Goal: Transaction & Acquisition: Purchase product/service

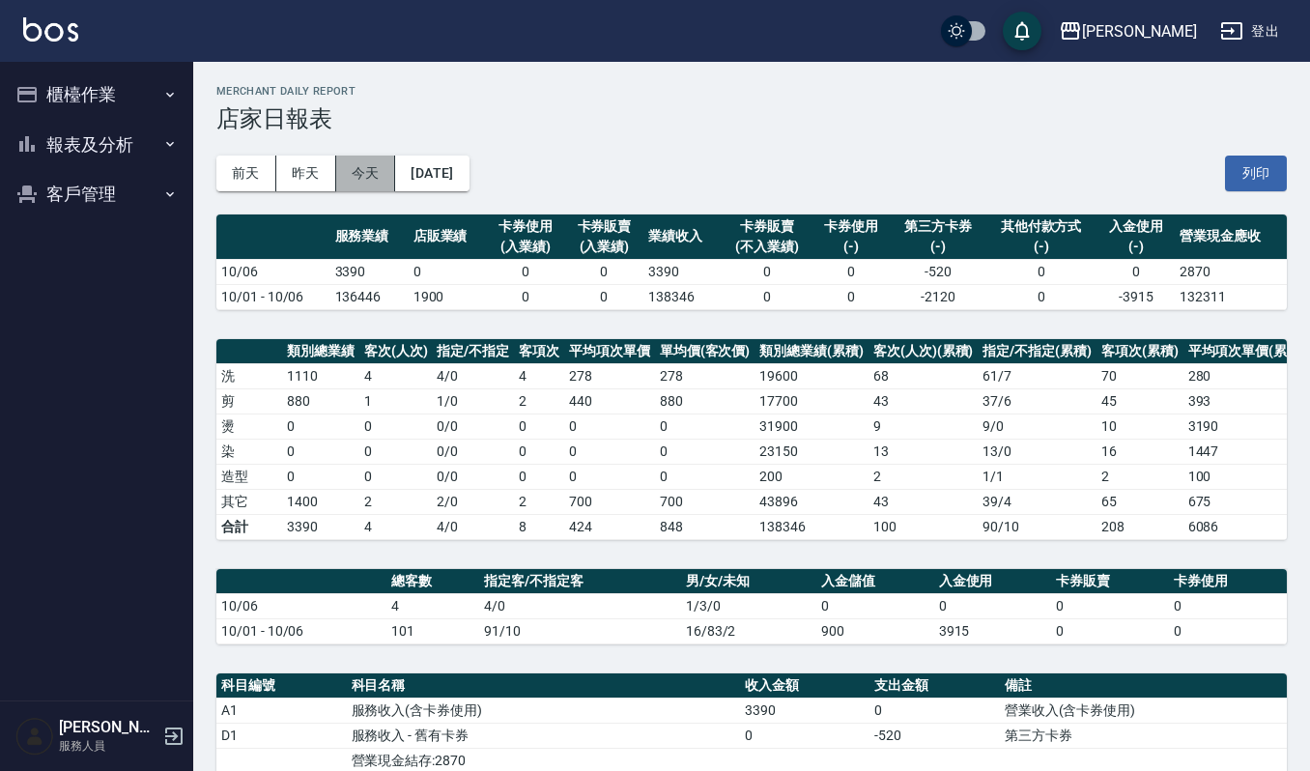
click at [376, 156] on button "今天" at bounding box center [366, 174] width 60 height 36
click at [310, 174] on button "昨天" at bounding box center [306, 174] width 60 height 36
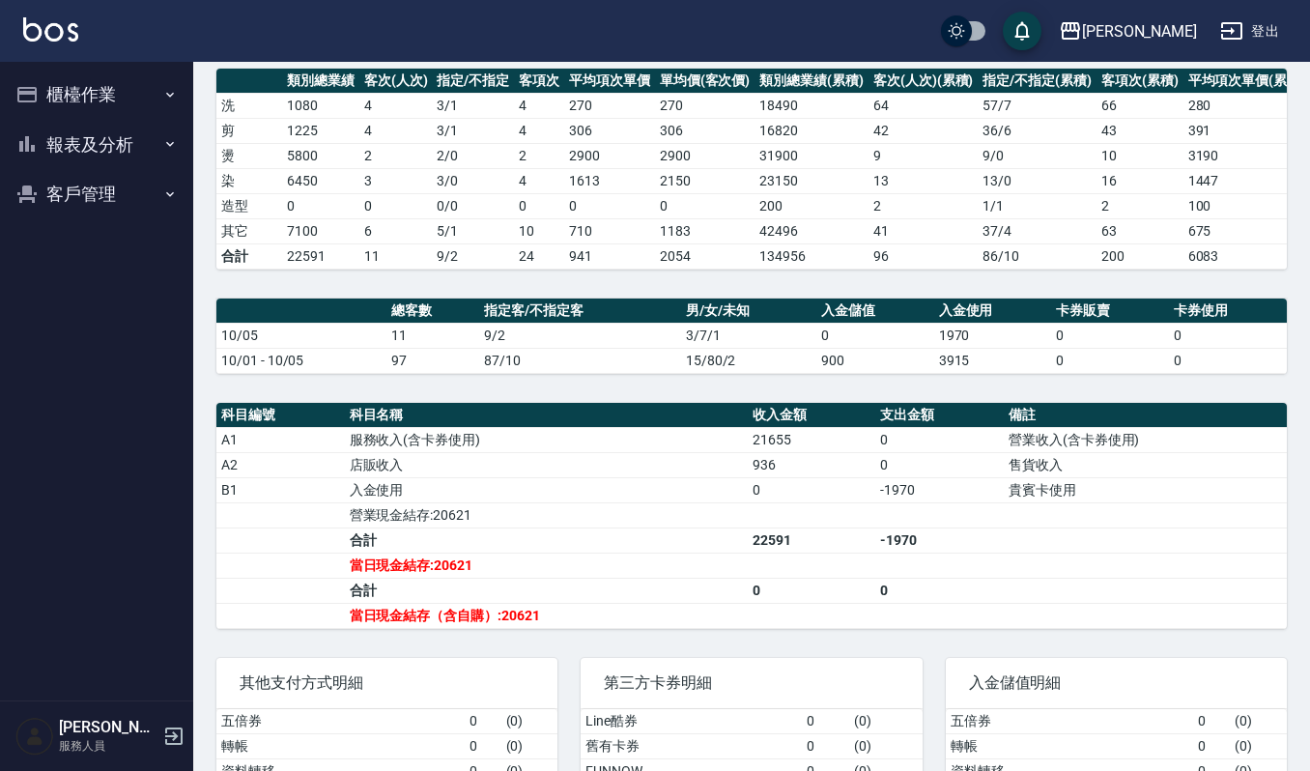
scroll to position [257, 0]
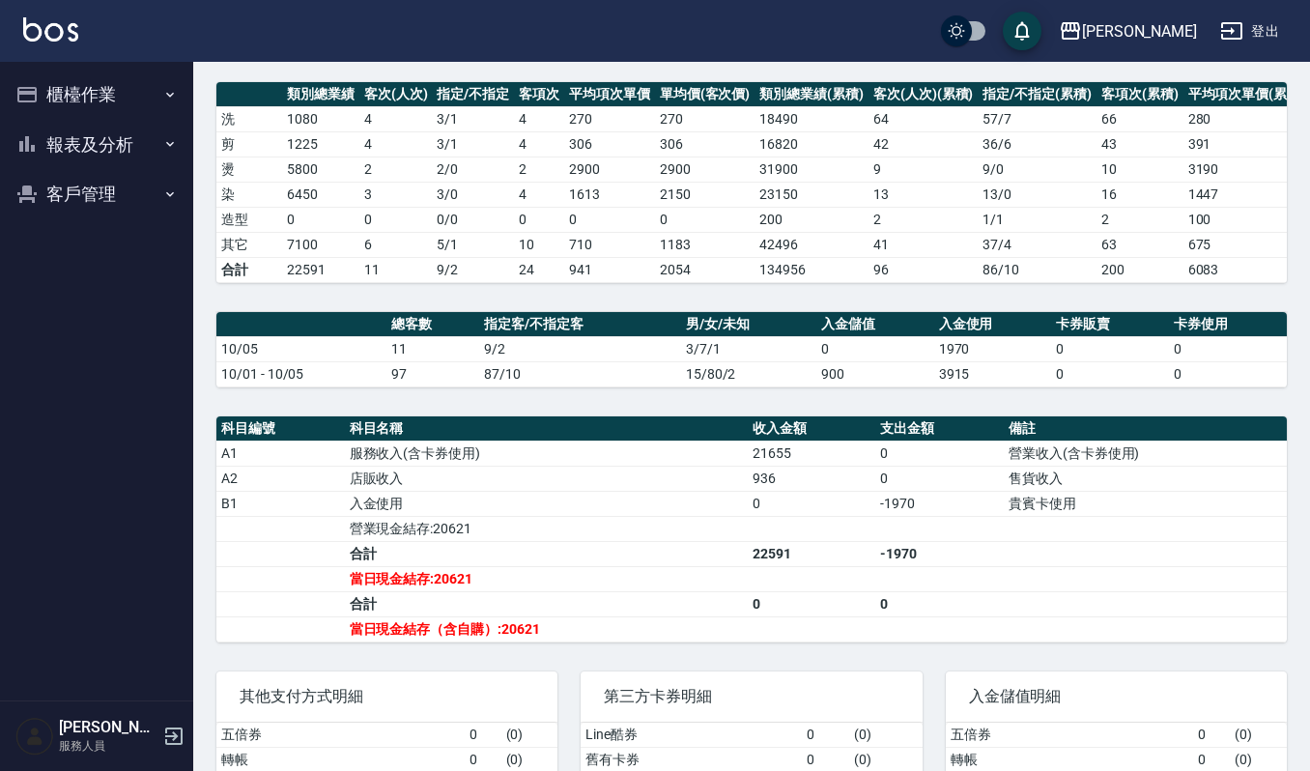
click at [99, 68] on ul "櫃檯作業 打帳單 帳單列表 掛單列表 營業儀表板 現金收支登錄 每日結帳 現場電腦打卡 報表及分析 報表目錄 店家區間累計表 店家日報表 互助日報表 互助排行…" at bounding box center [97, 144] width 178 height 165
click at [122, 93] on button "櫃檯作業" at bounding box center [97, 95] width 178 height 50
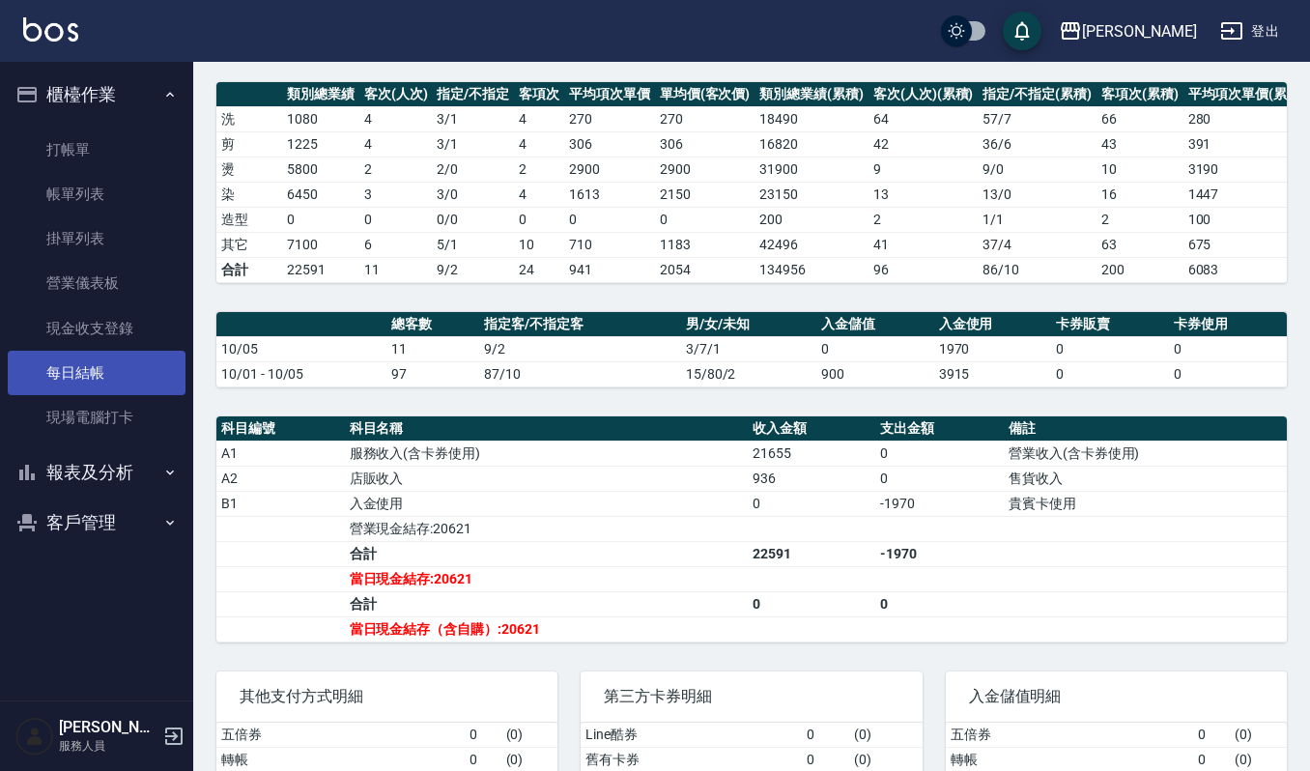
click at [125, 359] on link "每日結帳" at bounding box center [97, 373] width 178 height 44
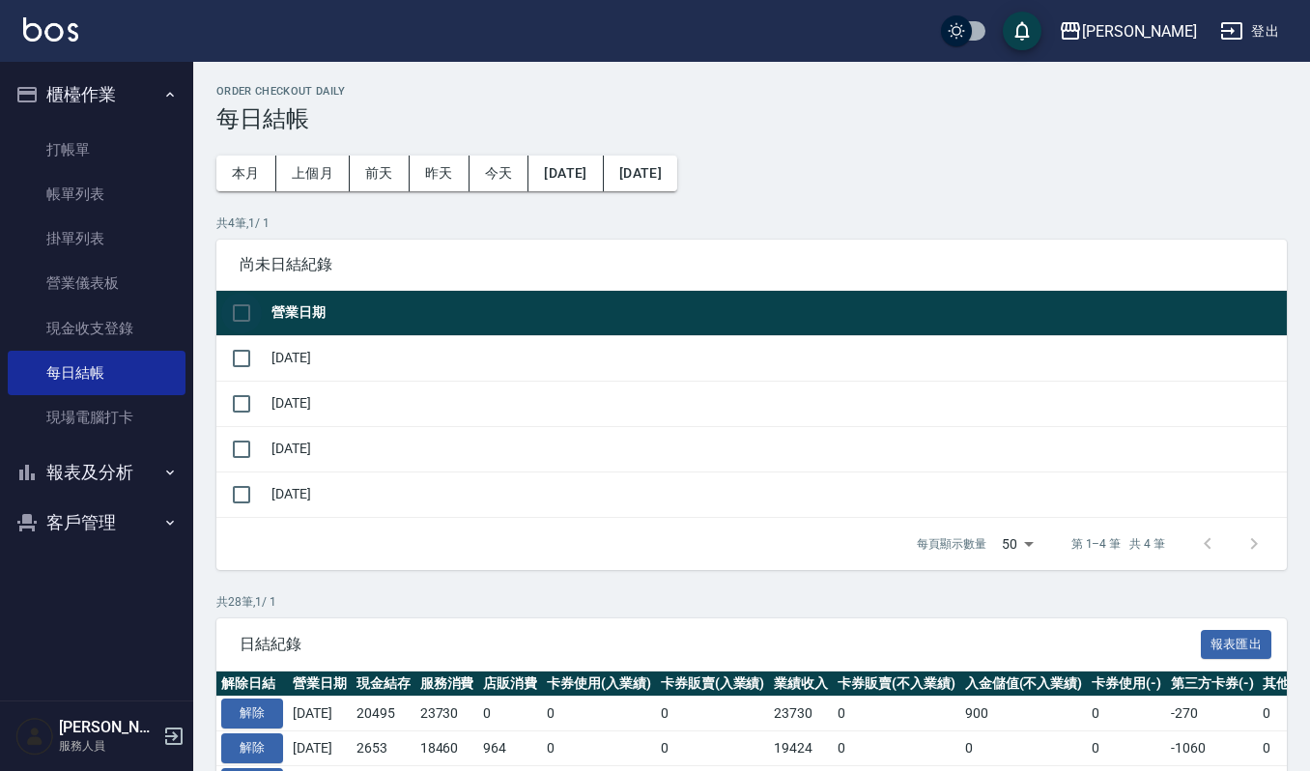
click at [245, 303] on input "checkbox" at bounding box center [241, 313] width 41 height 41
checkbox input "true"
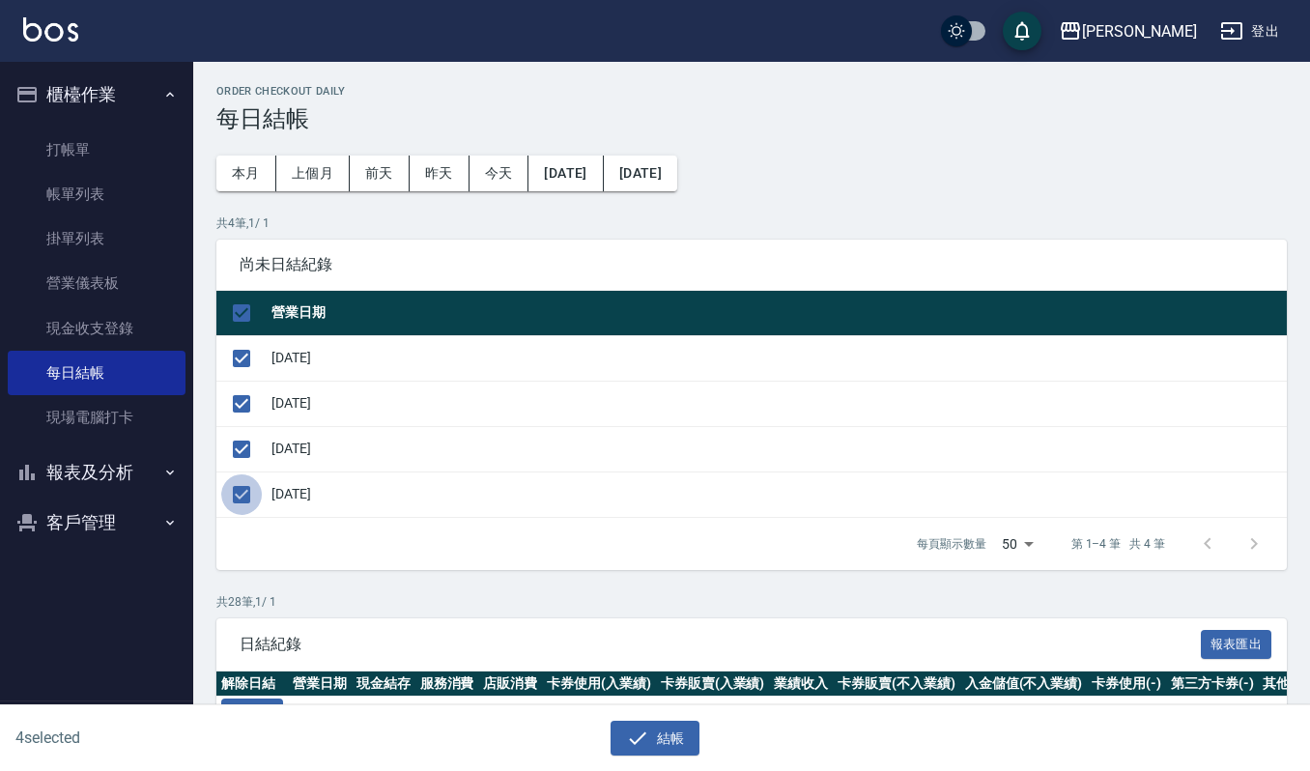
click at [244, 499] on input "checkbox" at bounding box center [241, 494] width 41 height 41
checkbox input "false"
click at [674, 732] on button "結帳" at bounding box center [656, 739] width 90 height 36
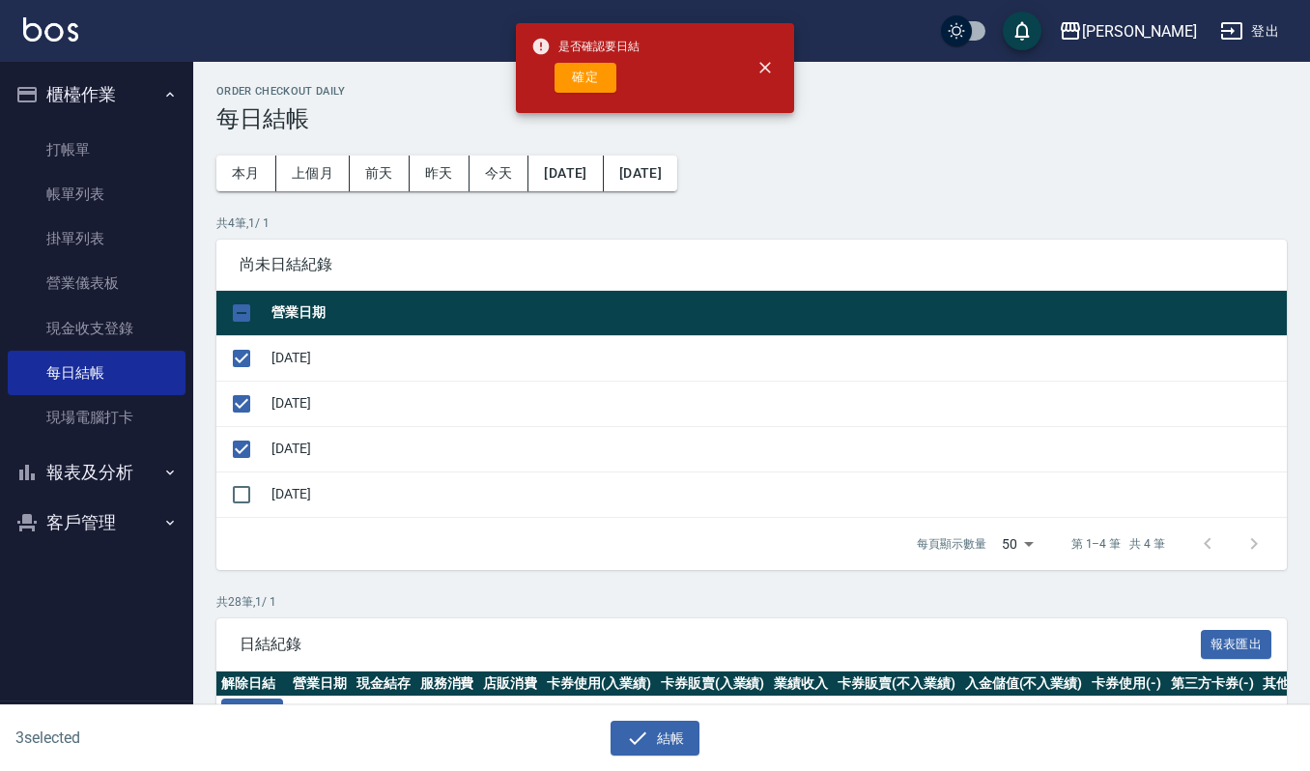
click at [576, 112] on div "是否確認要日結 確定" at bounding box center [655, 68] width 278 height 90
click at [591, 73] on button "確定" at bounding box center [586, 78] width 62 height 30
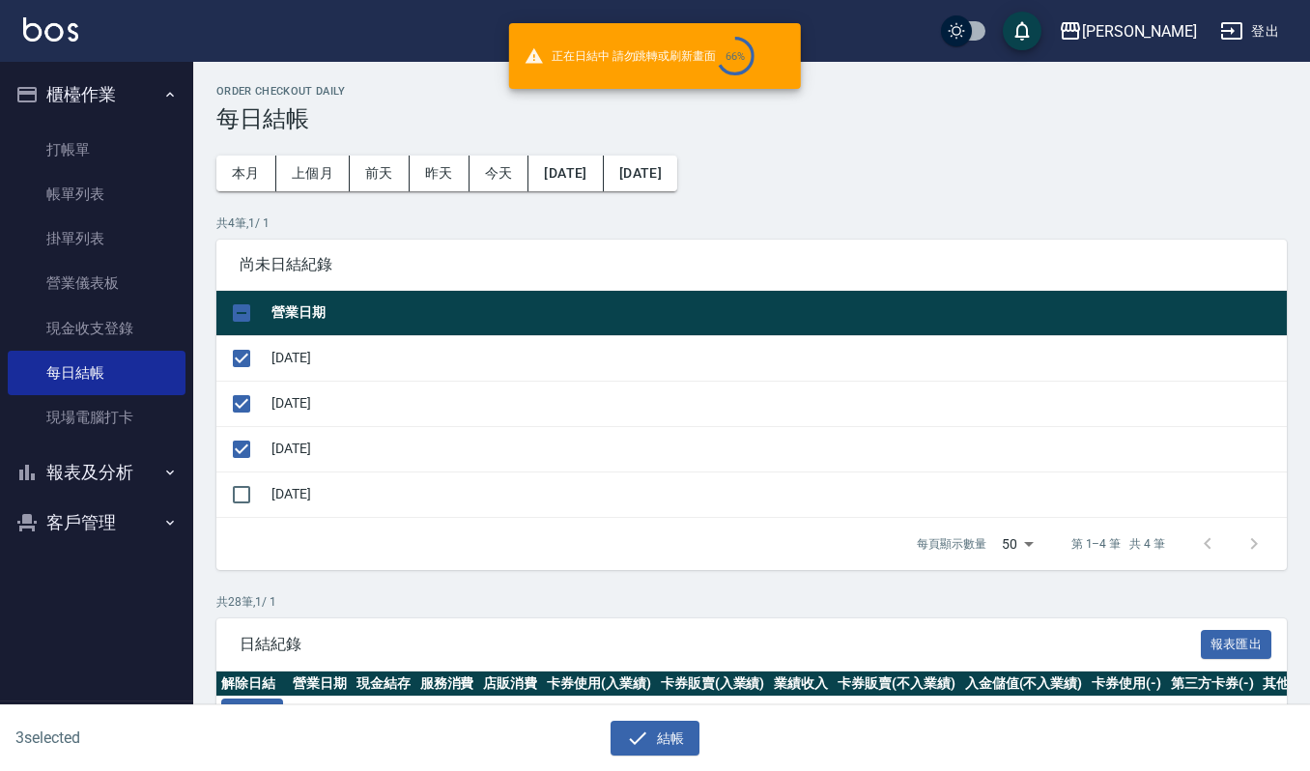
checkbox input "false"
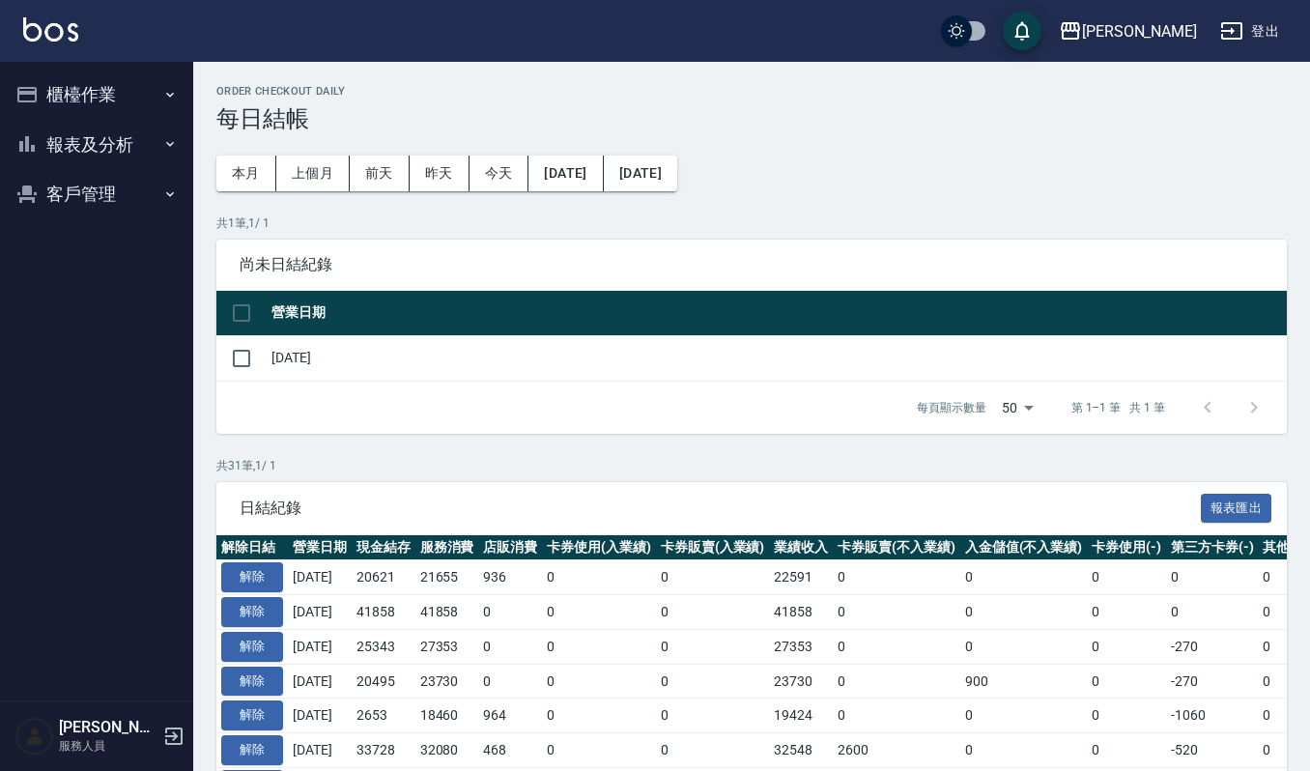
click at [136, 122] on button "報表及分析" at bounding box center [97, 145] width 178 height 50
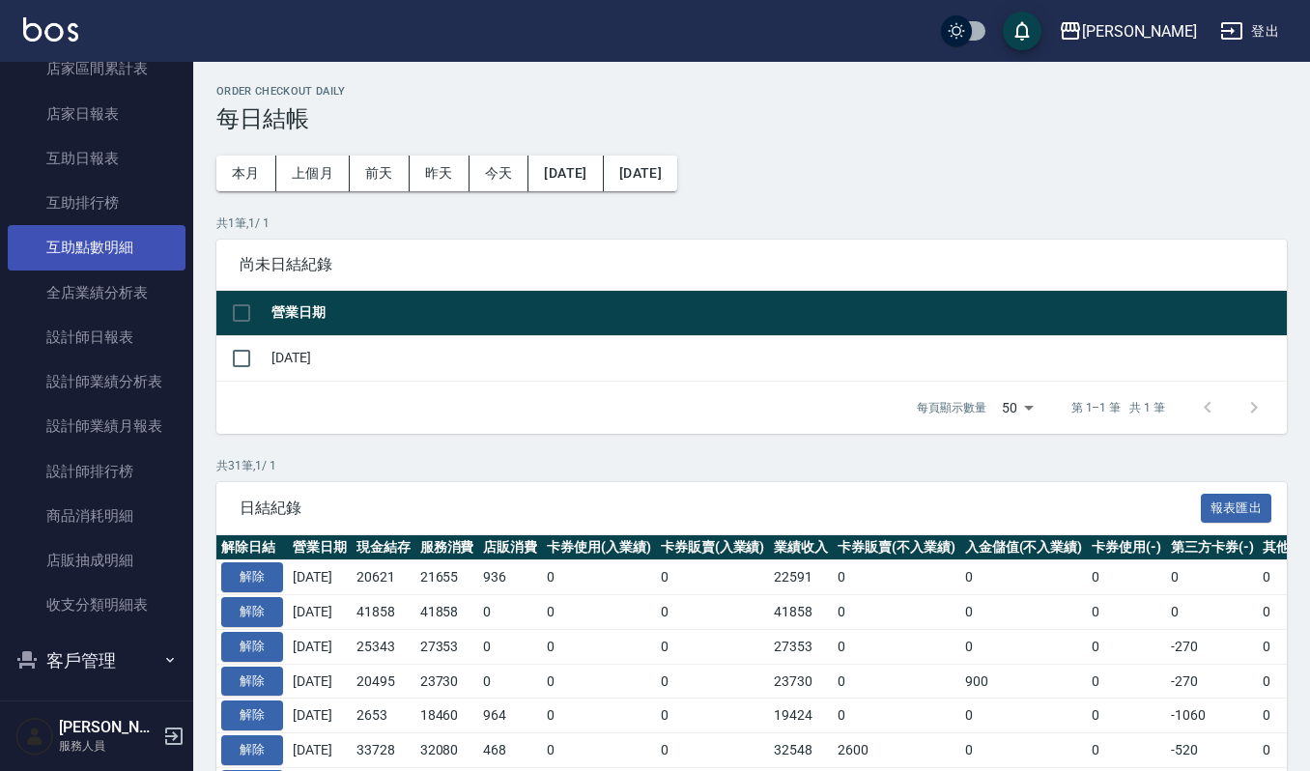
scroll to position [183, 0]
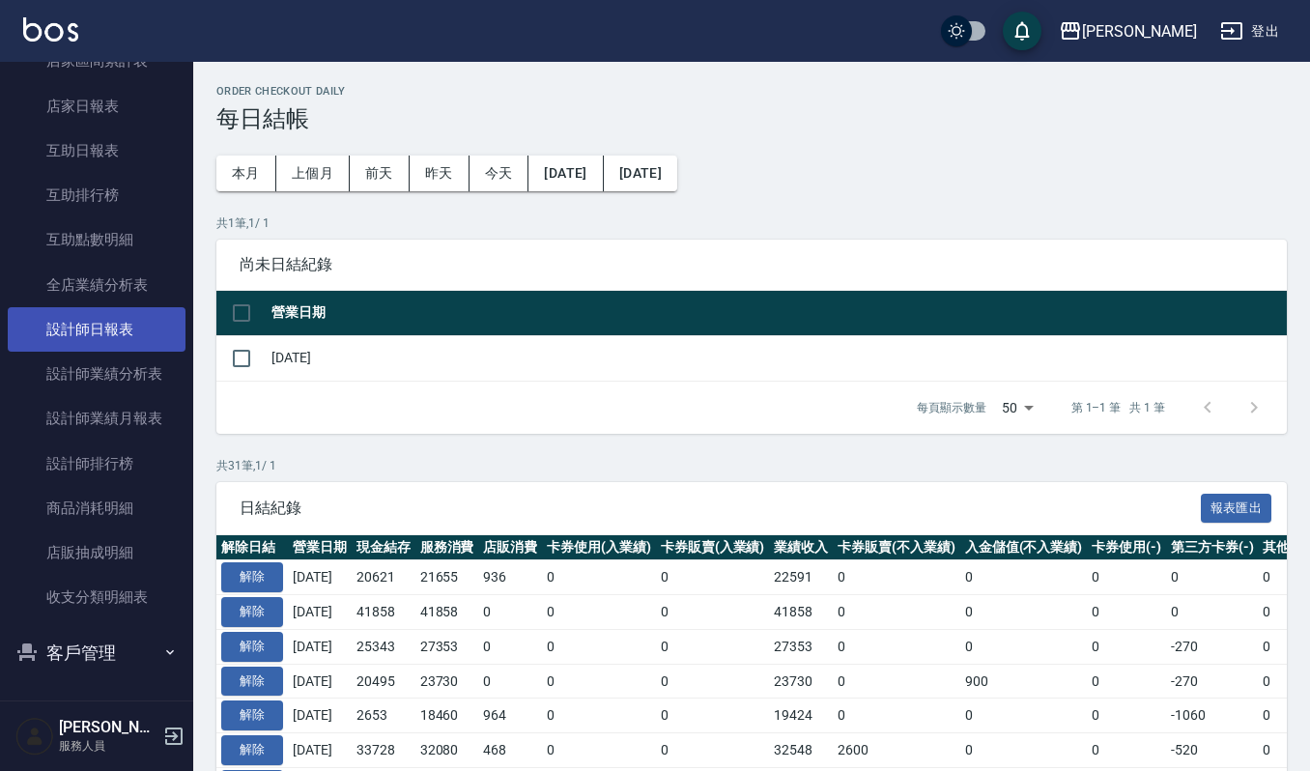
click at [118, 317] on link "設計師日報表" at bounding box center [97, 329] width 178 height 44
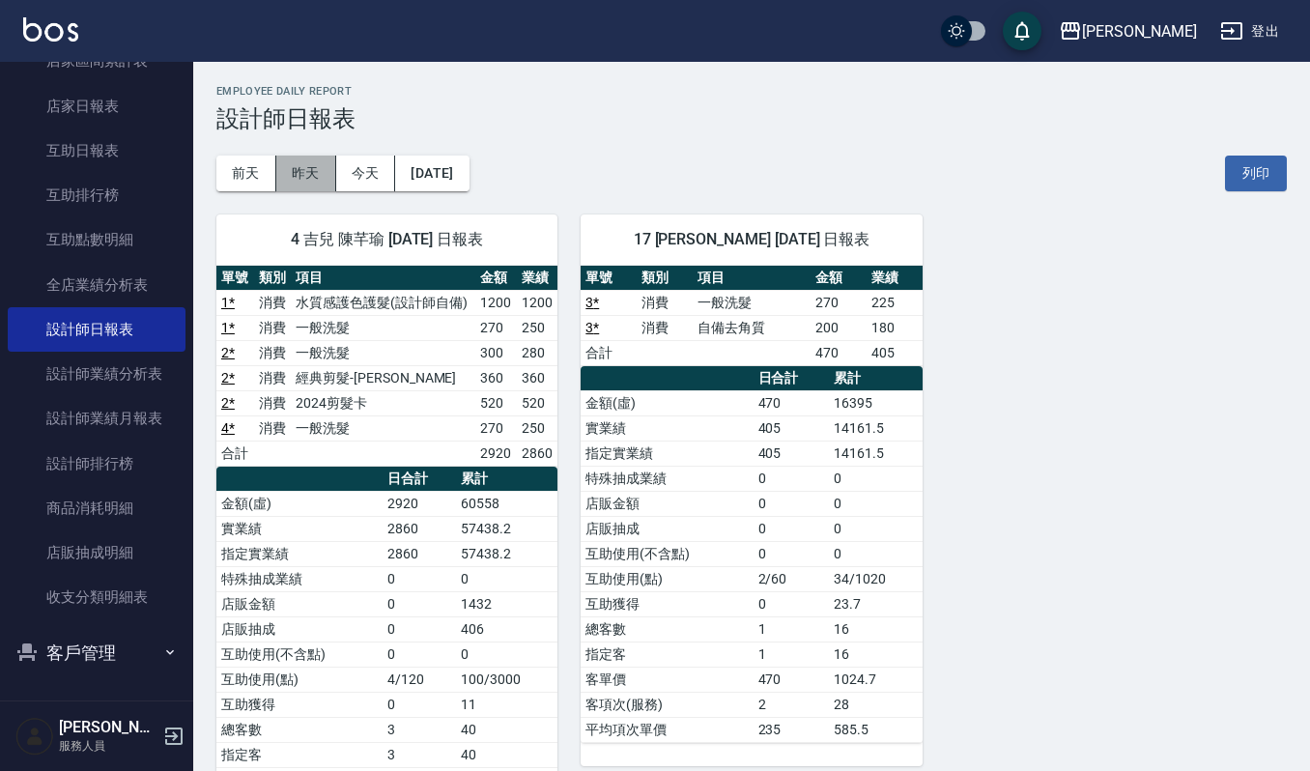
click at [325, 179] on button "昨天" at bounding box center [306, 174] width 60 height 36
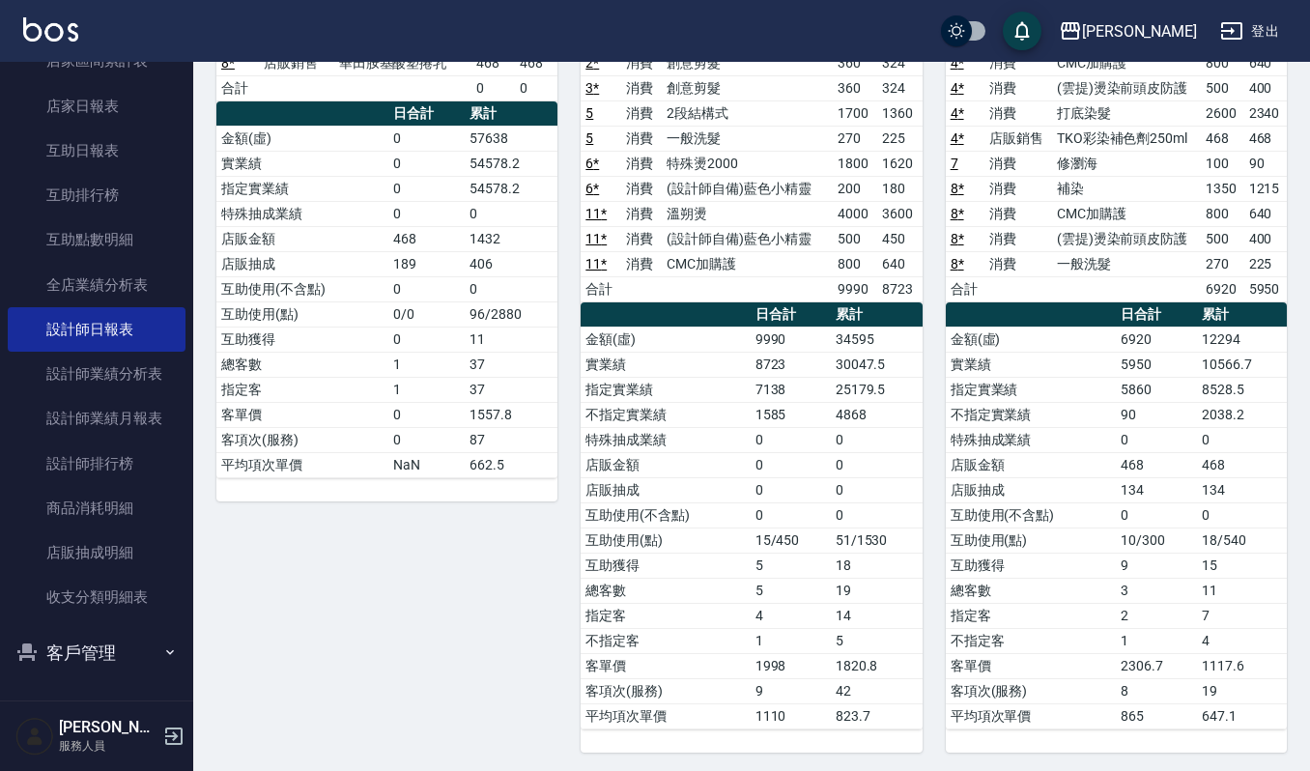
scroll to position [59, 0]
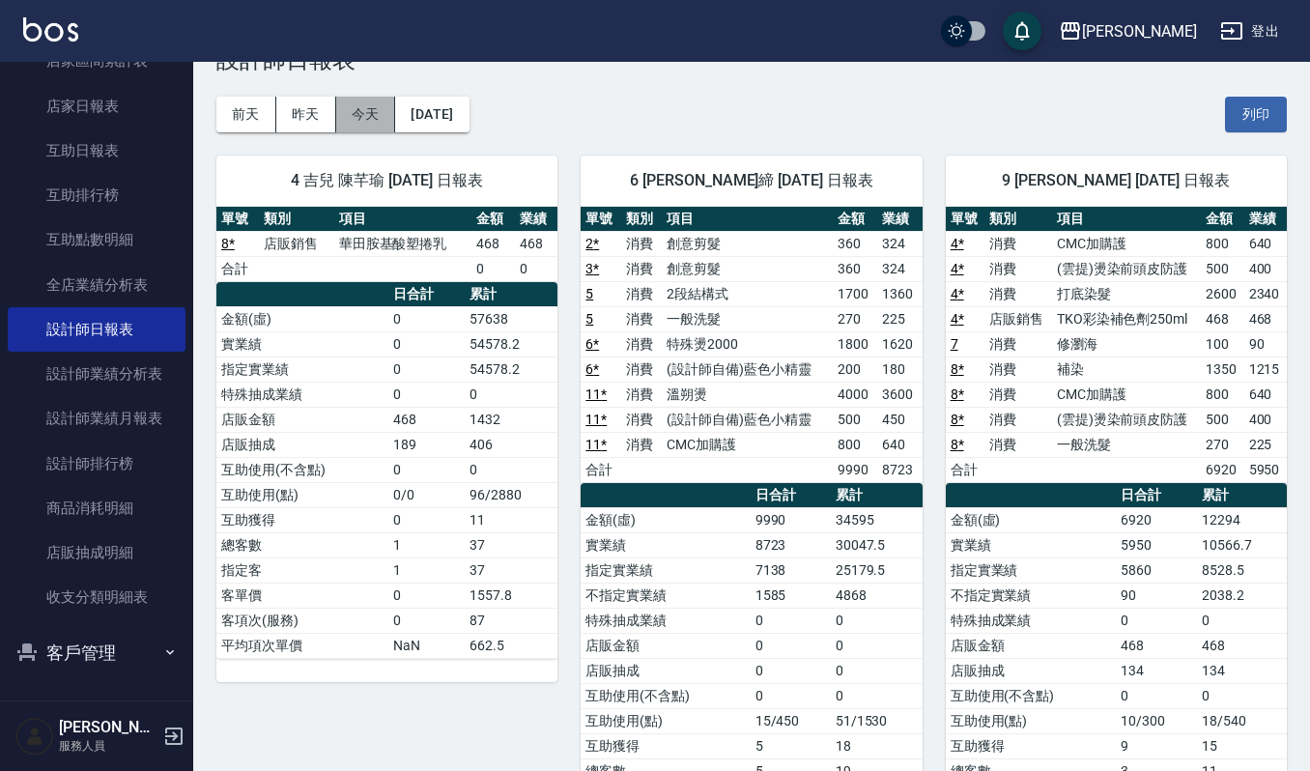
click at [359, 120] on button "今天" at bounding box center [366, 115] width 60 height 36
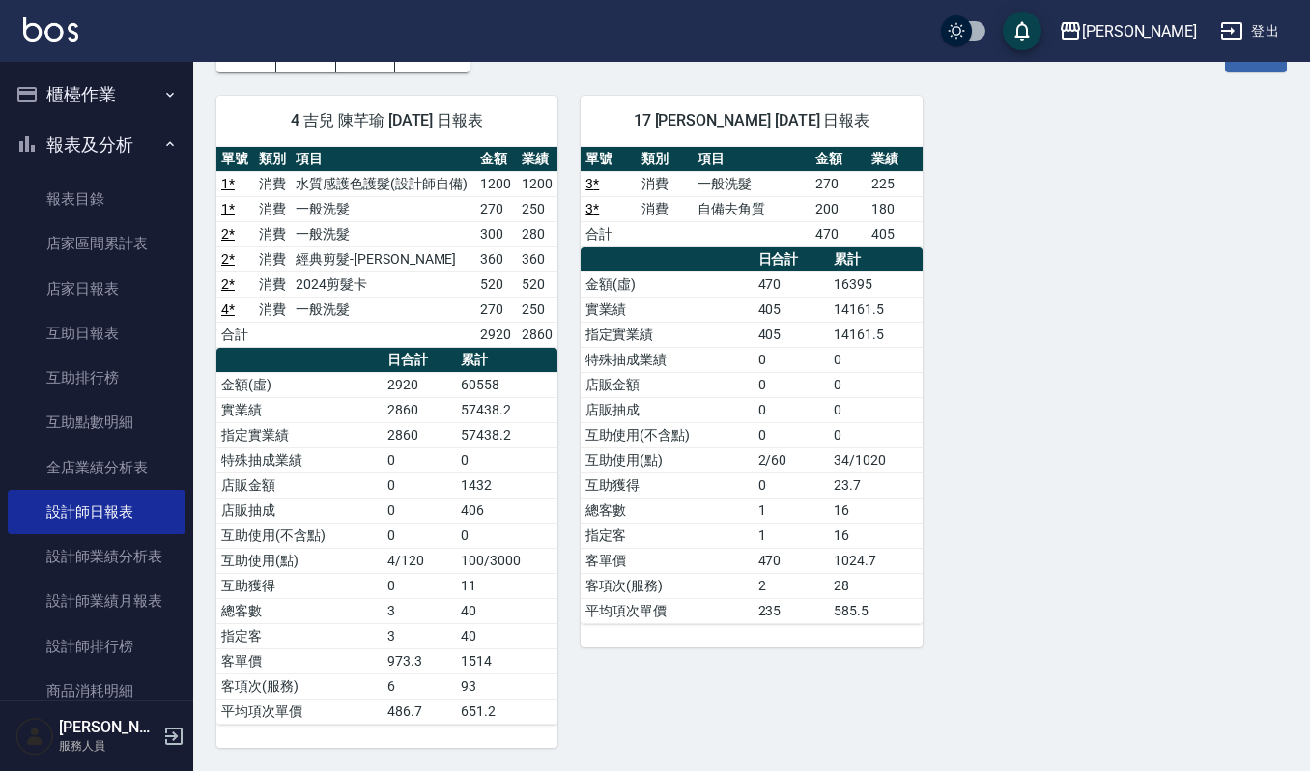
click at [132, 99] on button "櫃檯作業" at bounding box center [97, 95] width 178 height 50
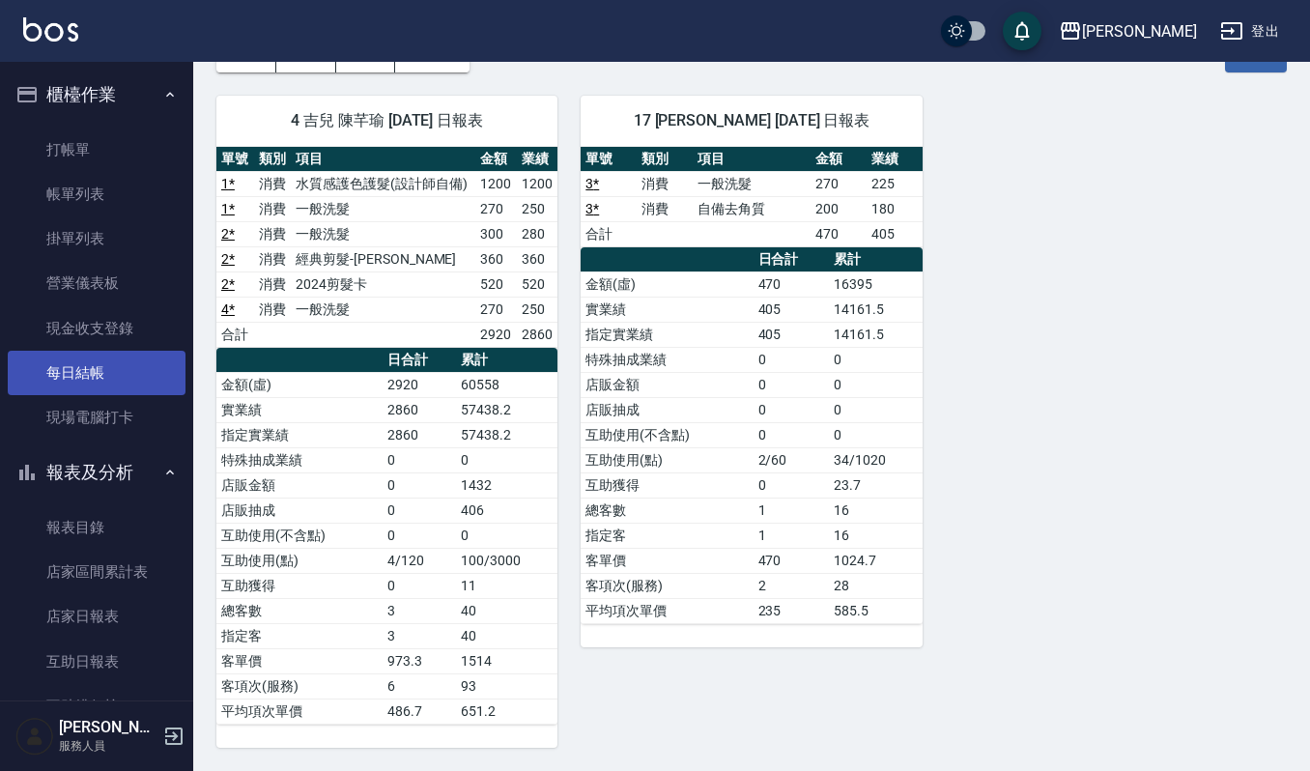
click at [113, 363] on link "每日結帳" at bounding box center [97, 373] width 178 height 44
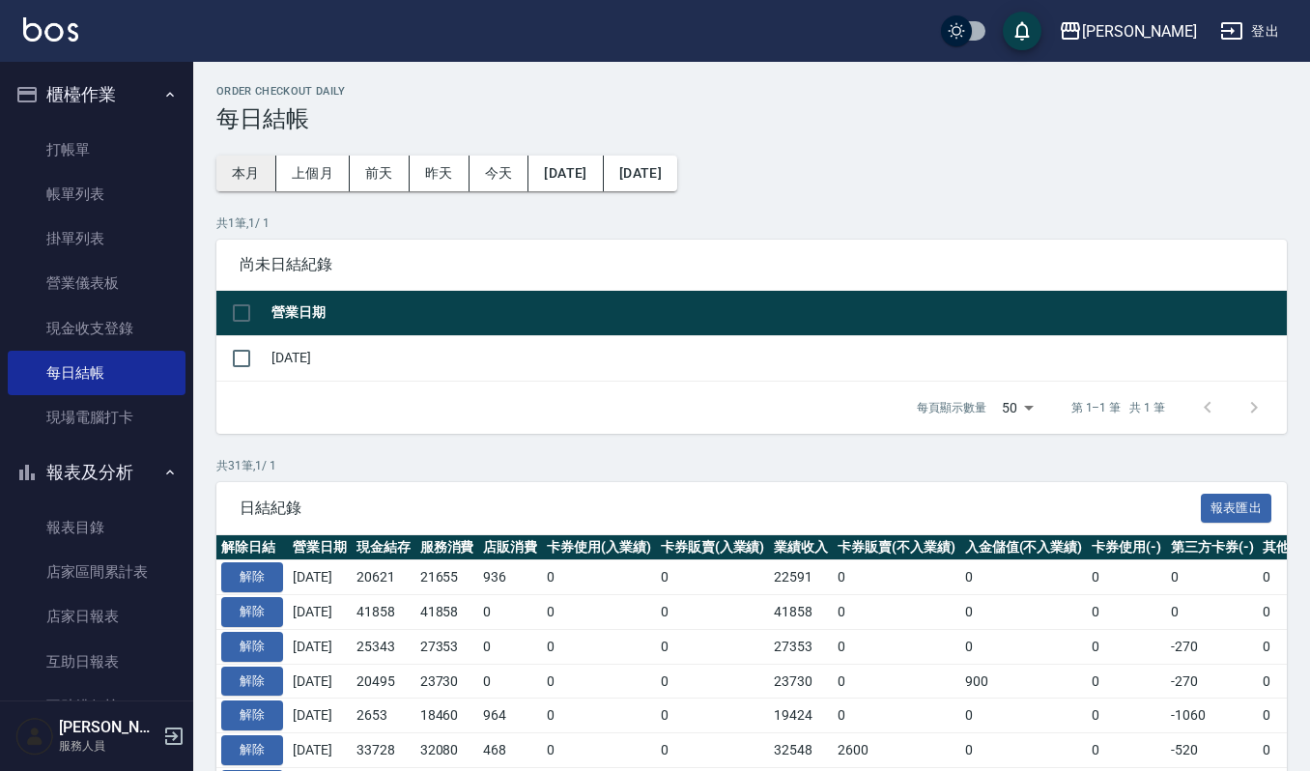
click at [240, 168] on button "本月" at bounding box center [246, 174] width 60 height 36
click at [216, 156] on button "本月" at bounding box center [246, 174] width 60 height 36
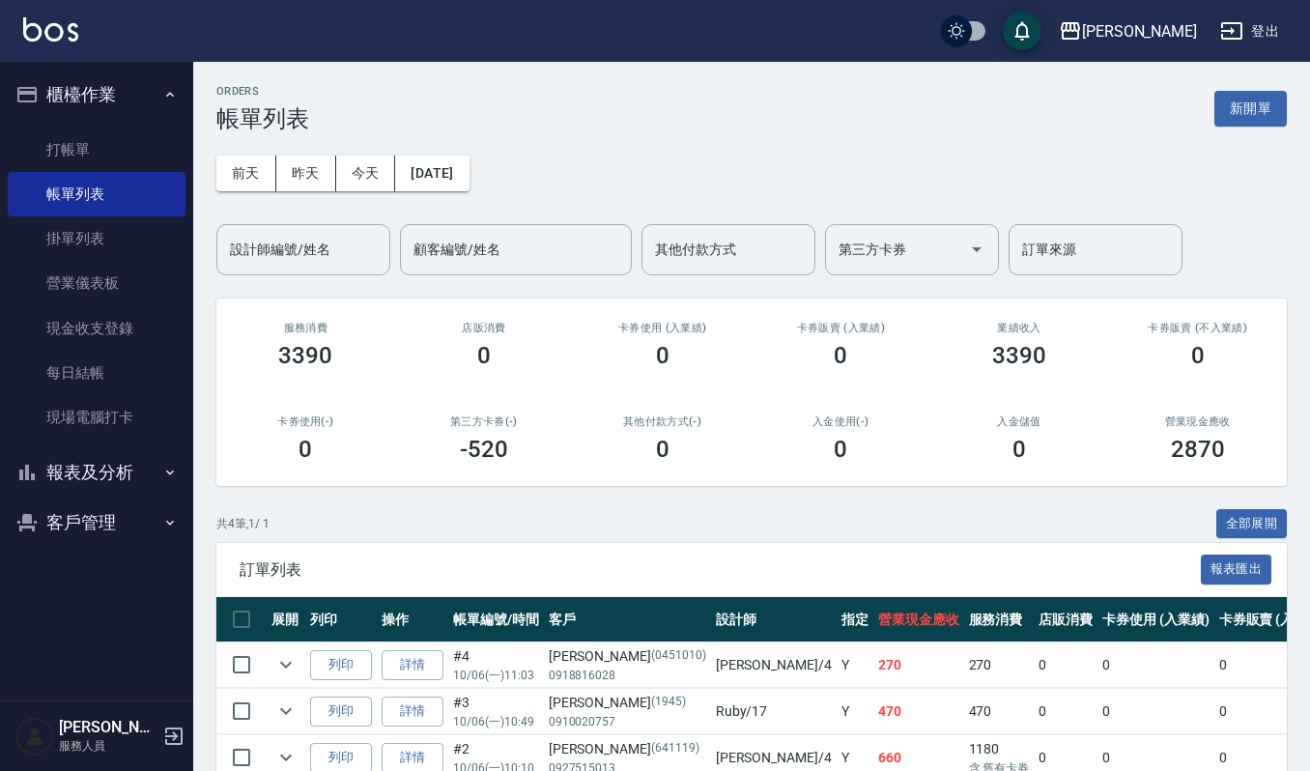
click at [83, 125] on ul "打帳單 帳單列表 掛單列表 營業儀表板 現金收支登錄 每日結帳 現場電腦打卡" at bounding box center [97, 284] width 178 height 329
click at [93, 137] on link "打帳單" at bounding box center [97, 150] width 178 height 44
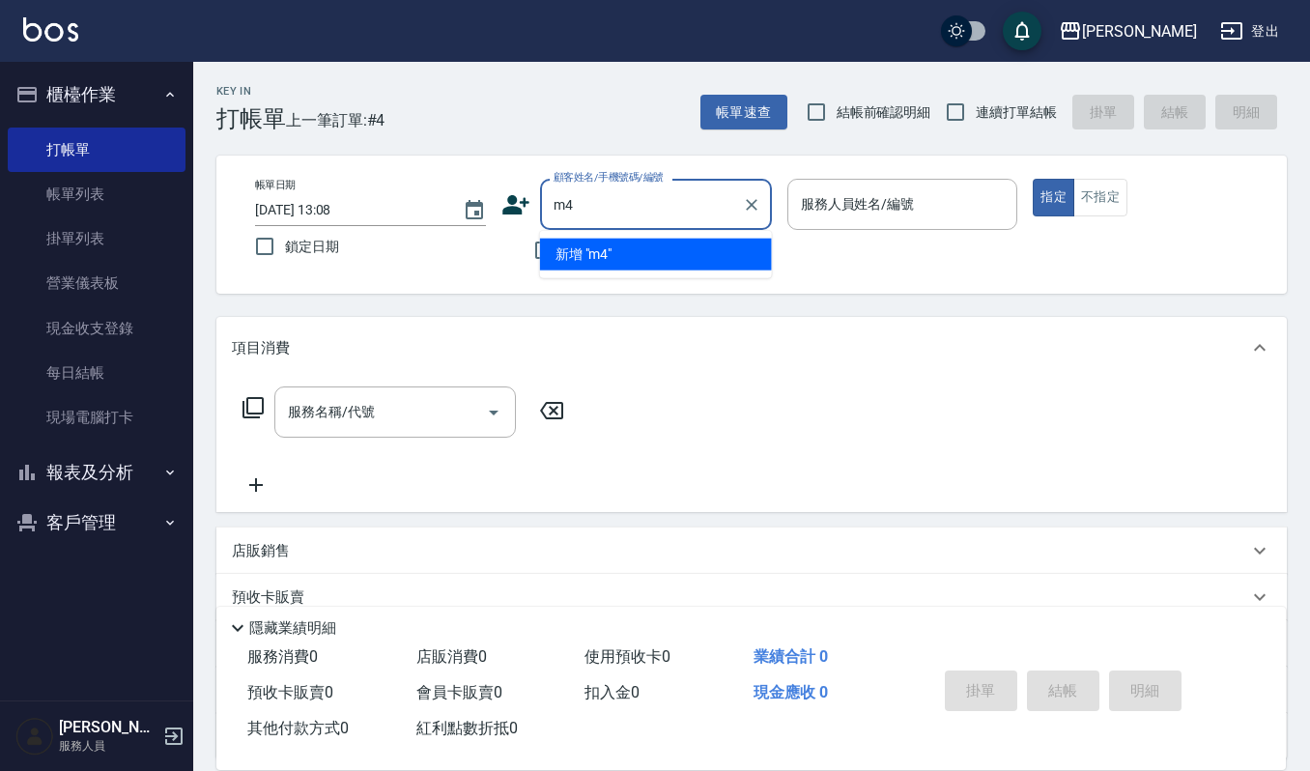
type input "m"
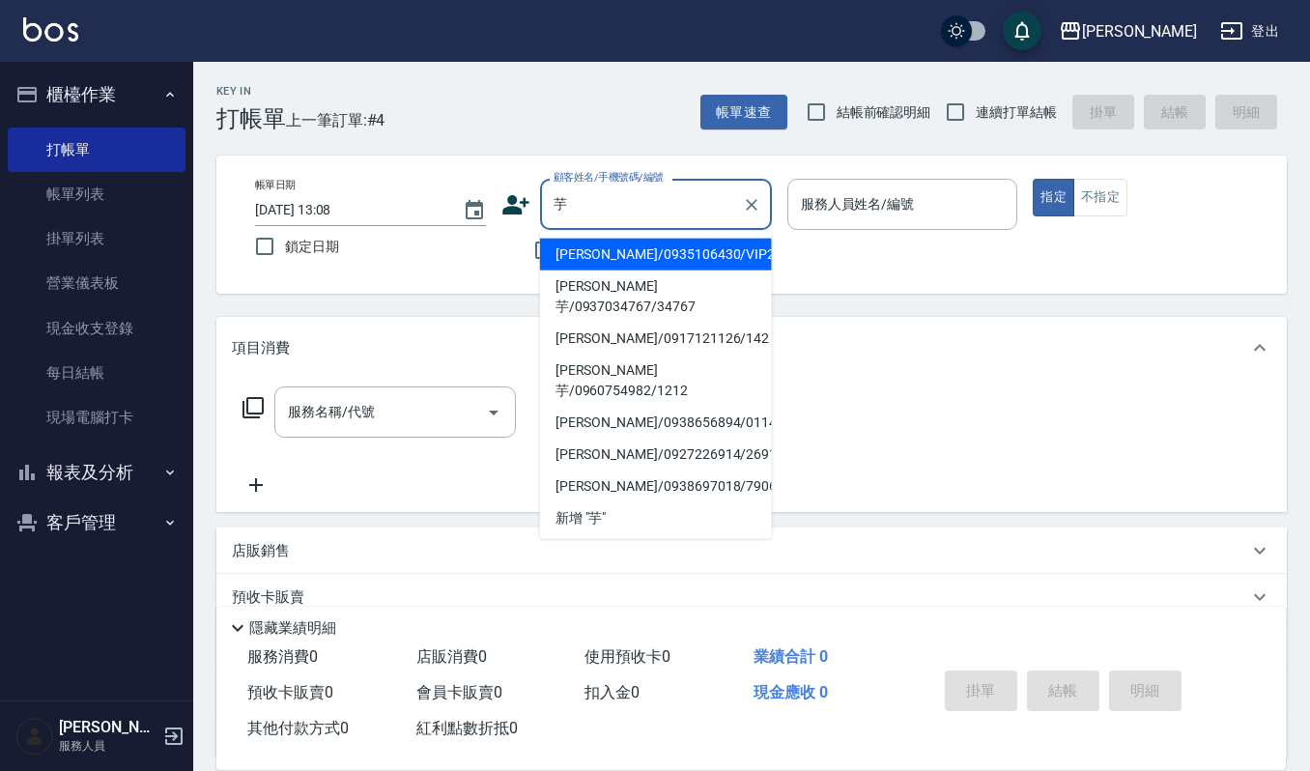
click at [665, 257] on li "[PERSON_NAME]/0935106430/VIP2646" at bounding box center [656, 255] width 232 height 32
type input "林芋伶/0935106430/VIP2646"
type input "Joalin-6"
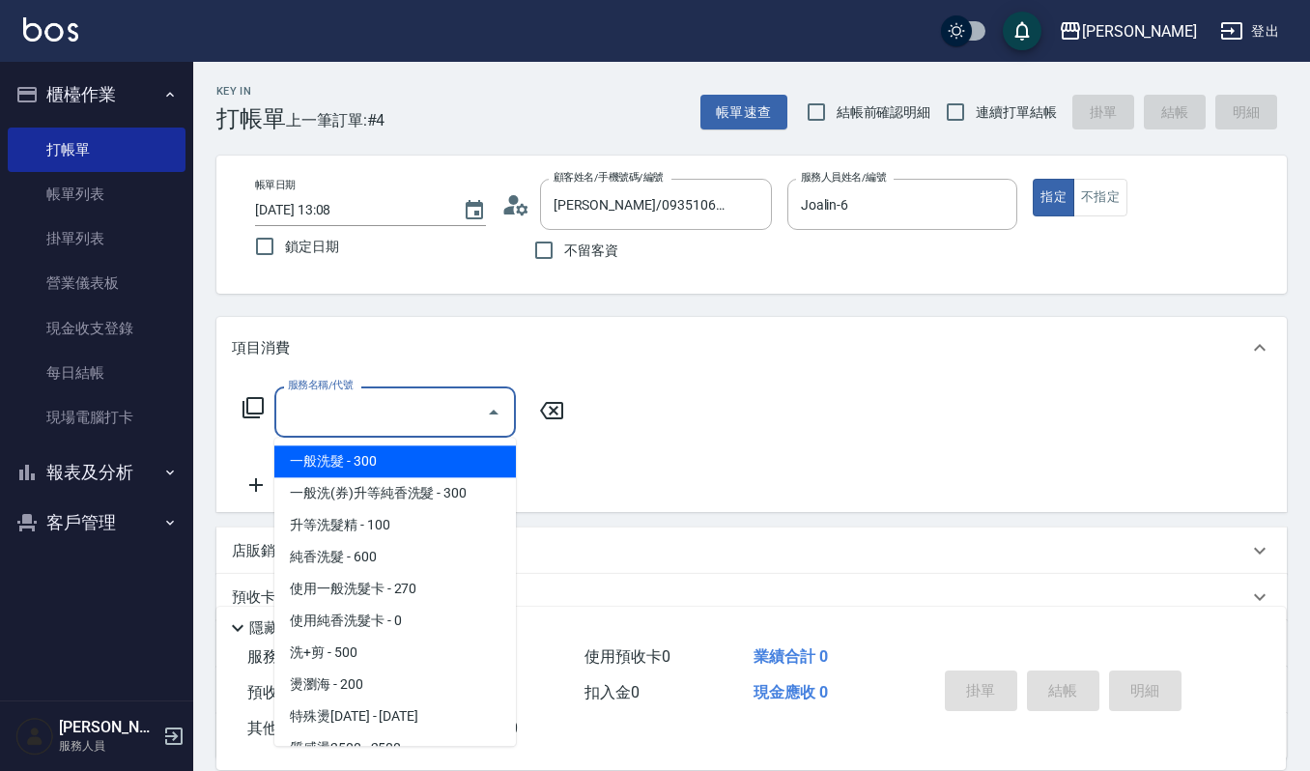
click at [445, 416] on input "服務名稱/代號" at bounding box center [380, 412] width 195 height 34
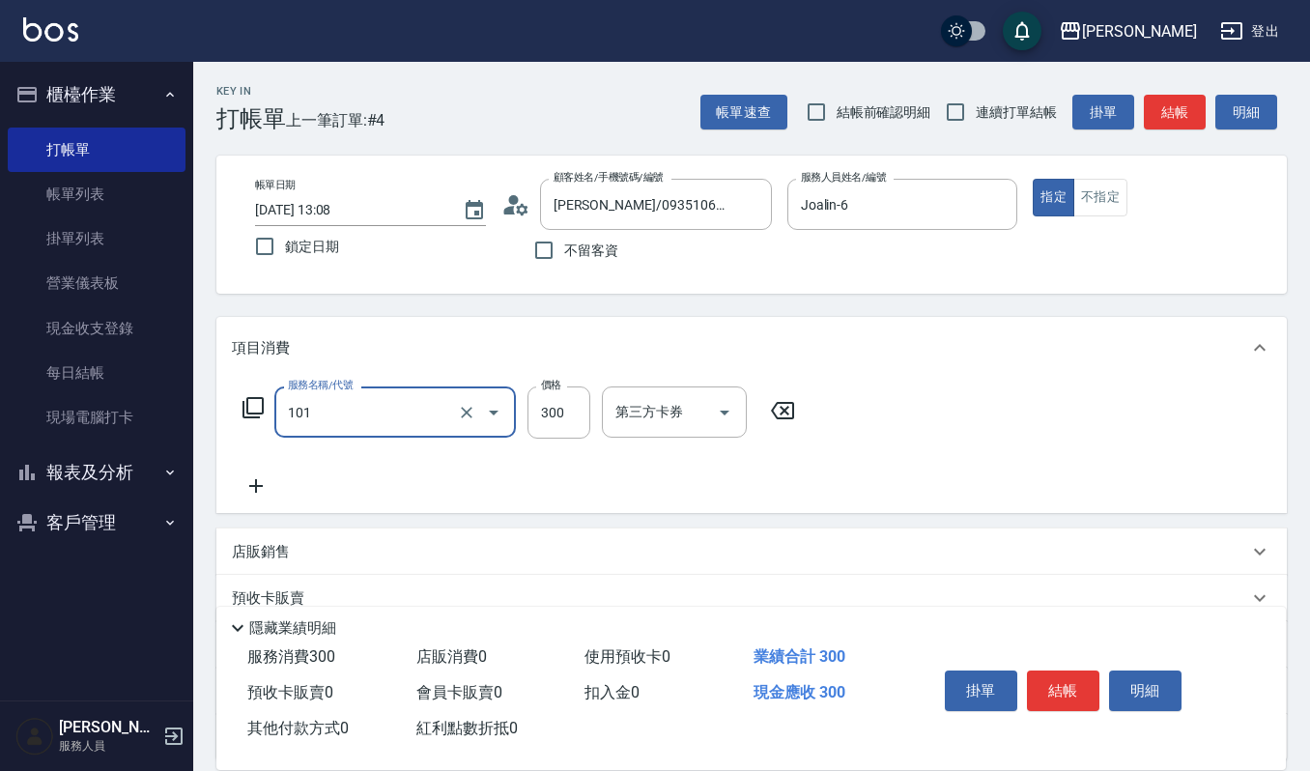
type input "一般洗髮(101)"
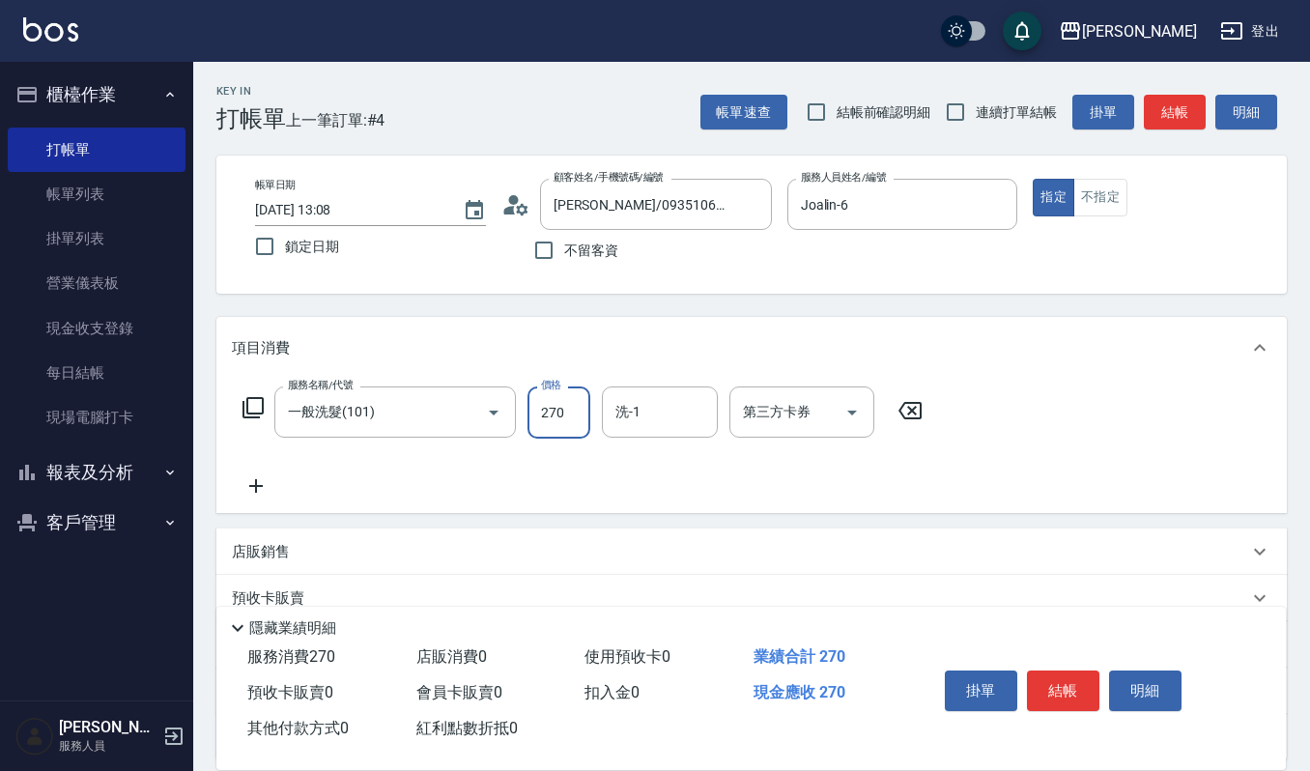
type input "270"
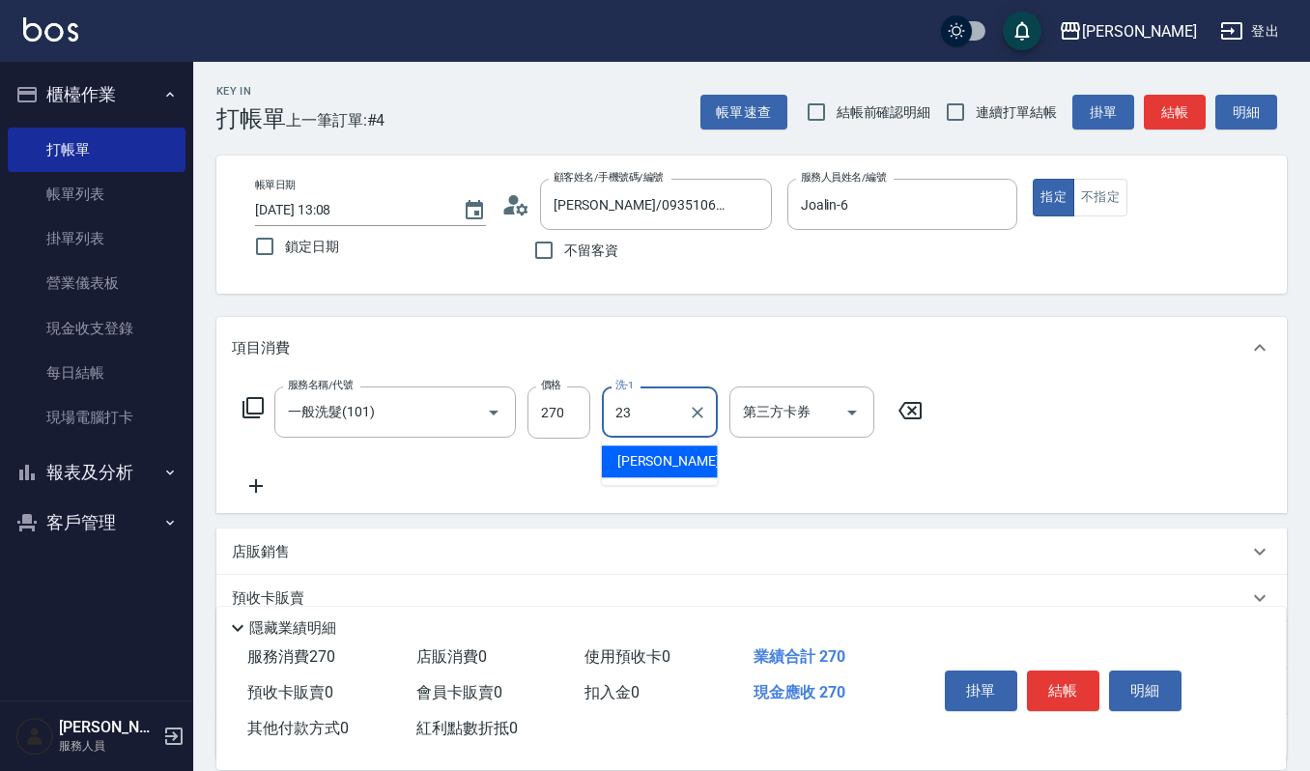
type input "[PERSON_NAME]-23"
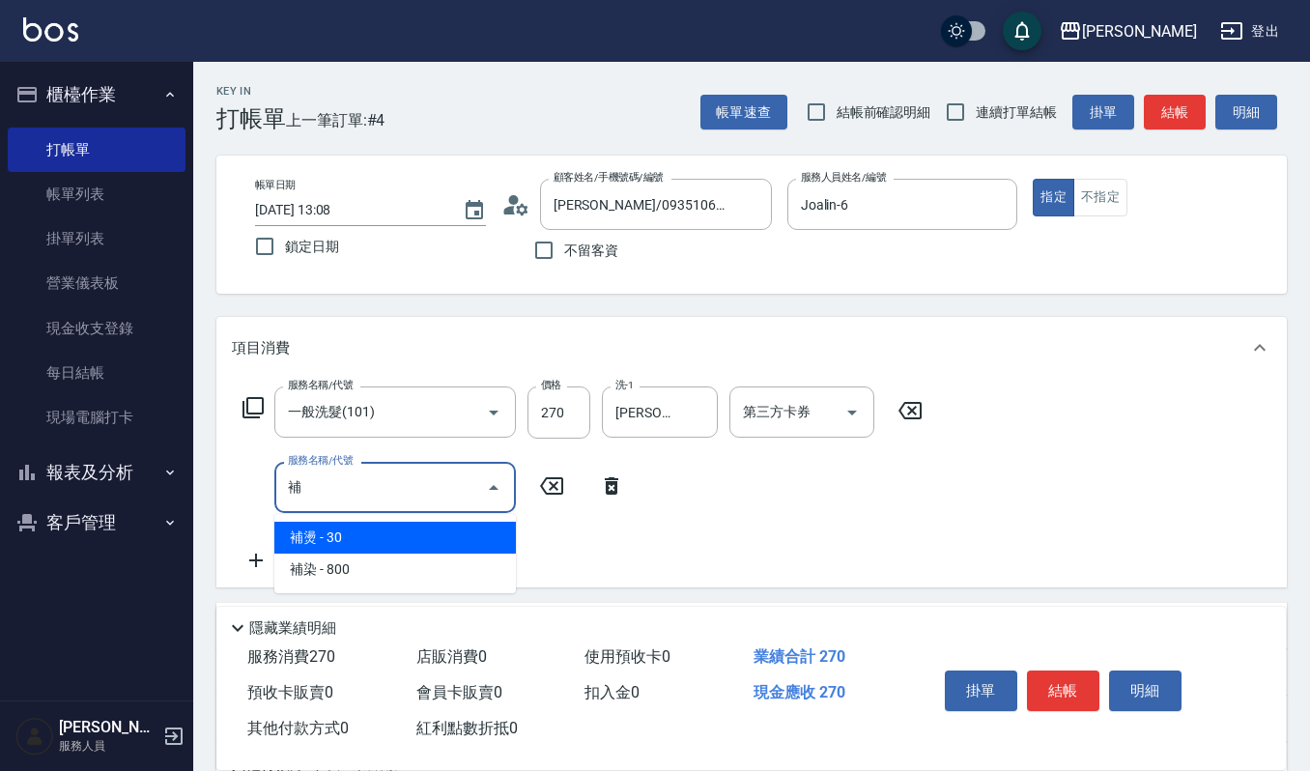
click at [483, 569] on span "補染 - 800" at bounding box center [395, 570] width 242 height 32
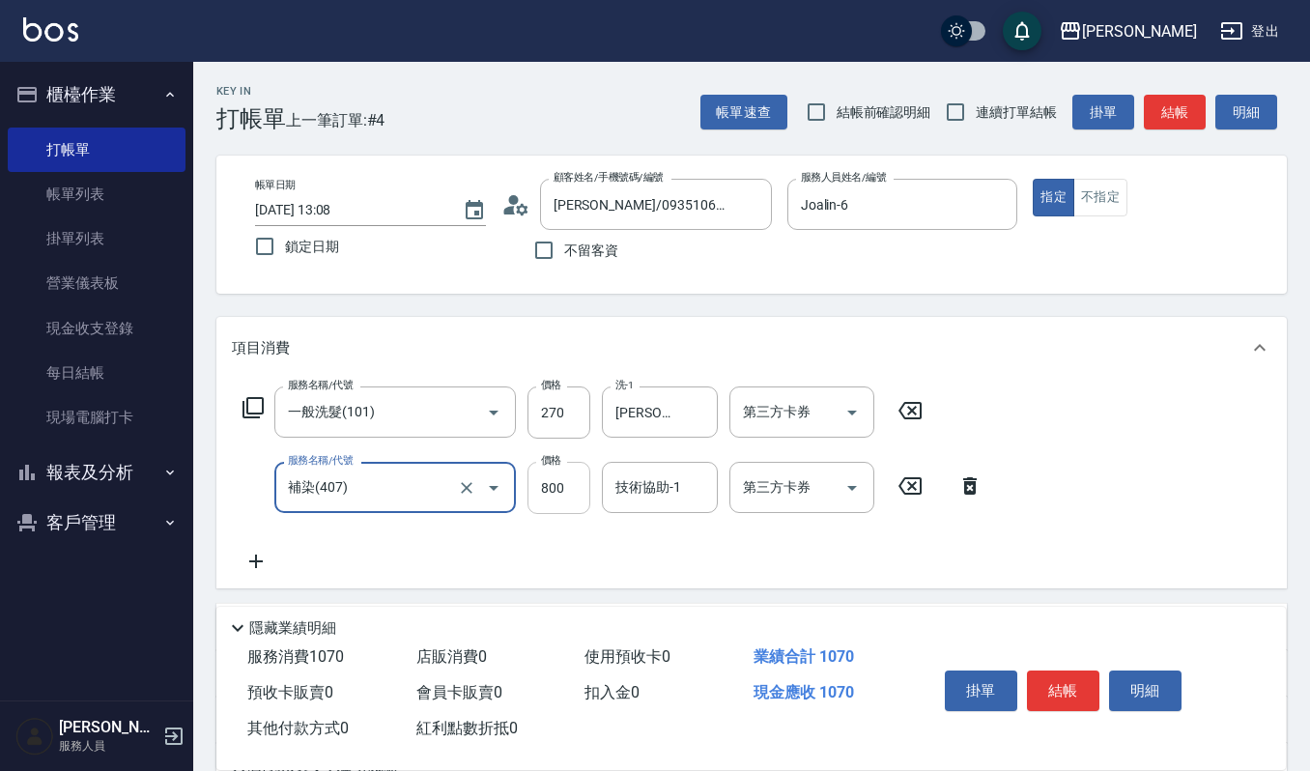
type input "補染(407)"
click at [577, 487] on input "800" at bounding box center [559, 488] width 63 height 52
type input "1000"
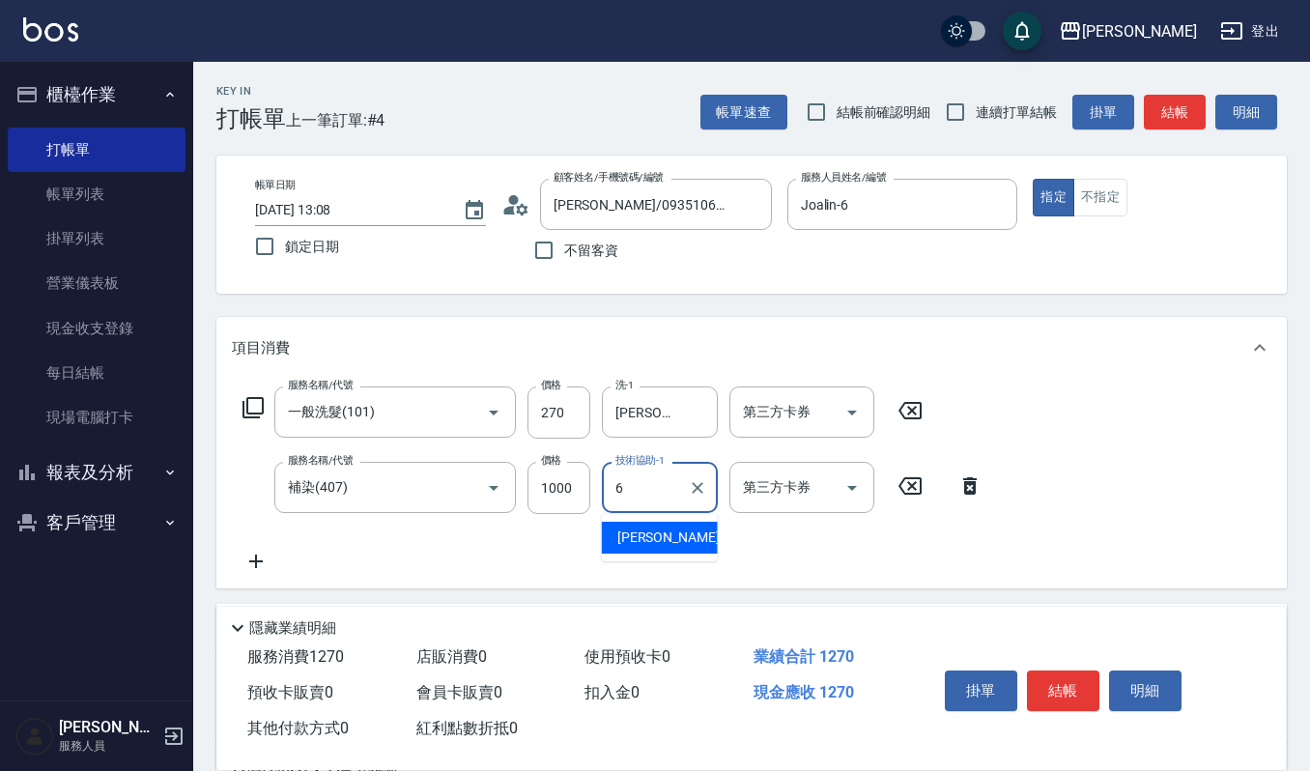
type input "Joalin-6"
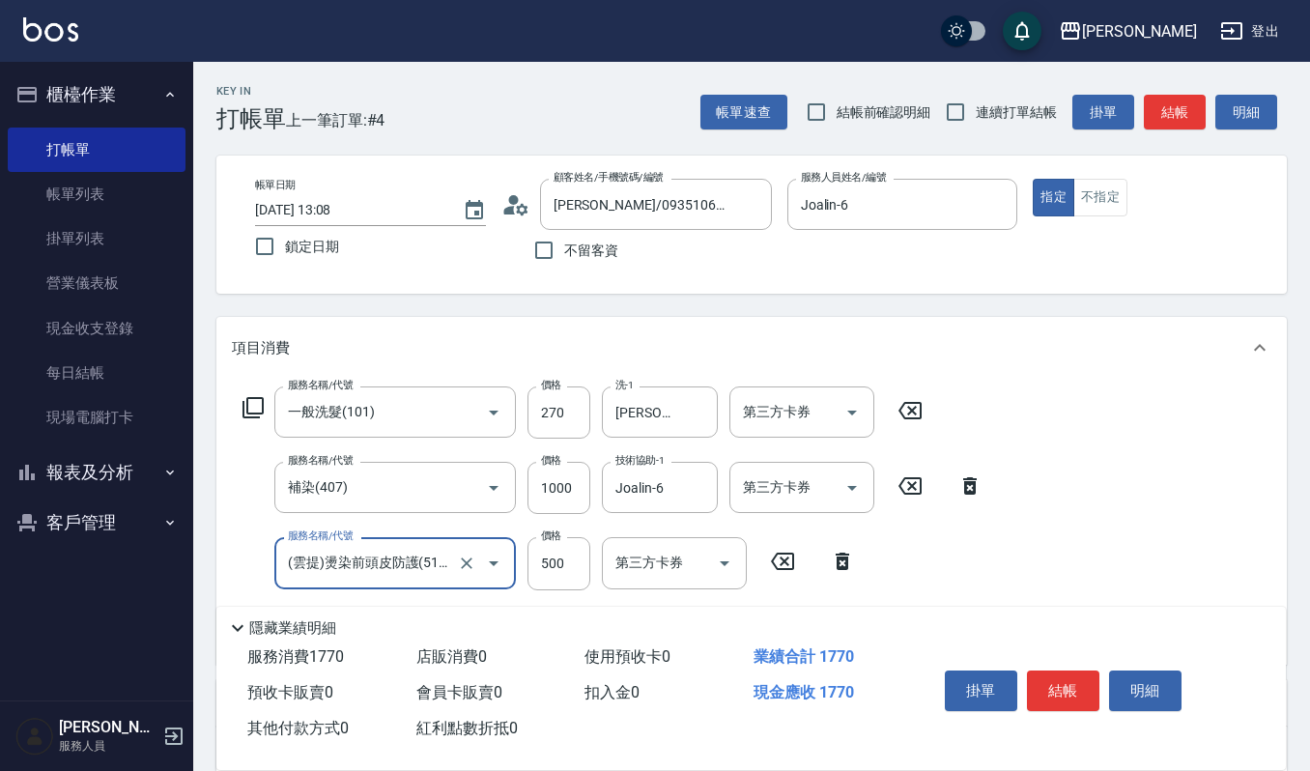
type input "(雲提)燙染前頭皮防護(518)"
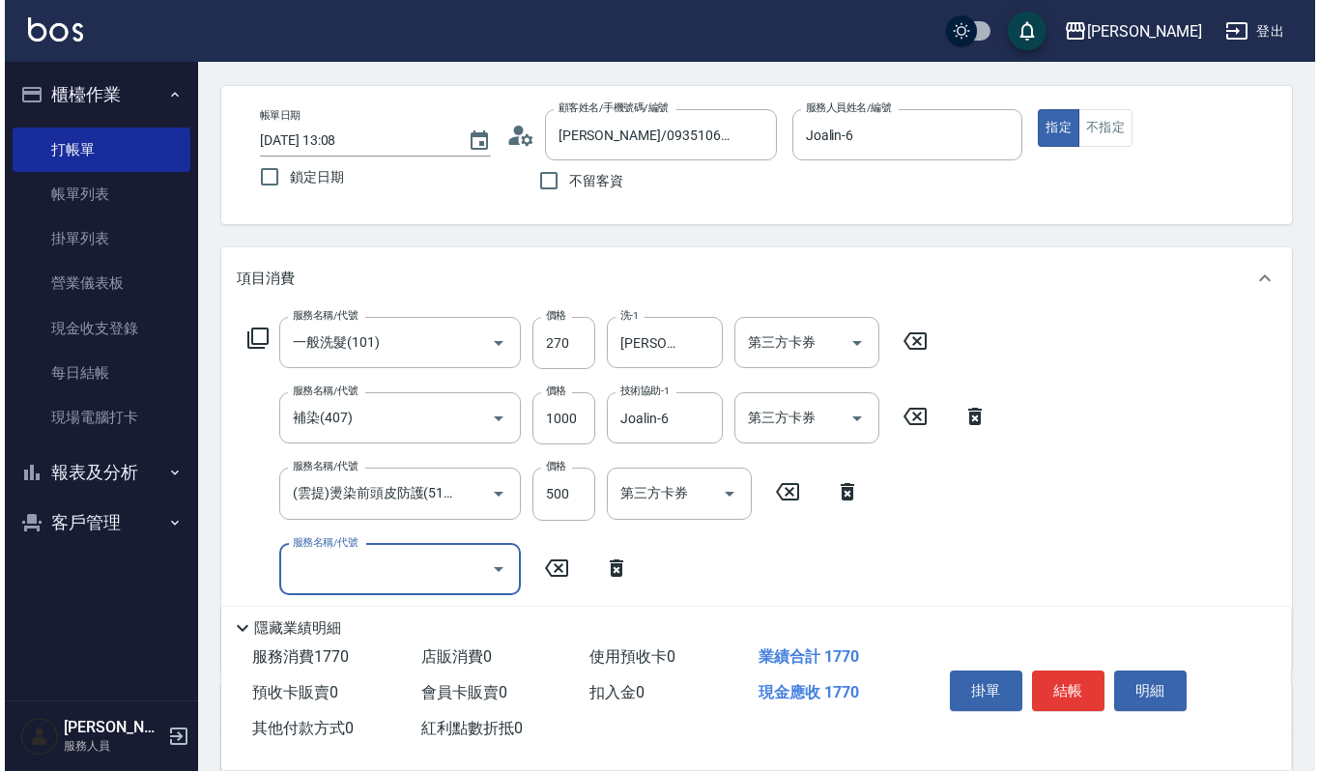
scroll to position [257, 0]
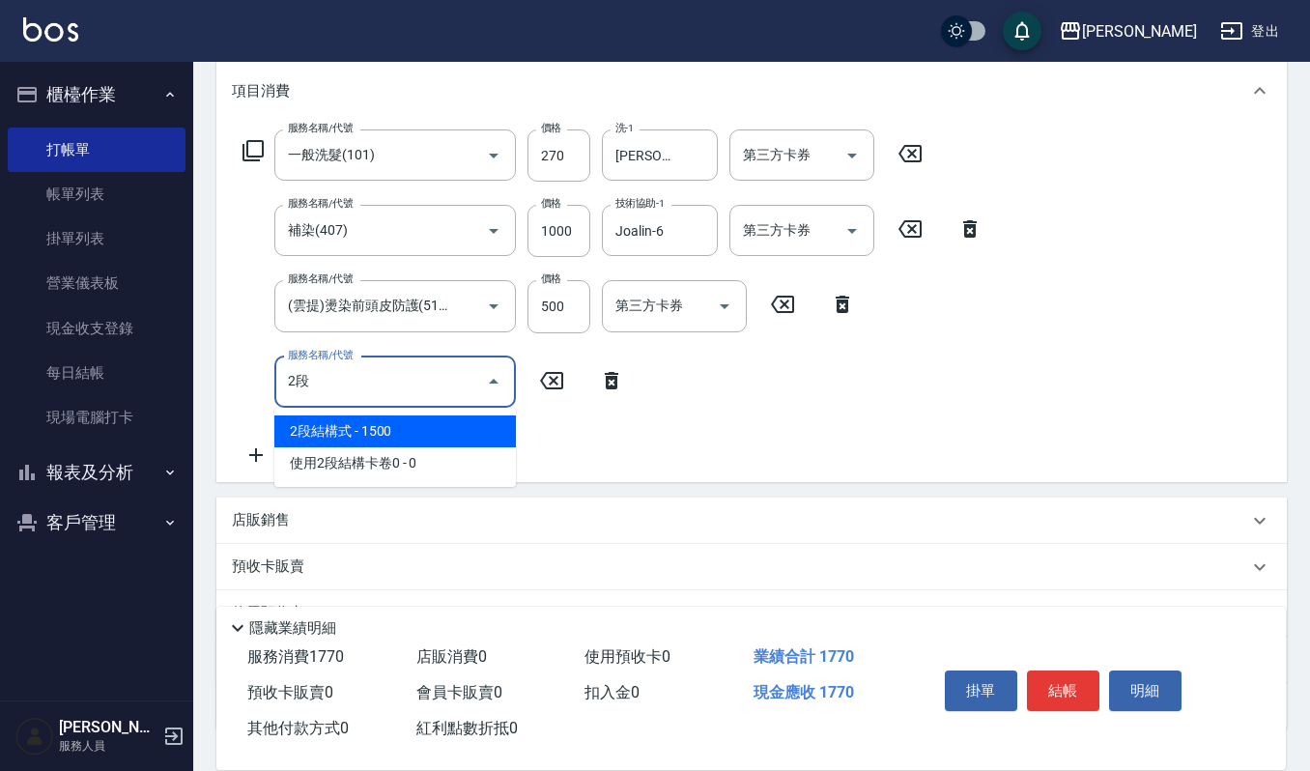
click at [315, 423] on span "2段結構式 - 1500" at bounding box center [395, 432] width 242 height 32
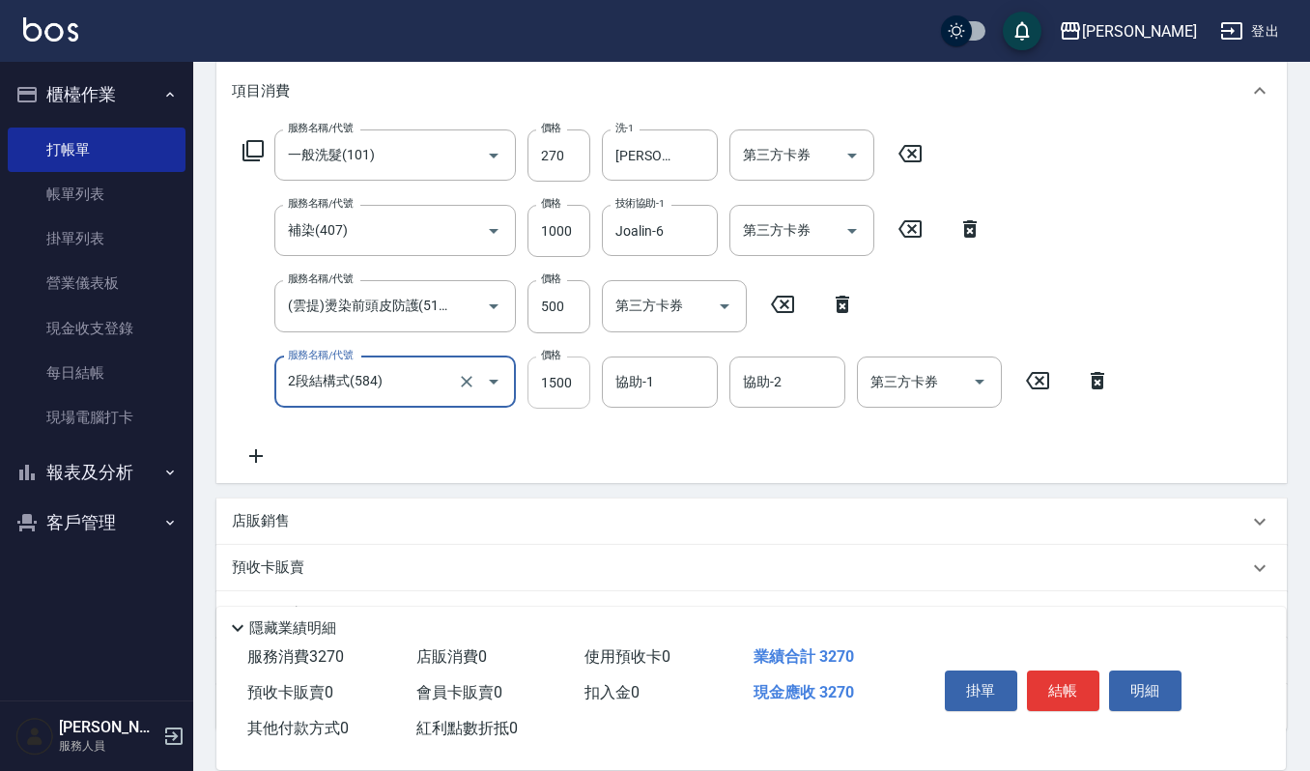
type input "2段結構式(584)"
click at [560, 373] on input "1500" at bounding box center [559, 383] width 63 height 52
type input "1700"
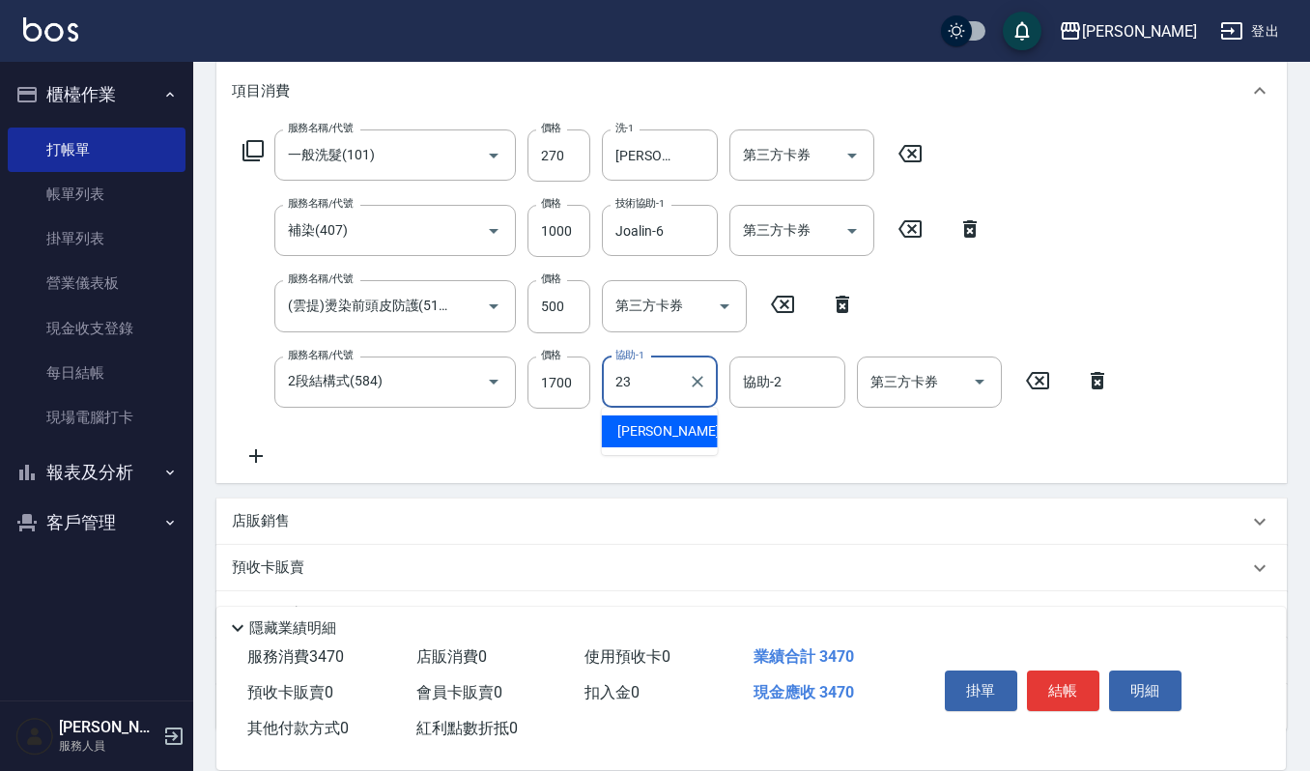
type input "[PERSON_NAME]-23"
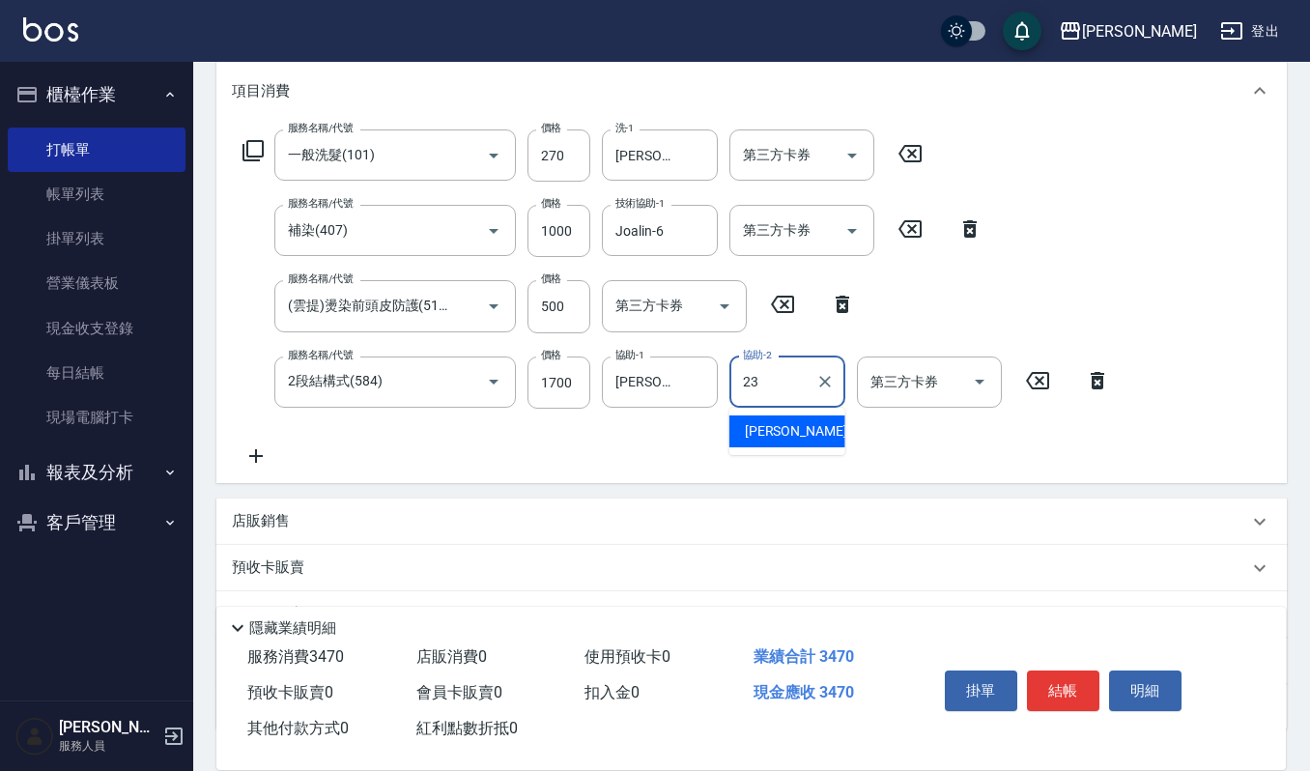
type input "[PERSON_NAME]-23"
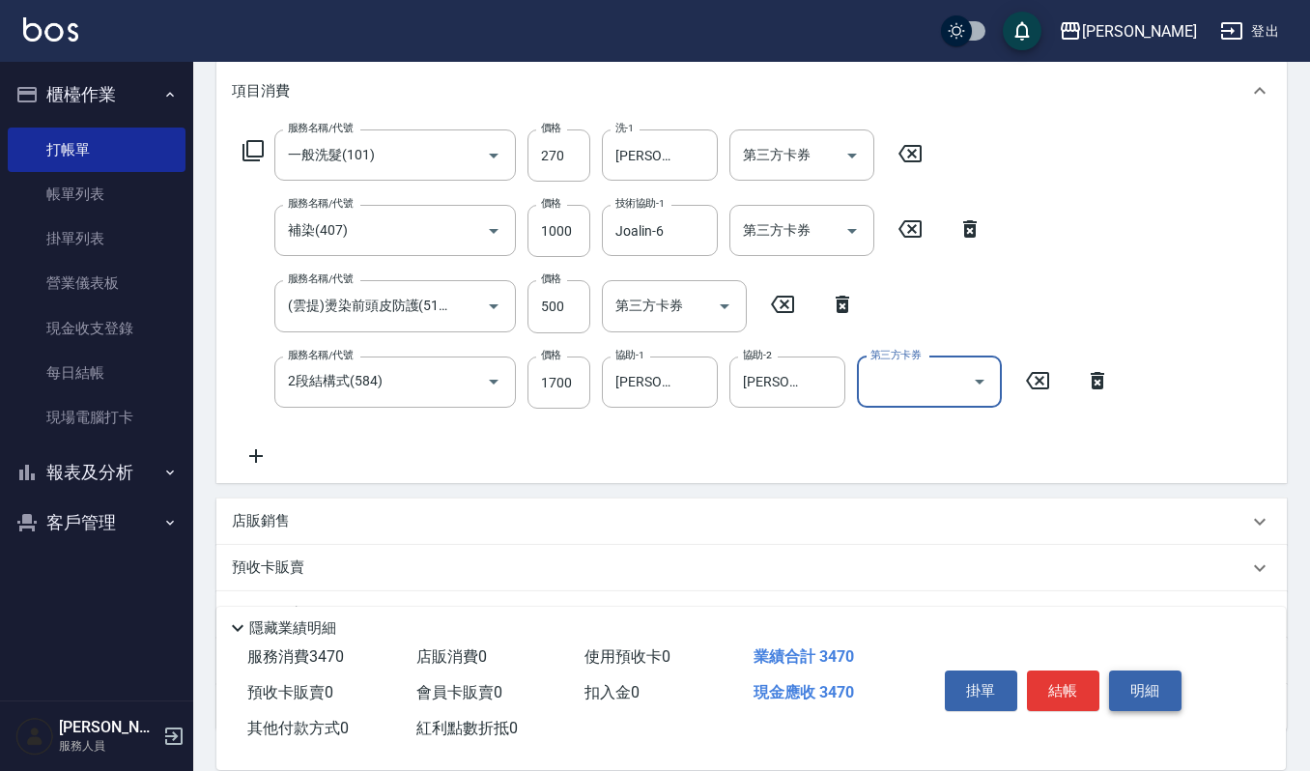
click at [1144, 704] on button "明細" at bounding box center [1145, 691] width 72 height 41
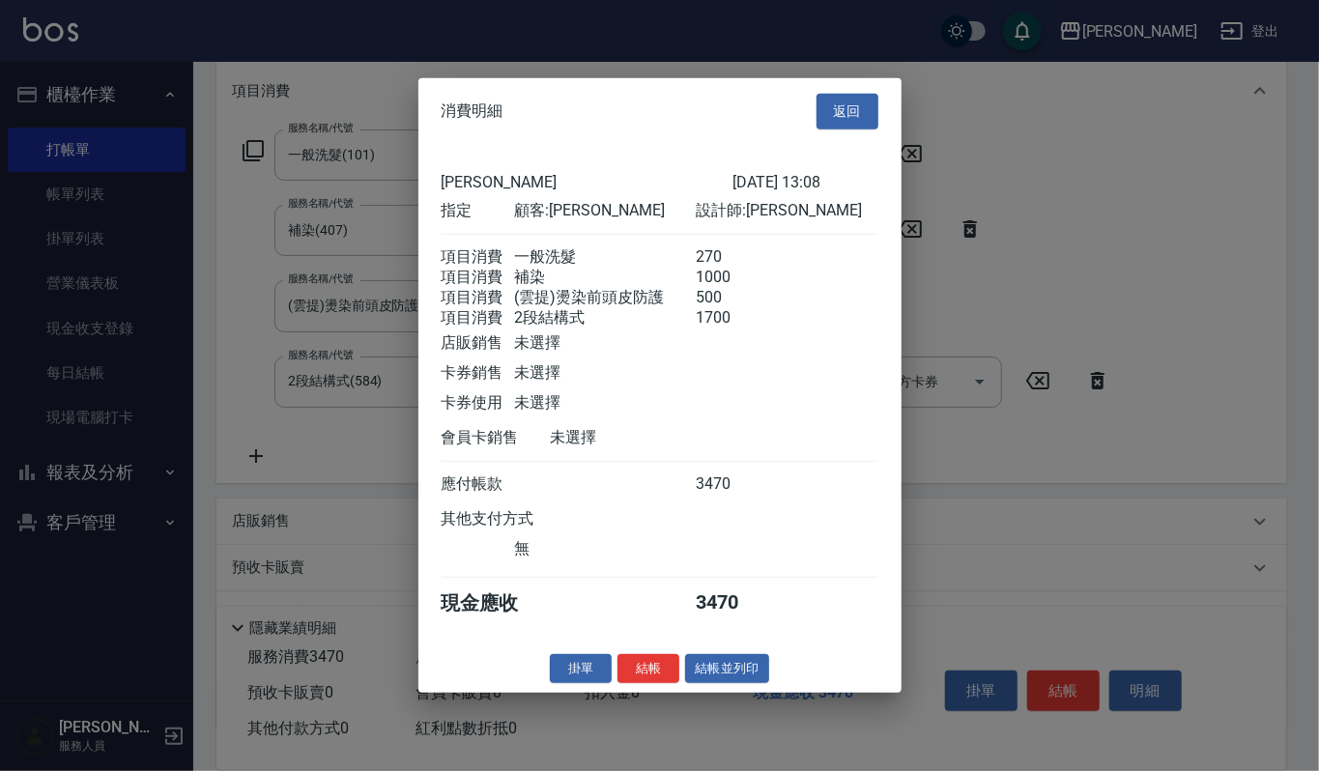
click at [731, 665] on div "消費明細 返回 上越傑森 2025/10/06 13:08 指定 顧客: 林芋伶 設計師: Joalin 項目消費 一般洗髮 270 項目消費 補染 1000…" at bounding box center [659, 385] width 483 height 615
click at [738, 681] on button "結帳並列印" at bounding box center [727, 668] width 84 height 30
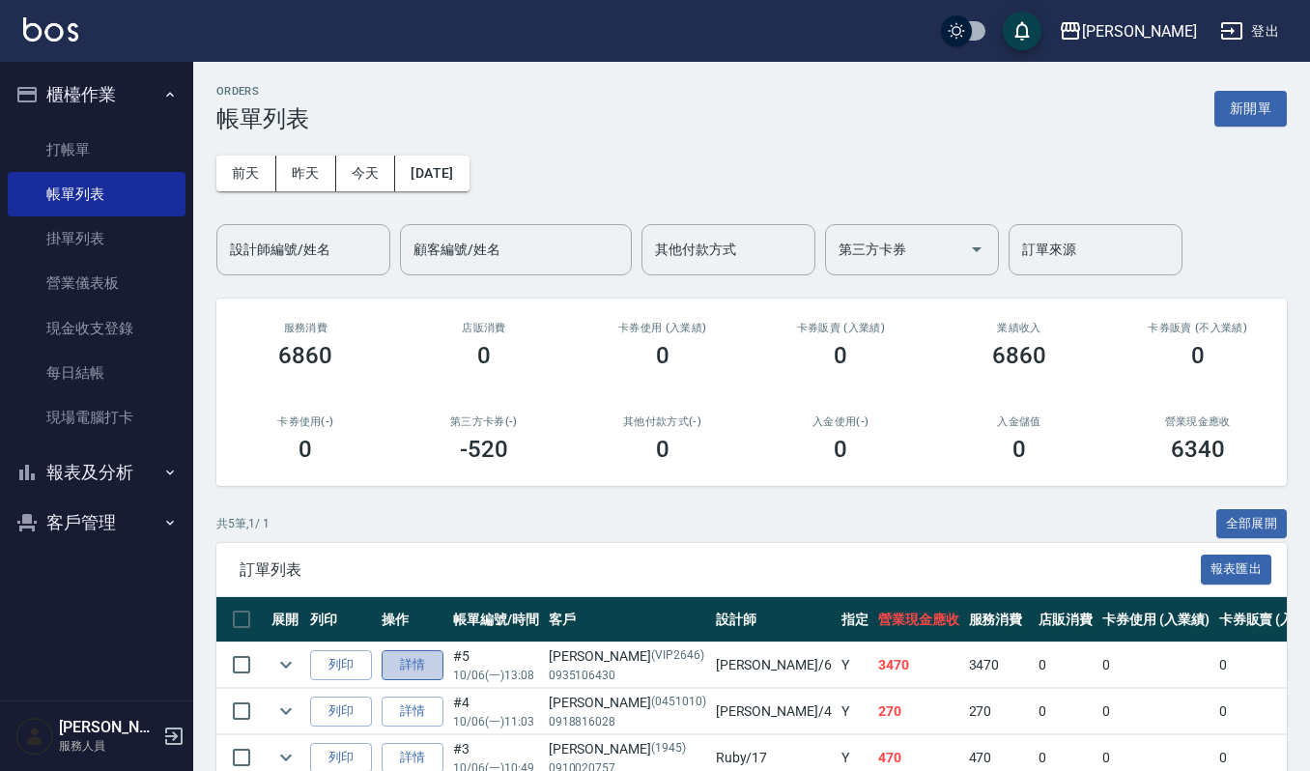
click at [426, 662] on link "詳情" at bounding box center [413, 665] width 62 height 30
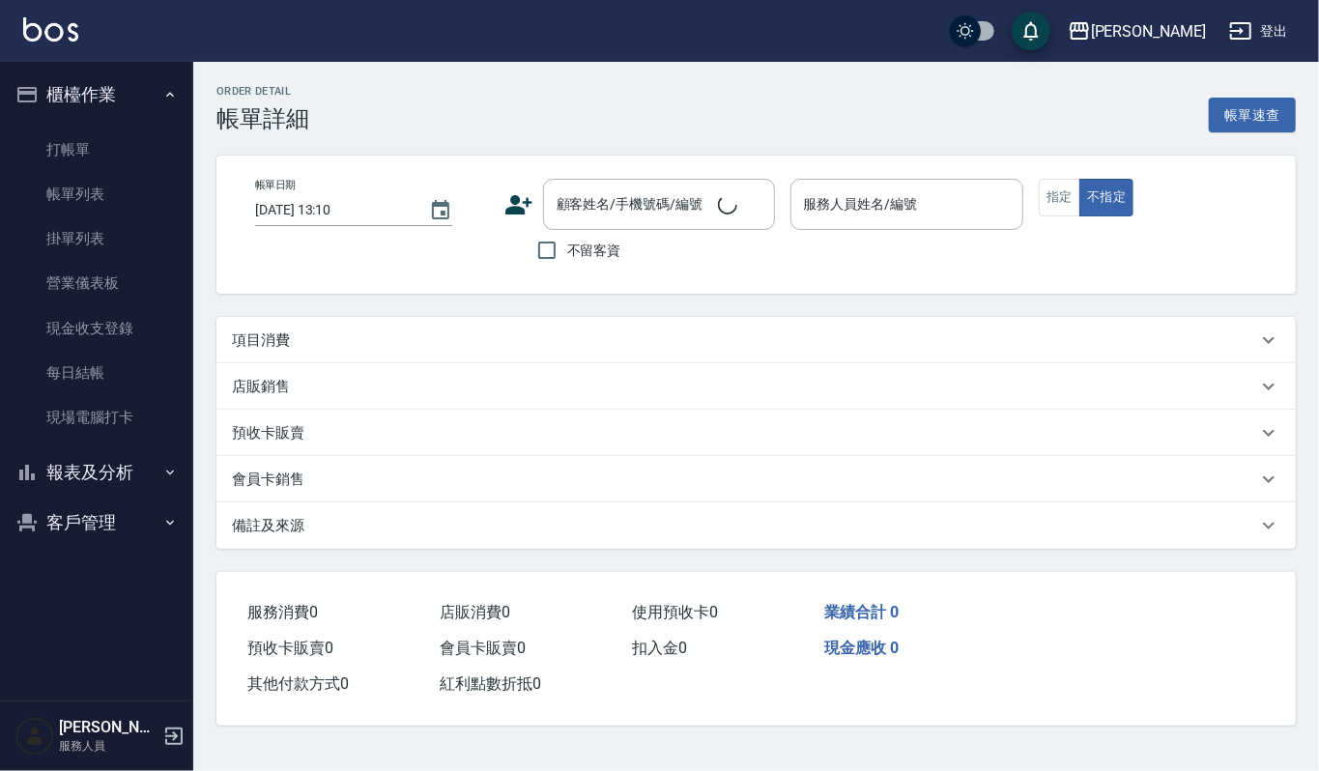
type input "2025/10/06 13:08"
type input "Joalin-6"
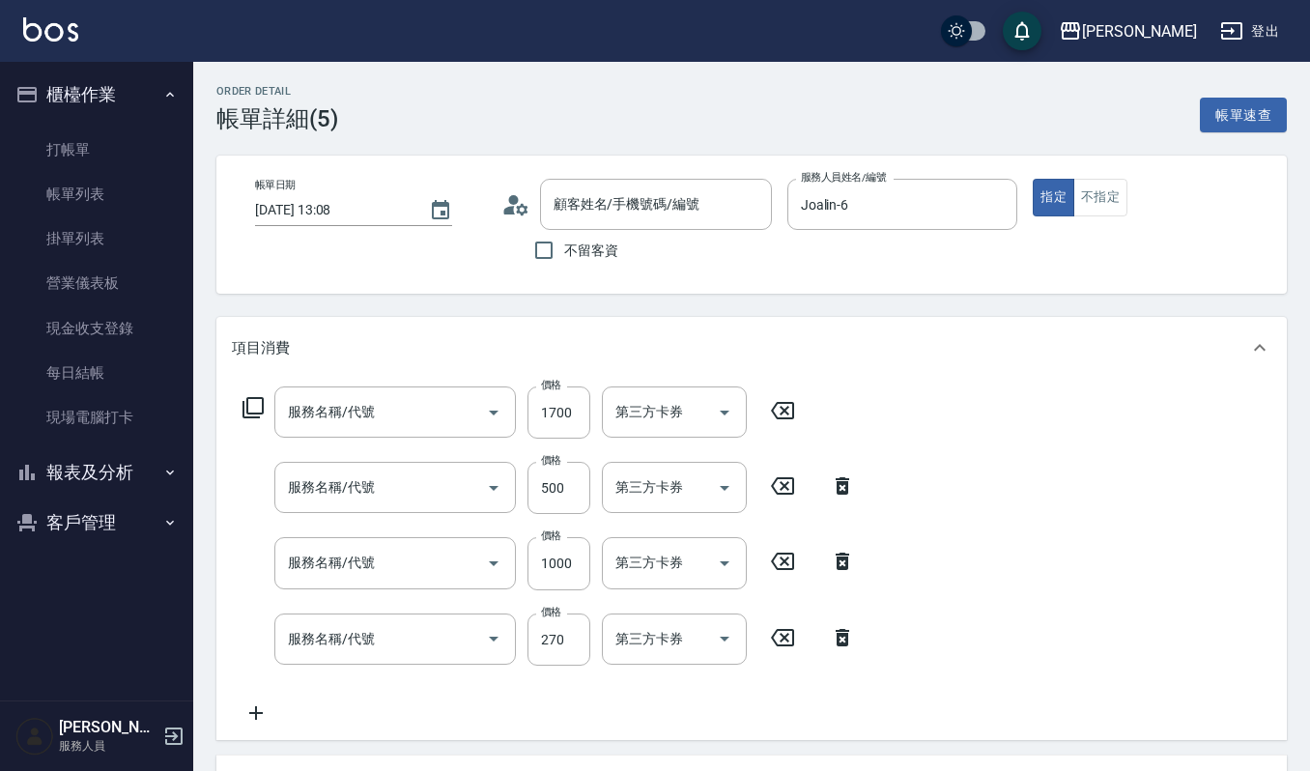
type input "林芋伶/0935106430/VIP2646"
type input "2段結構式(584)"
type input "(雲提)燙染前頭皮防護(518)"
type input "補染(407)"
type input "一般洗髮(101)"
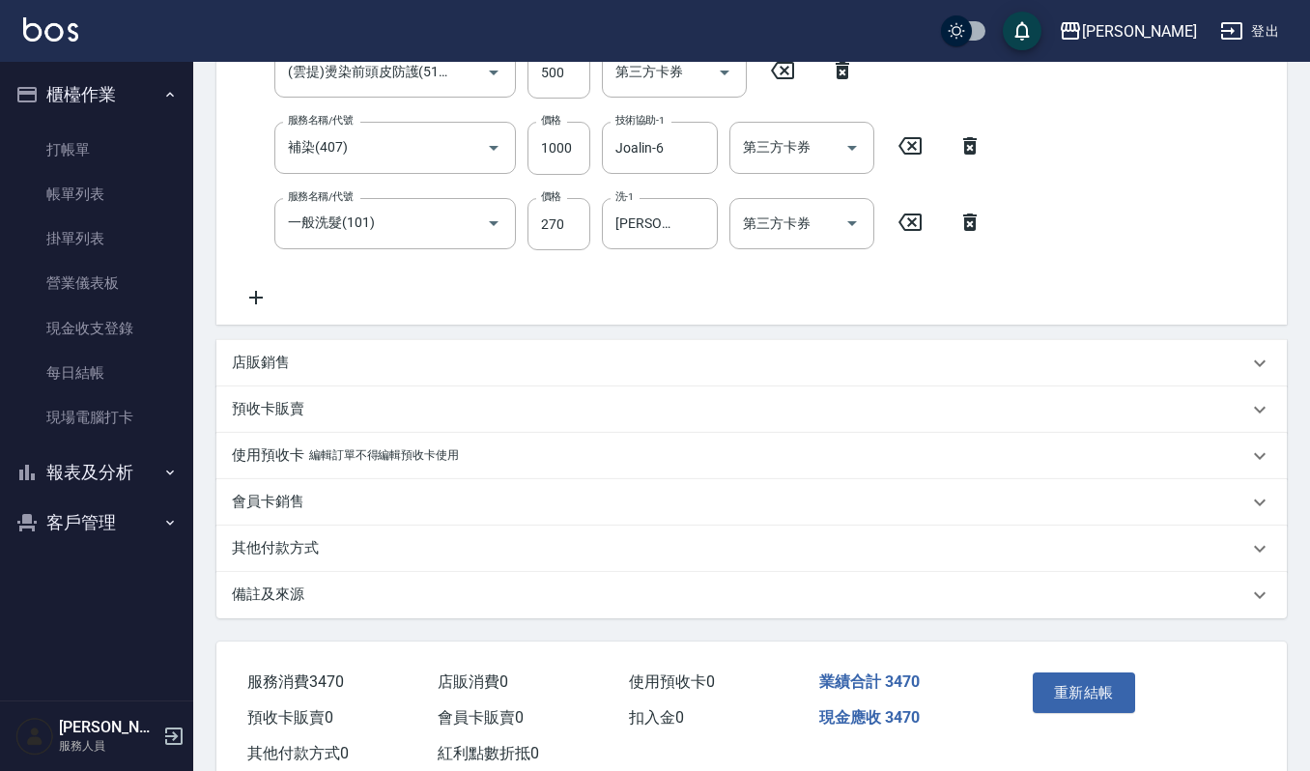
scroll to position [466, 0]
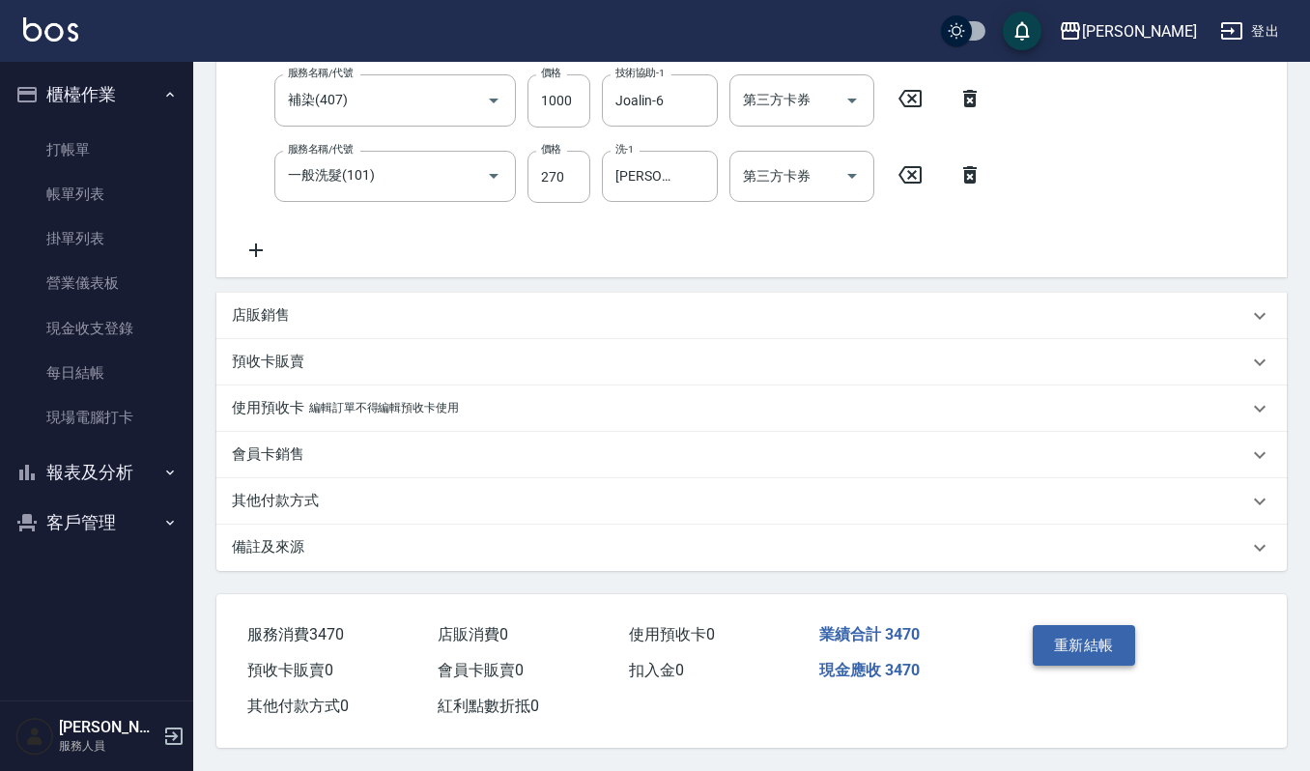
click at [1068, 650] on button "重新結帳" at bounding box center [1084, 645] width 102 height 41
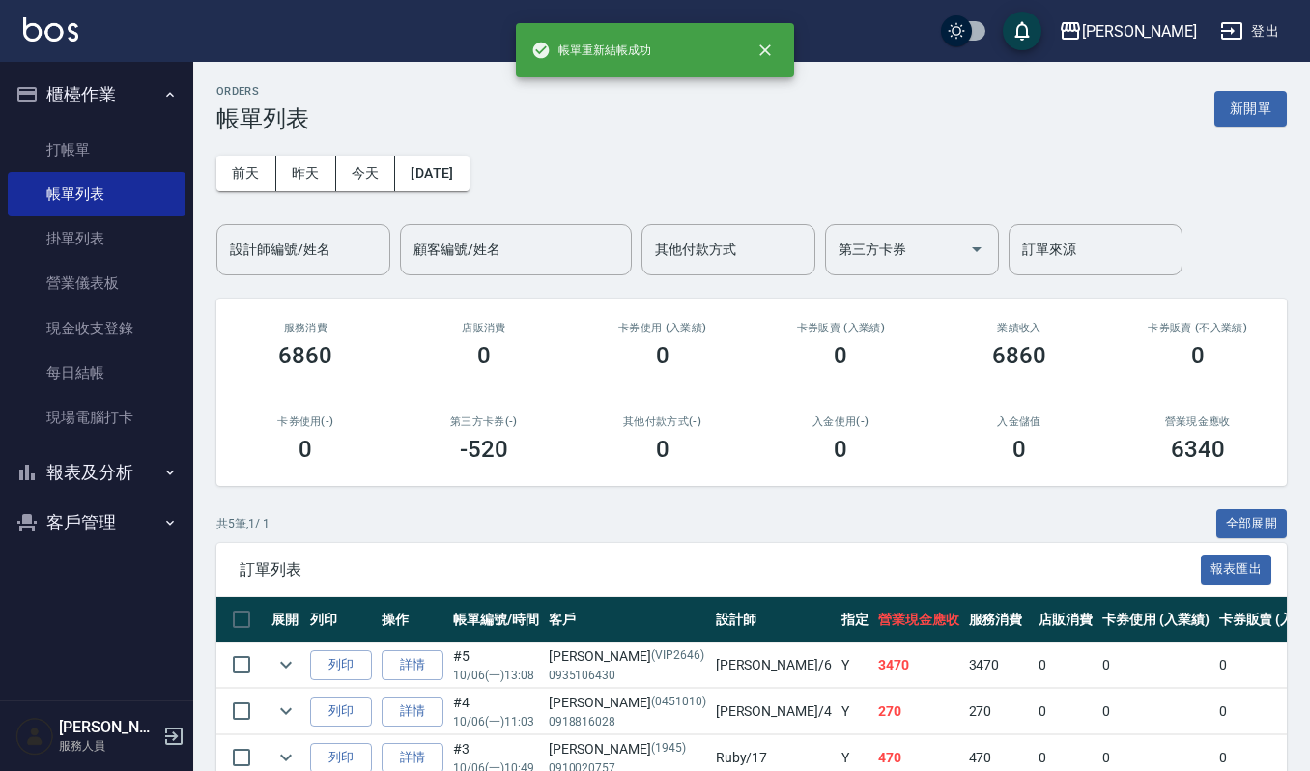
click at [330, 647] on td "列印" at bounding box center [341, 665] width 72 height 45
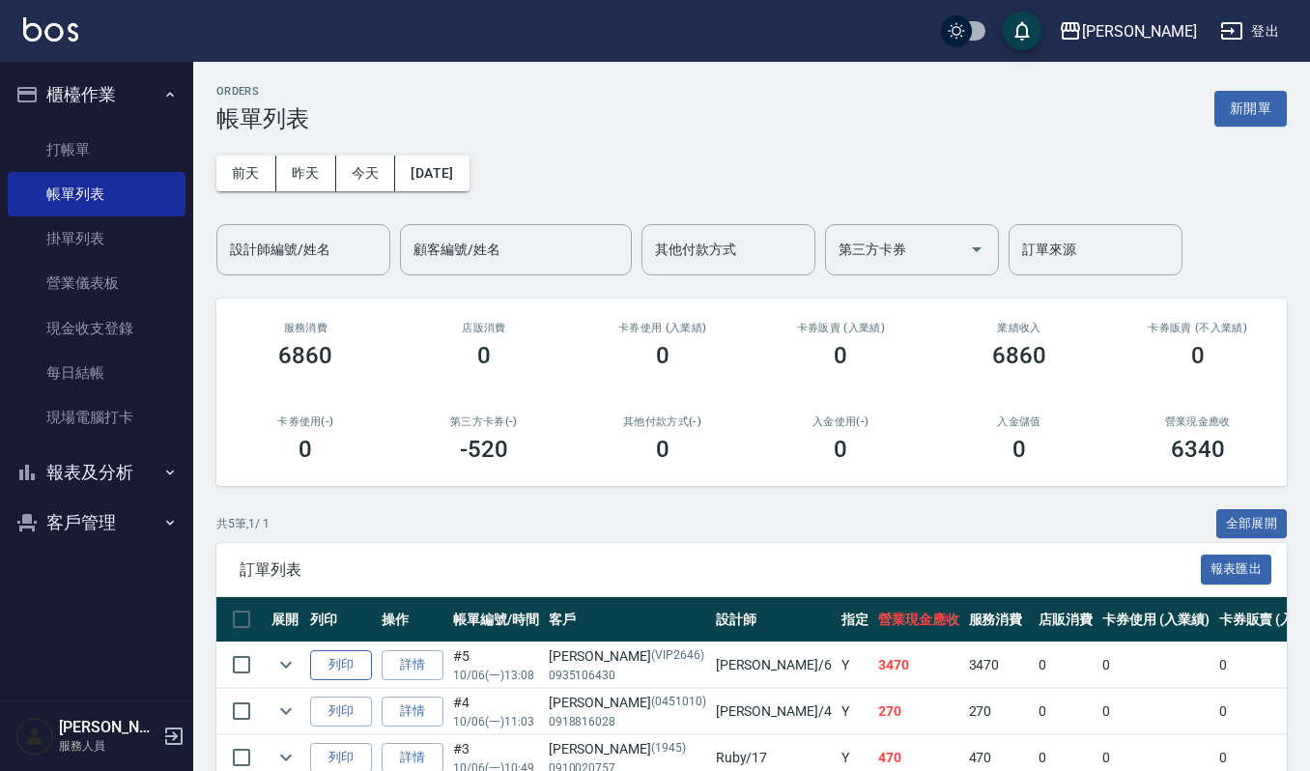
click at [336, 658] on button "列印" at bounding box center [341, 665] width 62 height 30
click at [85, 140] on link "打帳單" at bounding box center [97, 150] width 178 height 44
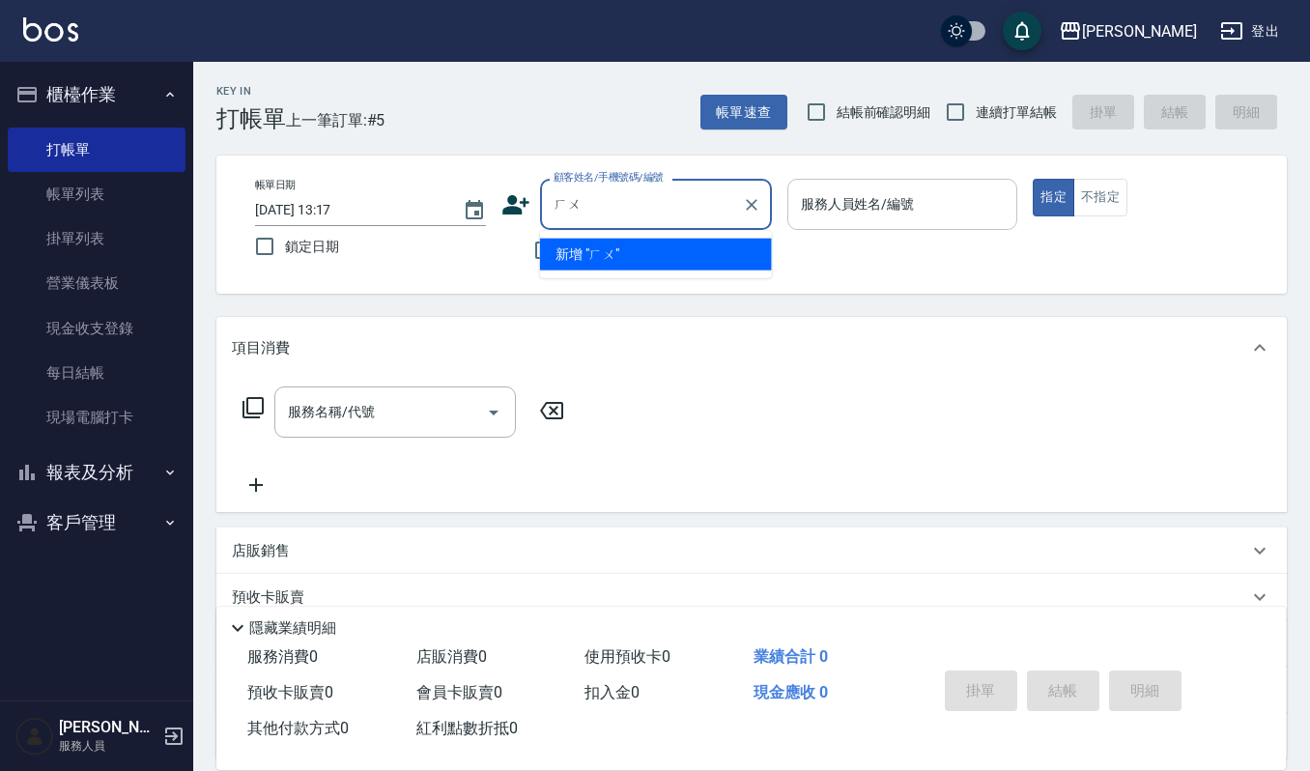
type input "胡"
type input "[PERSON_NAME]"
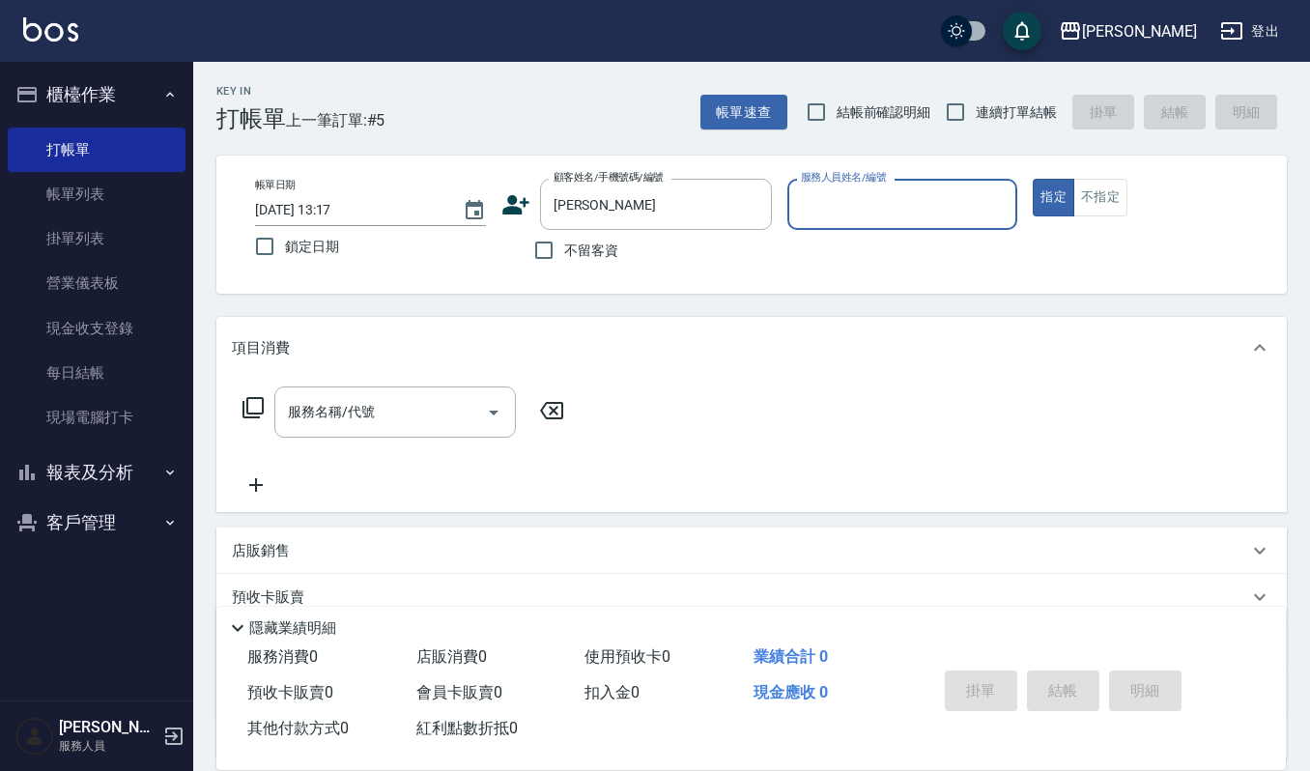
click at [1033, 179] on button "指定" at bounding box center [1054, 198] width 42 height 38
type button "true"
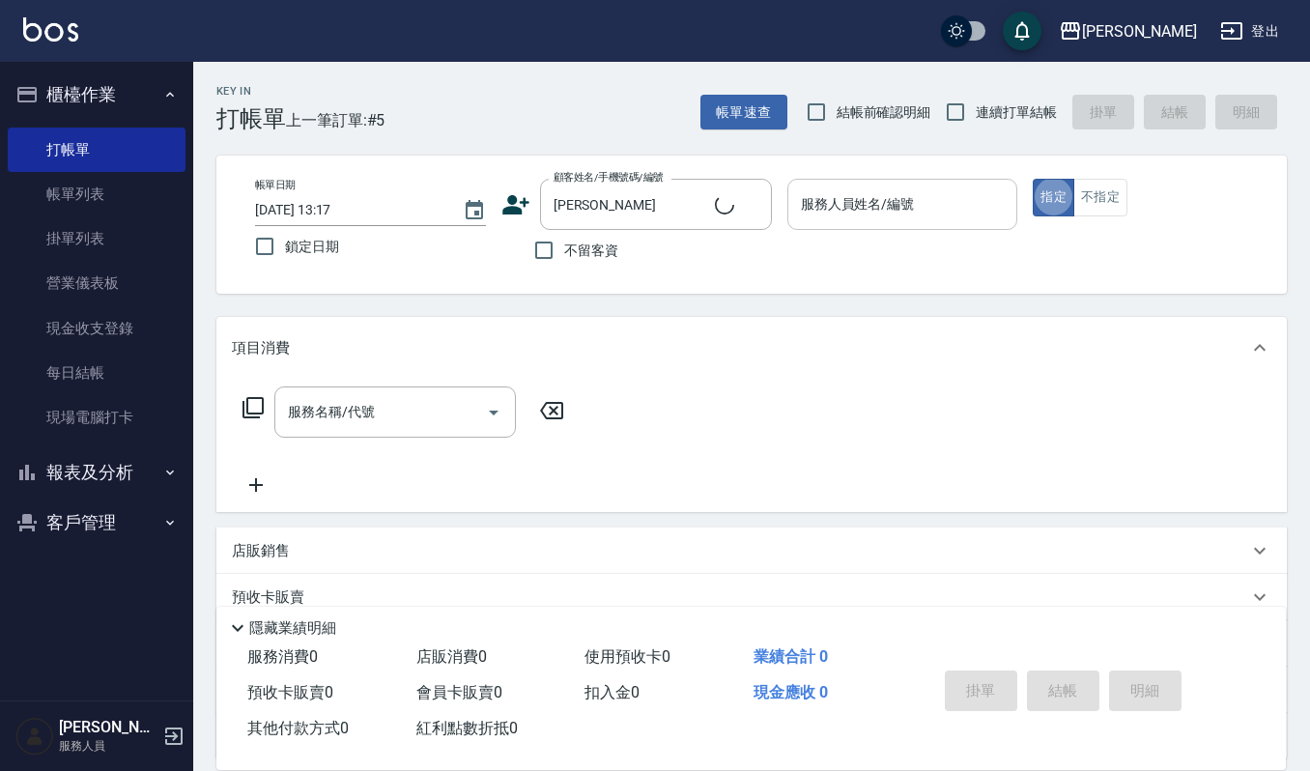
type input "無名字/黃玉蓁/null"
click at [744, 198] on icon "Clear" at bounding box center [751, 204] width 19 height 19
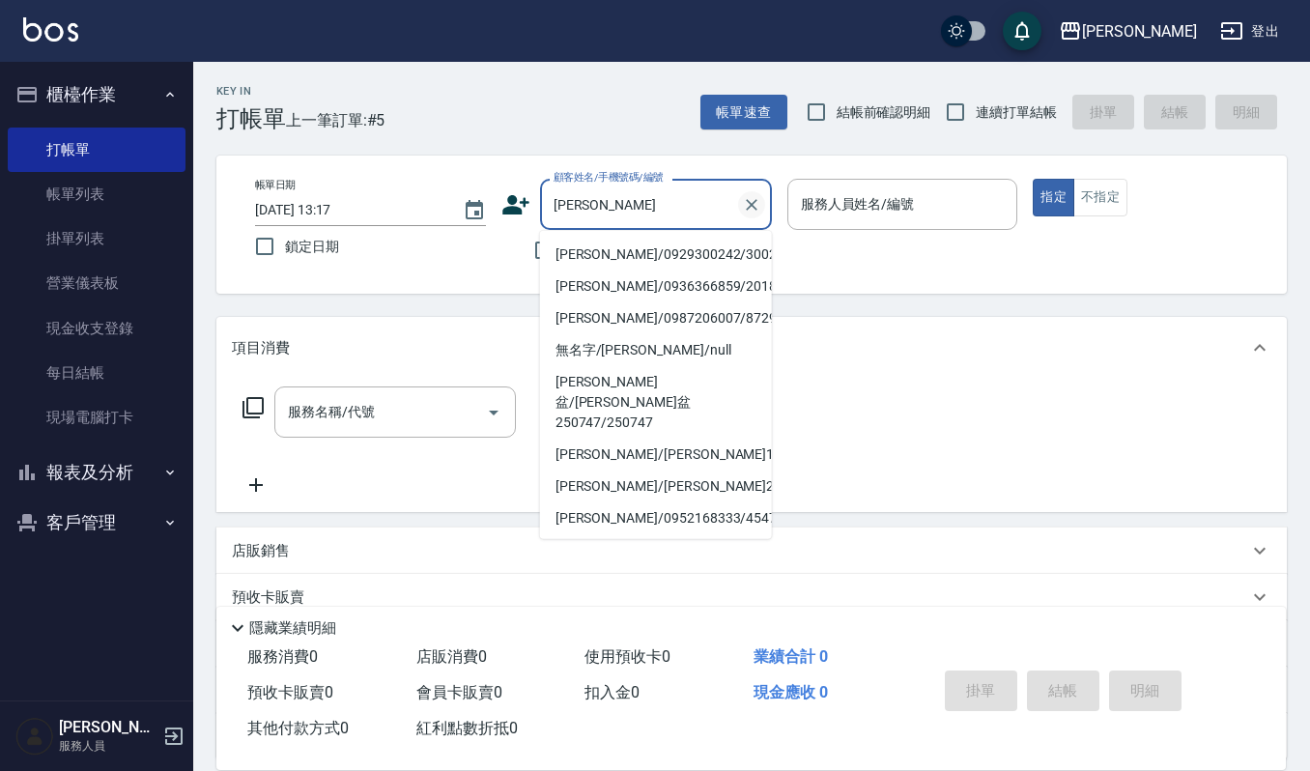
type input "黃玉蓁/0929300242/300242"
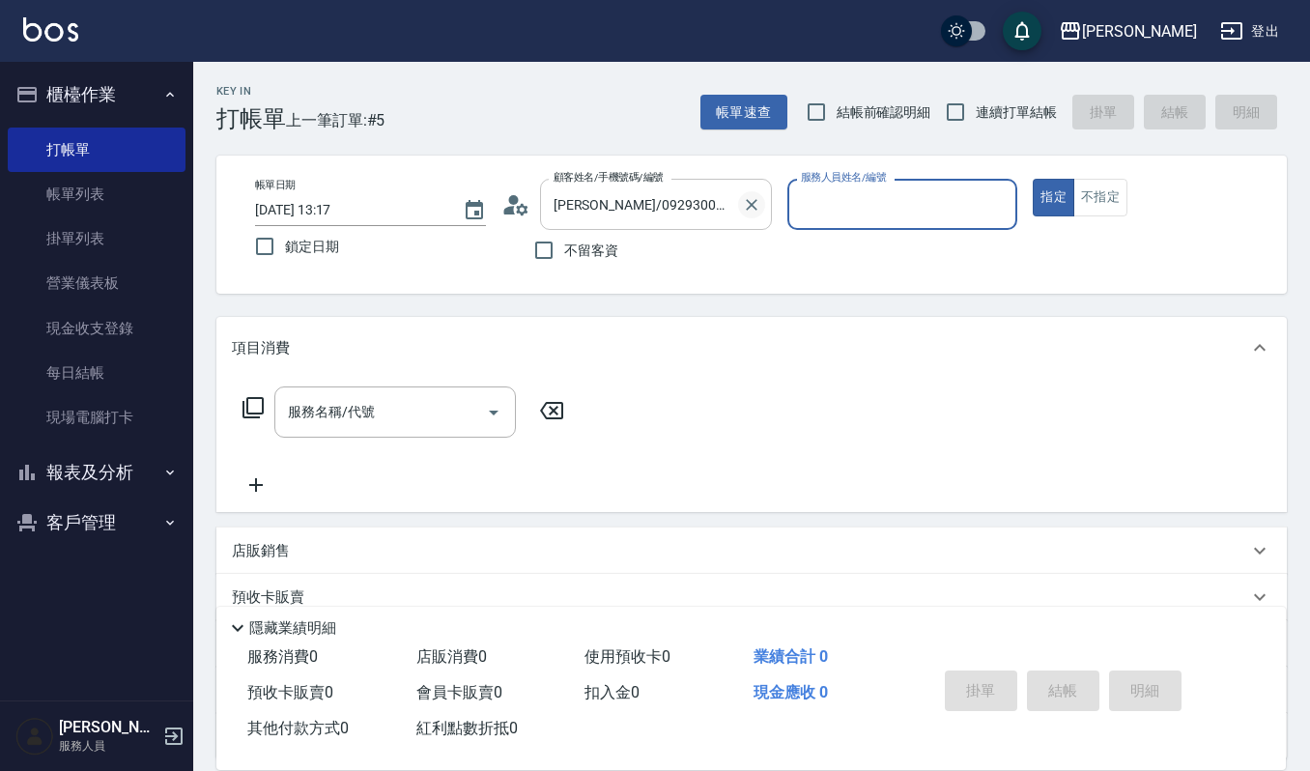
type input "Ruby-17"
click at [1033, 179] on button "指定" at bounding box center [1054, 198] width 42 height 38
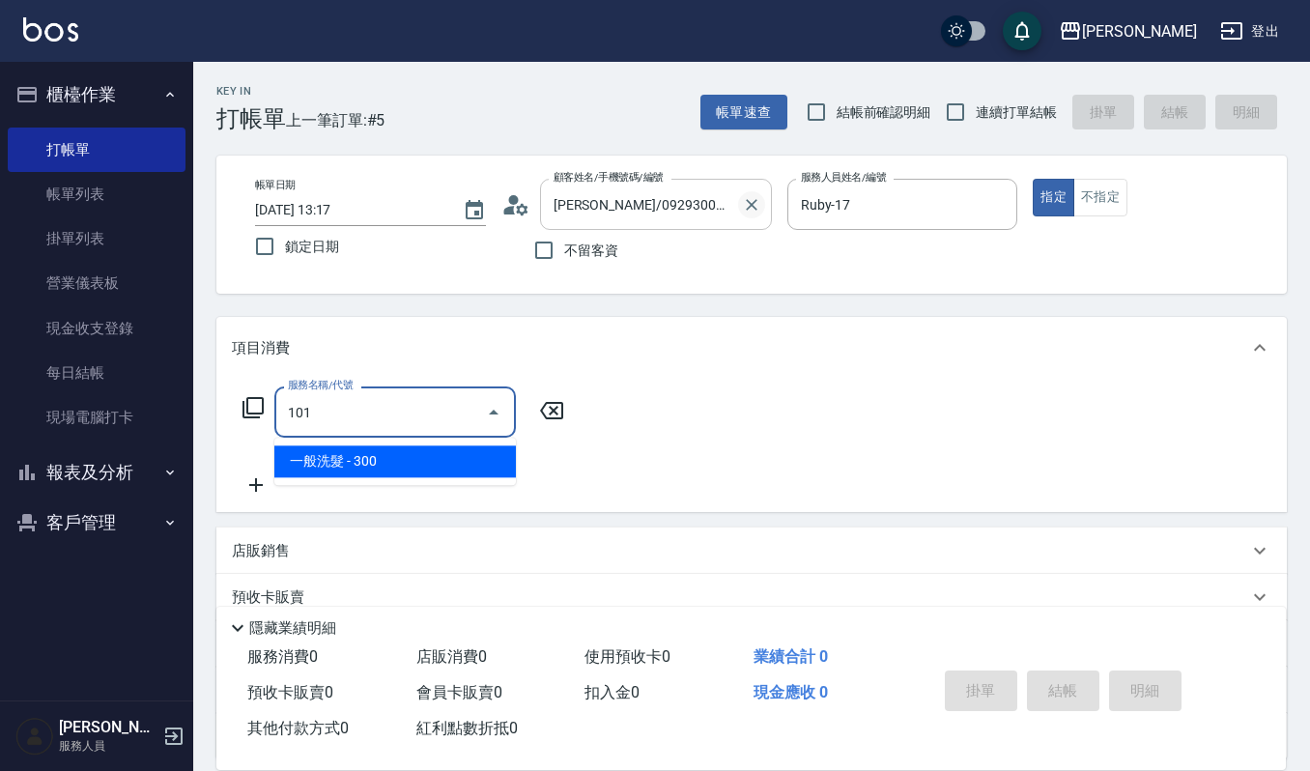
type input "一般洗髮(101)"
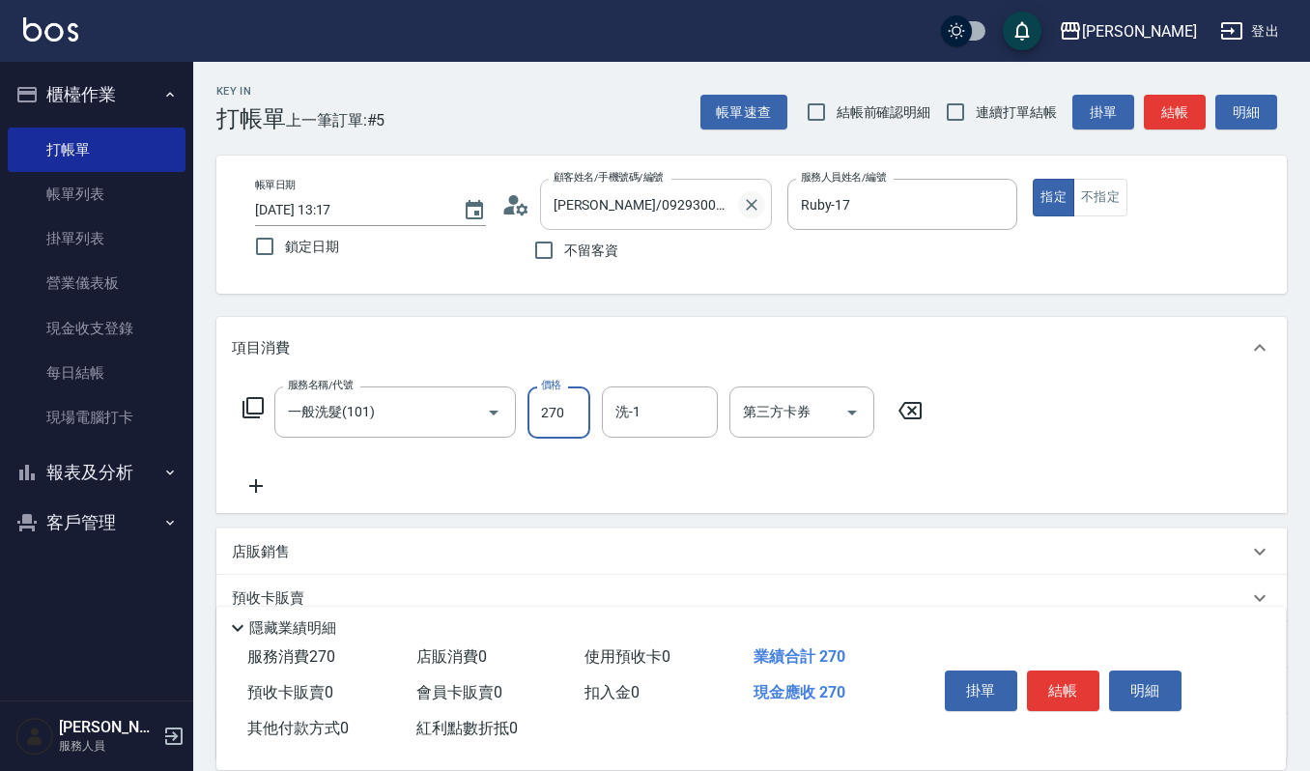
type input "270"
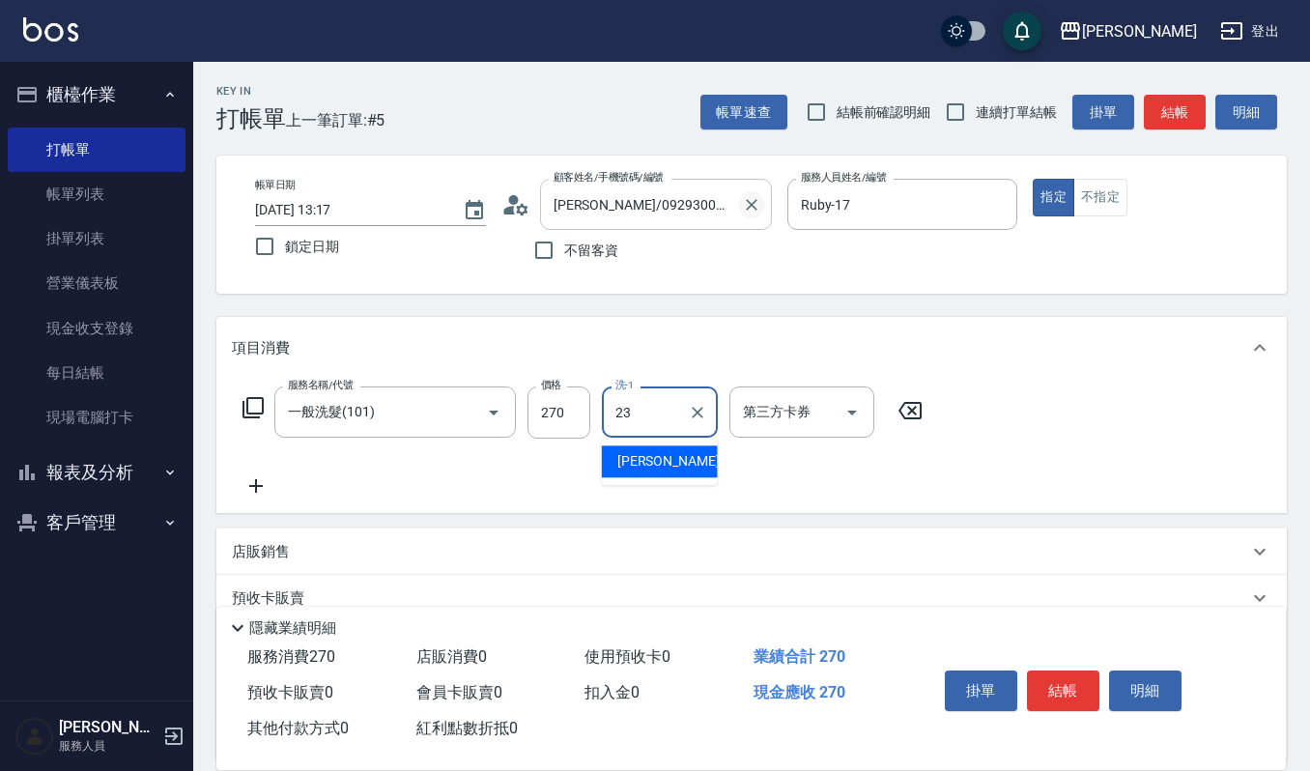
type input "[PERSON_NAME]-23"
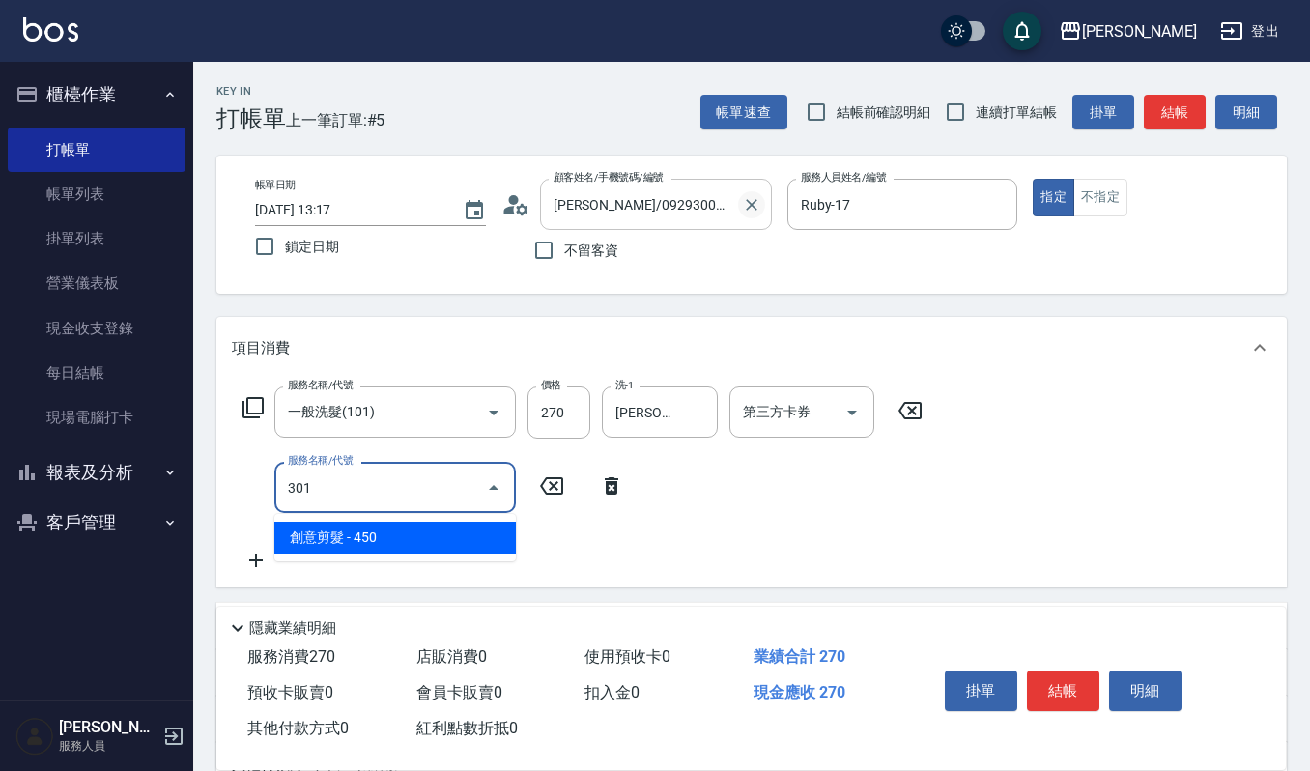
type input "創意剪髮(301)"
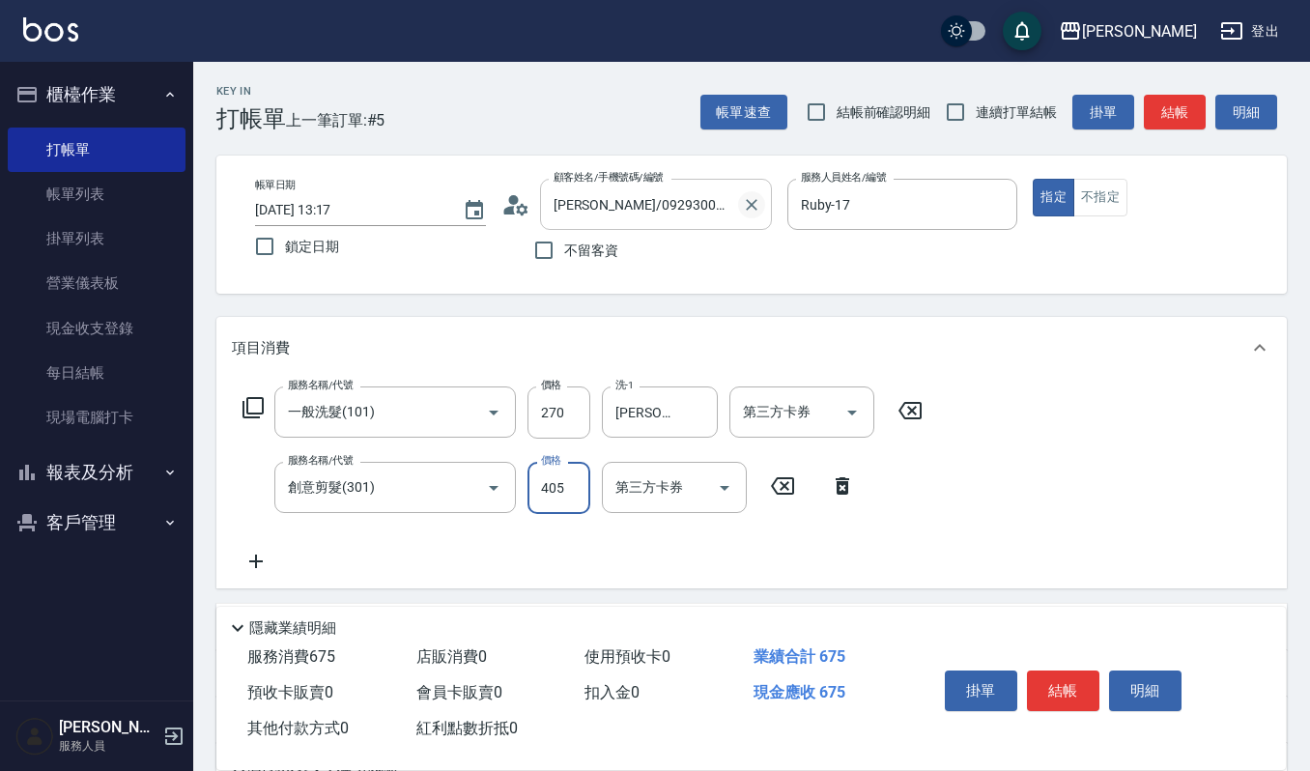
type input "405"
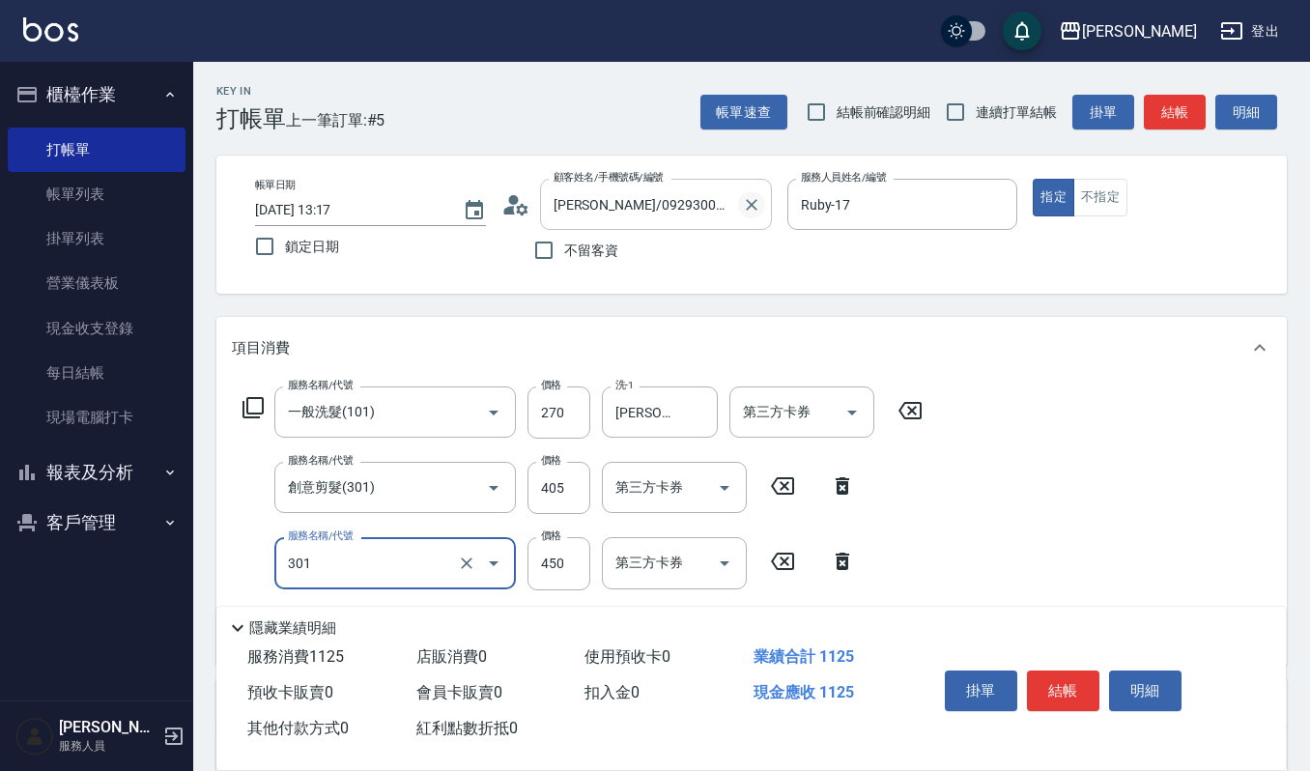
type input "創意剪髮(301)"
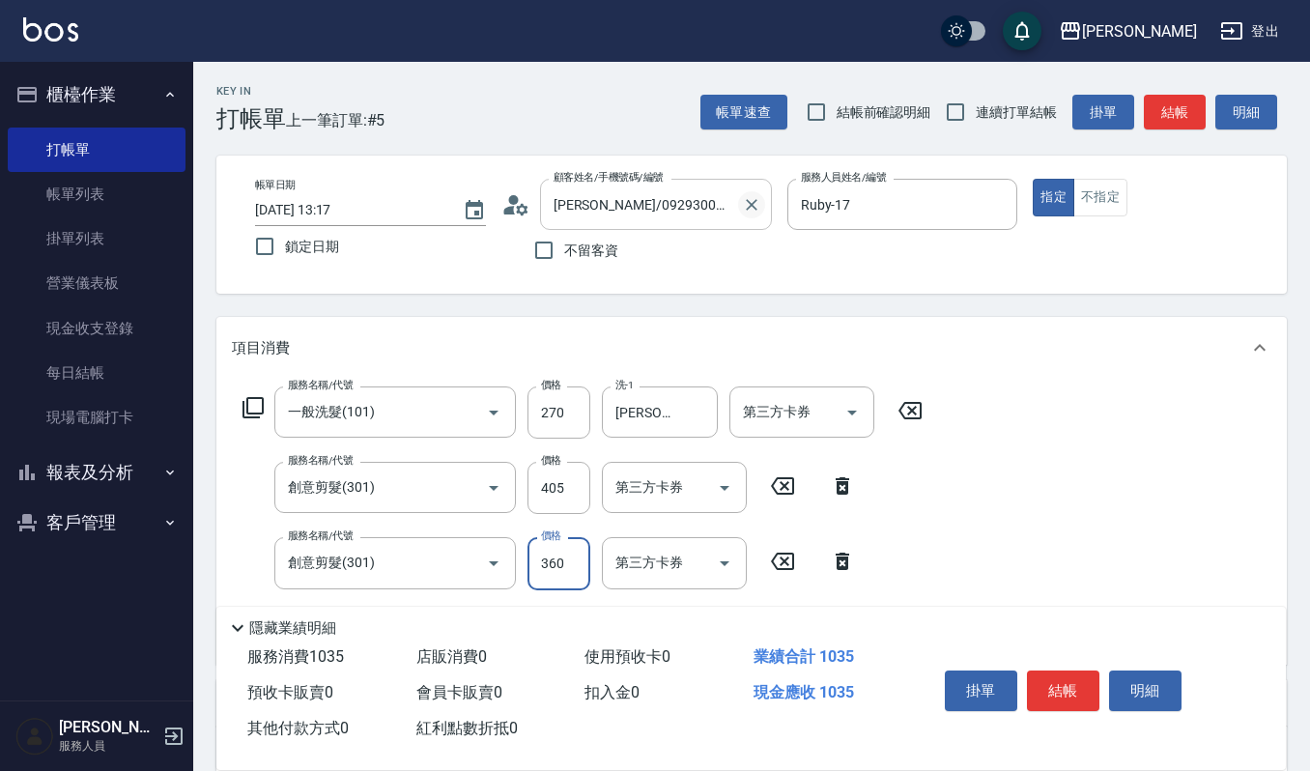
type input "360"
click at [1064, 685] on button "結帳" at bounding box center [1063, 691] width 72 height 41
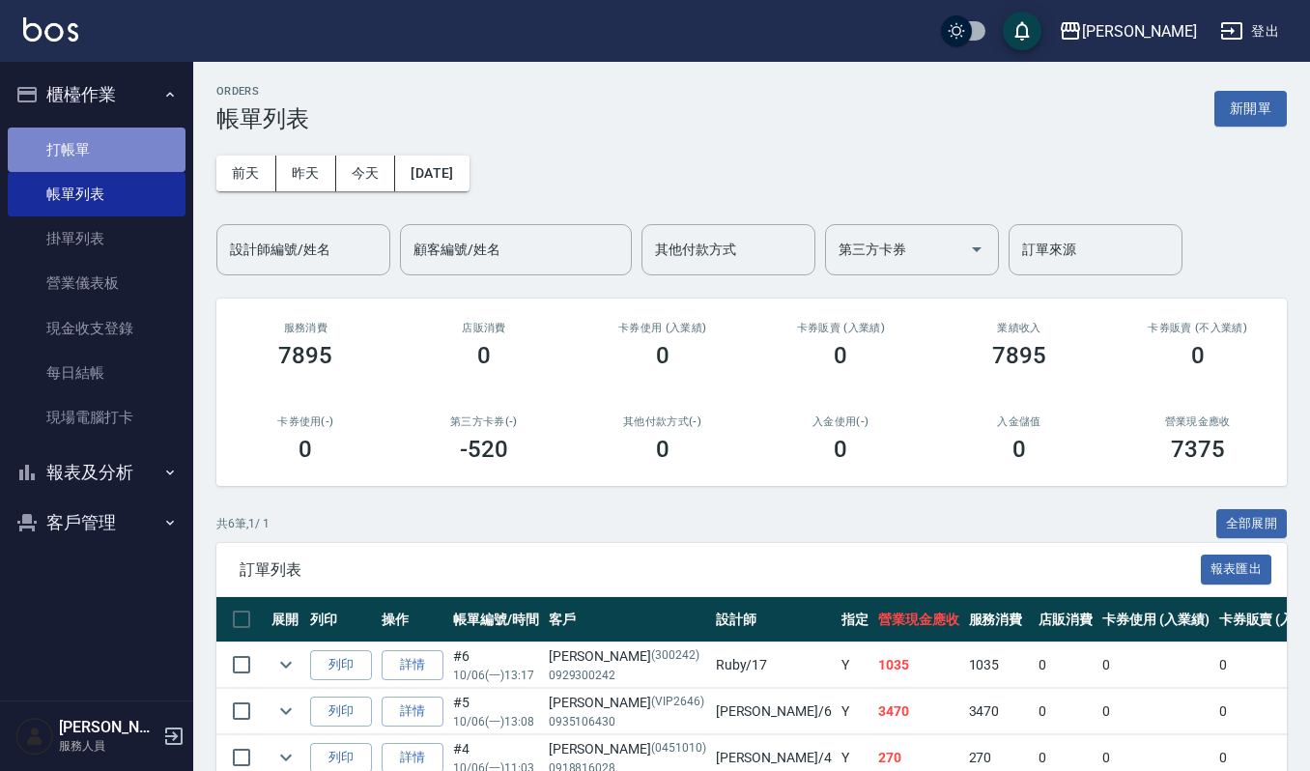
click at [67, 160] on link "打帳單" at bounding box center [97, 150] width 178 height 44
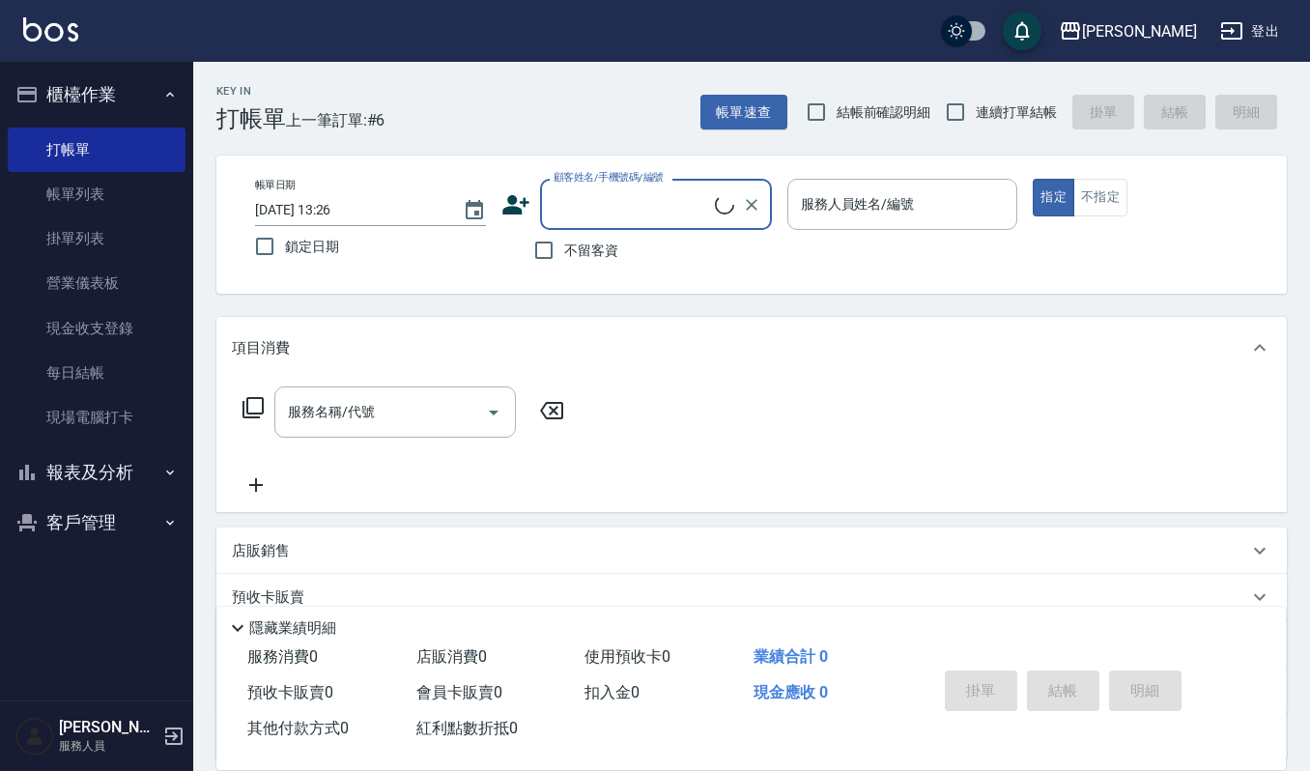
click at [635, 211] on input "顧客姓名/手機號碼/編號" at bounding box center [632, 204] width 166 height 34
type input "離"
type input "ㄎ"
type input "離"
click at [562, 201] on input "禮岳" at bounding box center [642, 204] width 186 height 34
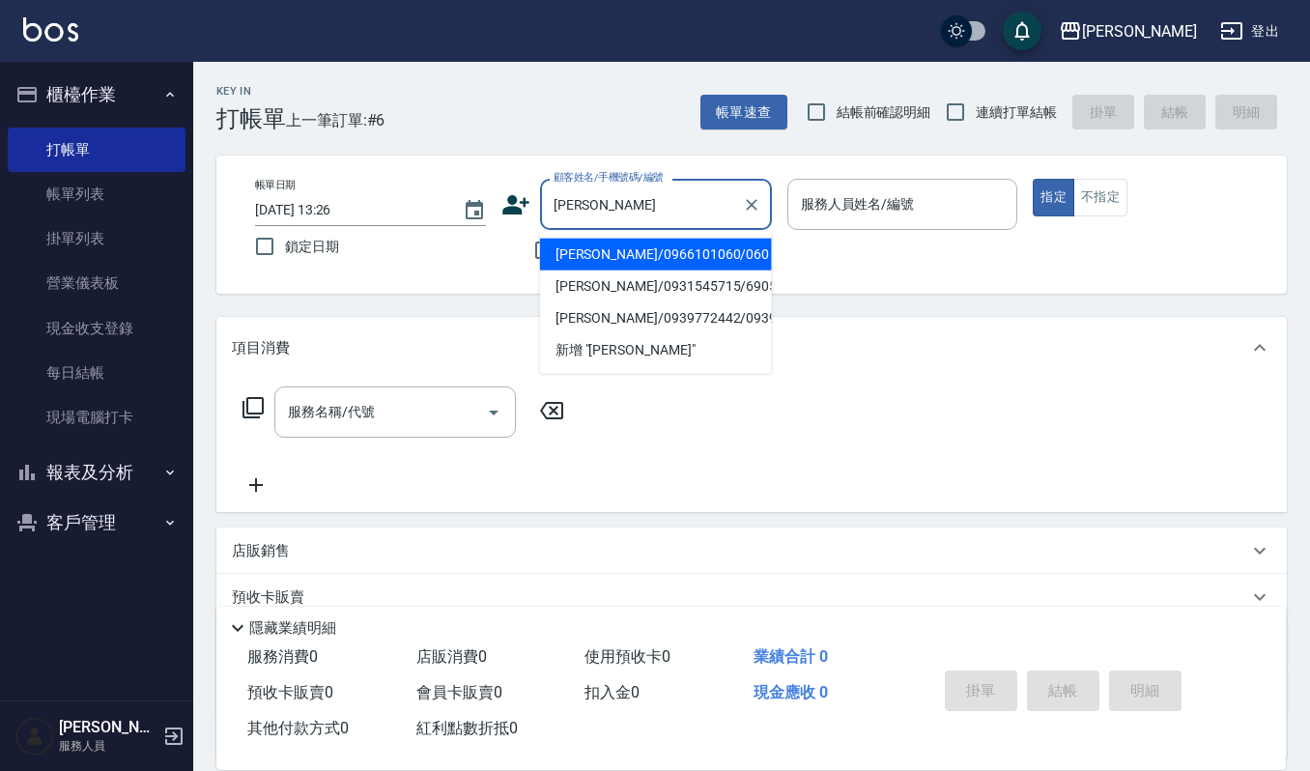
click at [639, 252] on li "李岳東/0966101060/060" at bounding box center [656, 255] width 232 height 32
type input "李岳東/0966101060/060"
type input "[PERSON_NAME]-4"
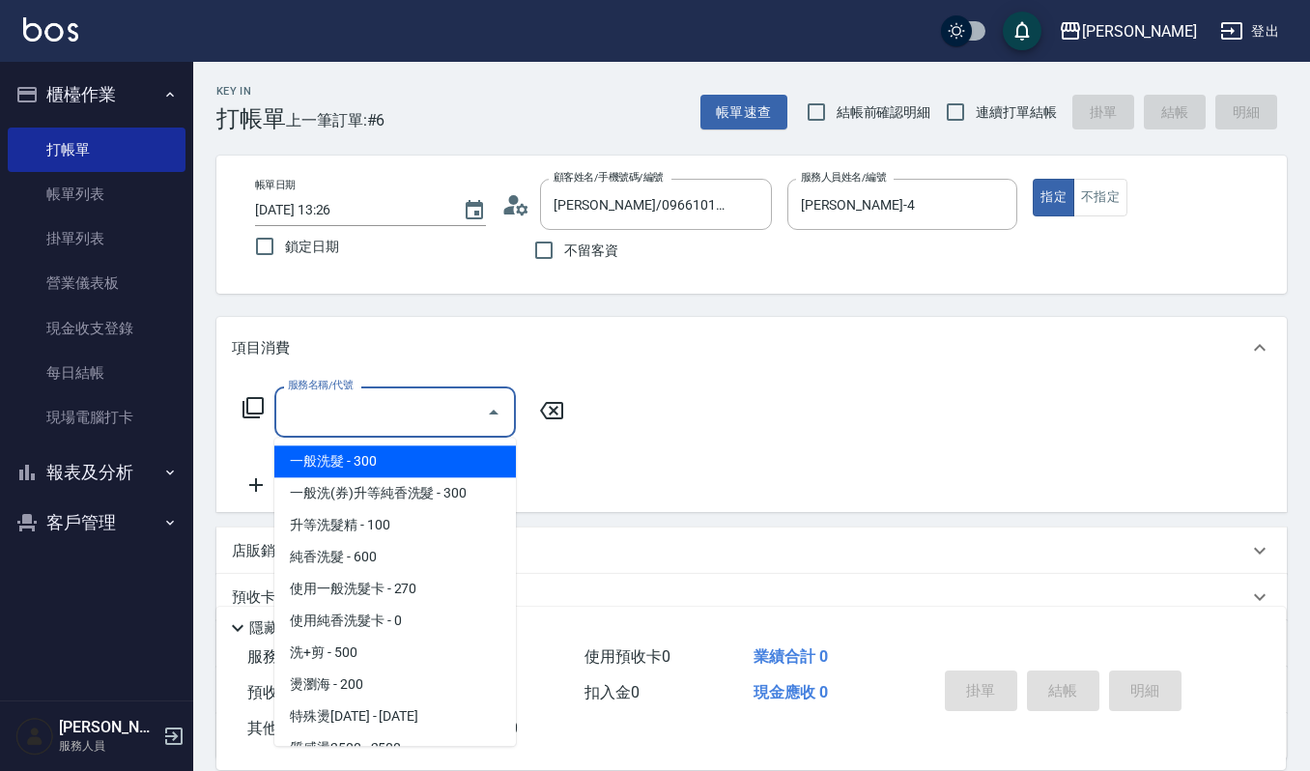
click at [395, 400] on input "服務名稱/代號" at bounding box center [380, 412] width 195 height 34
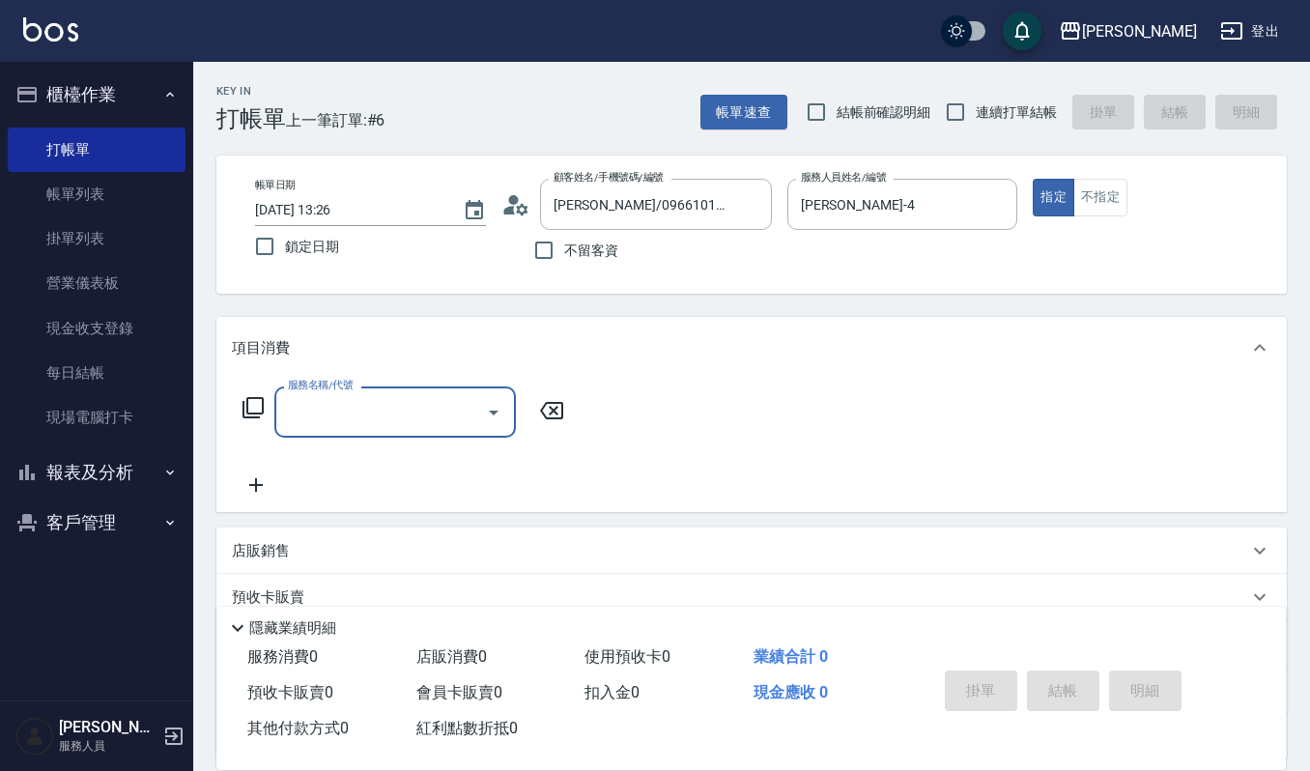
click at [385, 396] on input "服務名稱/代號" at bounding box center [380, 412] width 195 height 34
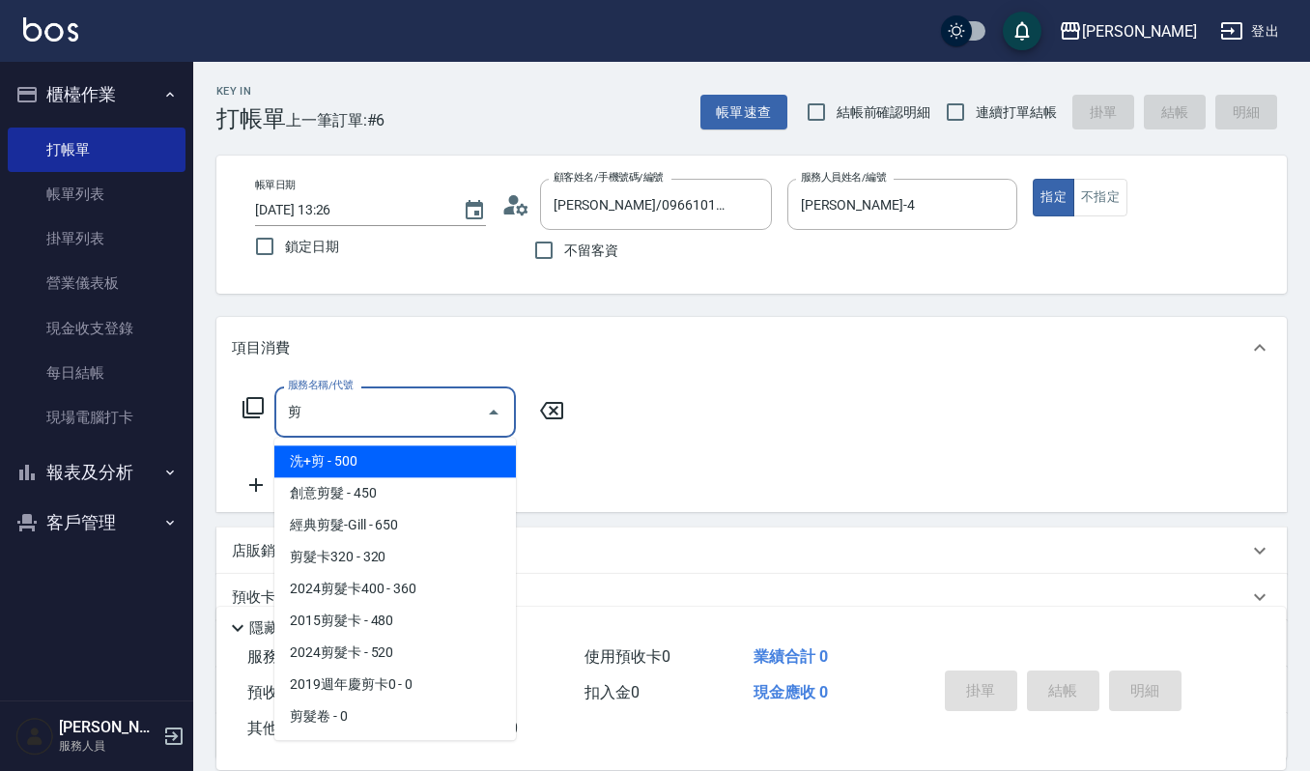
click at [404, 527] on span "經典剪髮-Gill - 650" at bounding box center [395, 525] width 242 height 32
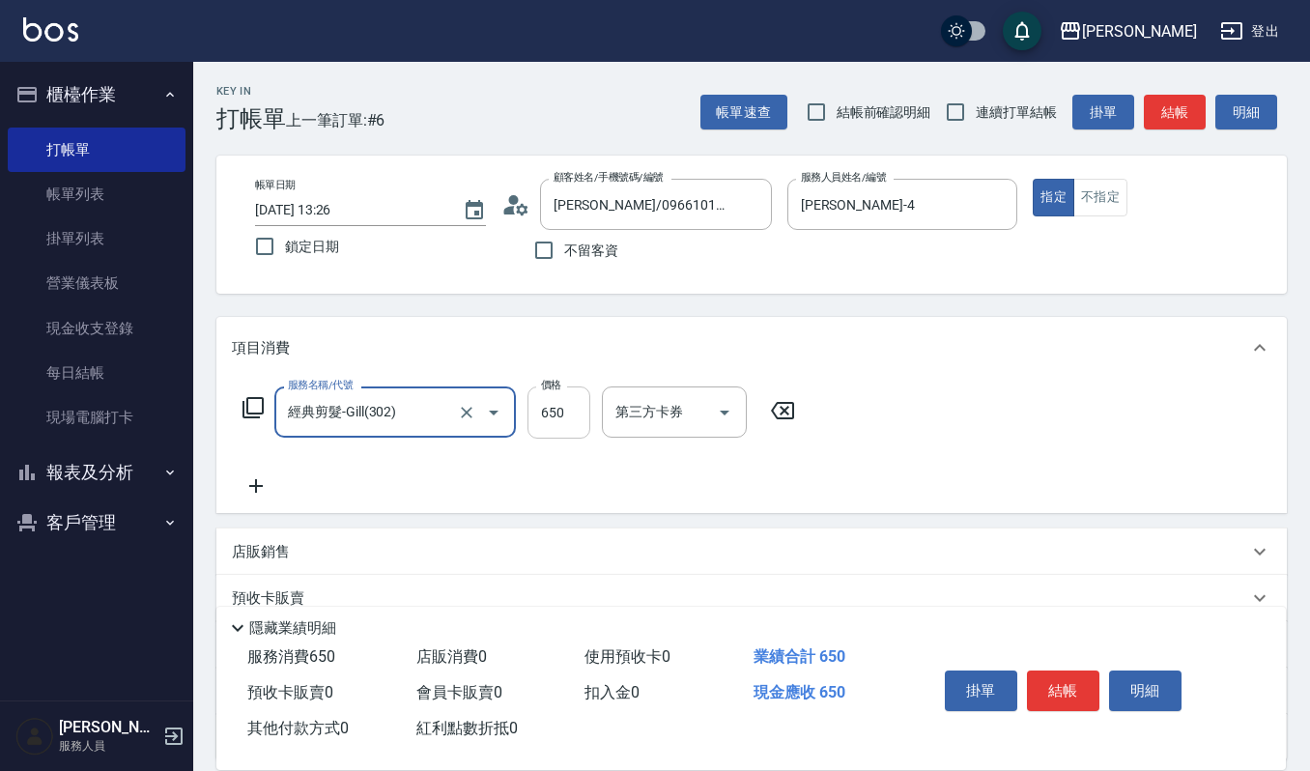
type input "經典剪髮-Gill(302)"
click at [553, 400] on input "650" at bounding box center [559, 413] width 63 height 52
type input "520"
click at [1051, 685] on button "結帳" at bounding box center [1063, 691] width 72 height 41
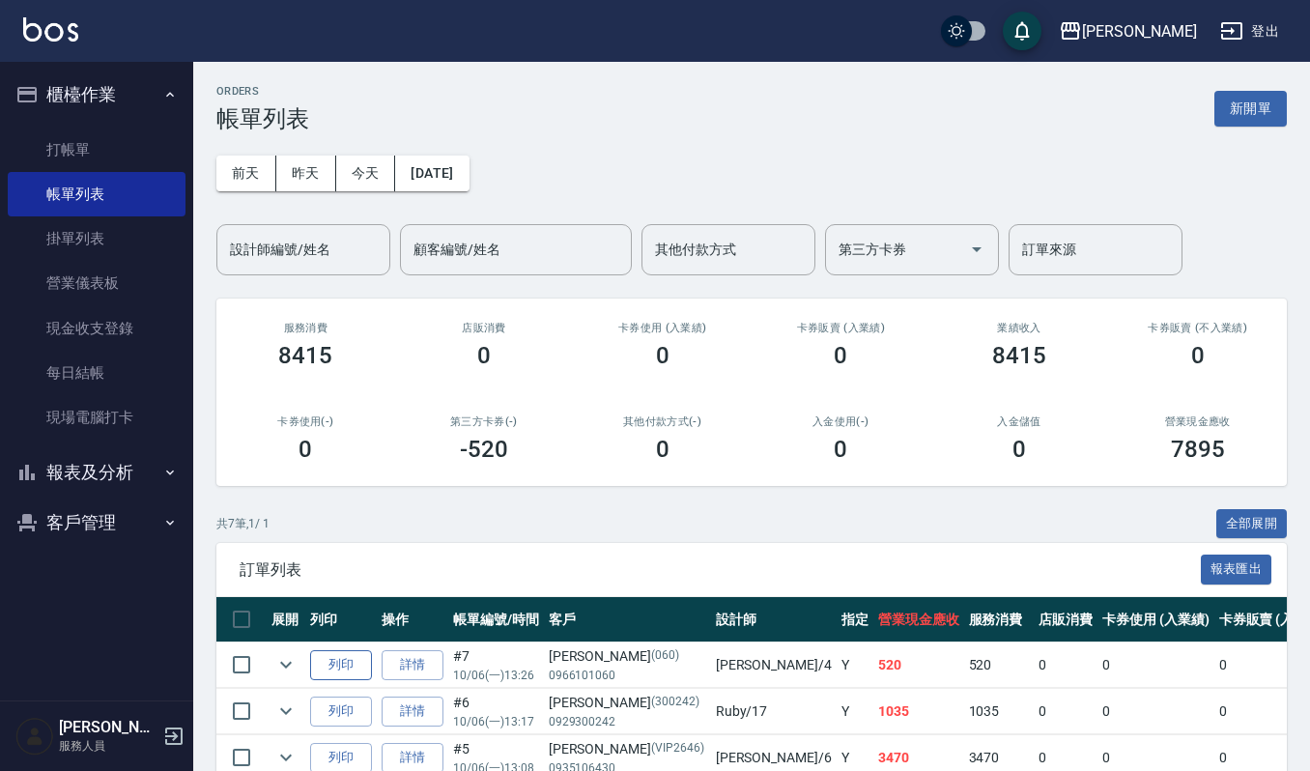
click at [357, 663] on button "列印" at bounding box center [341, 665] width 62 height 30
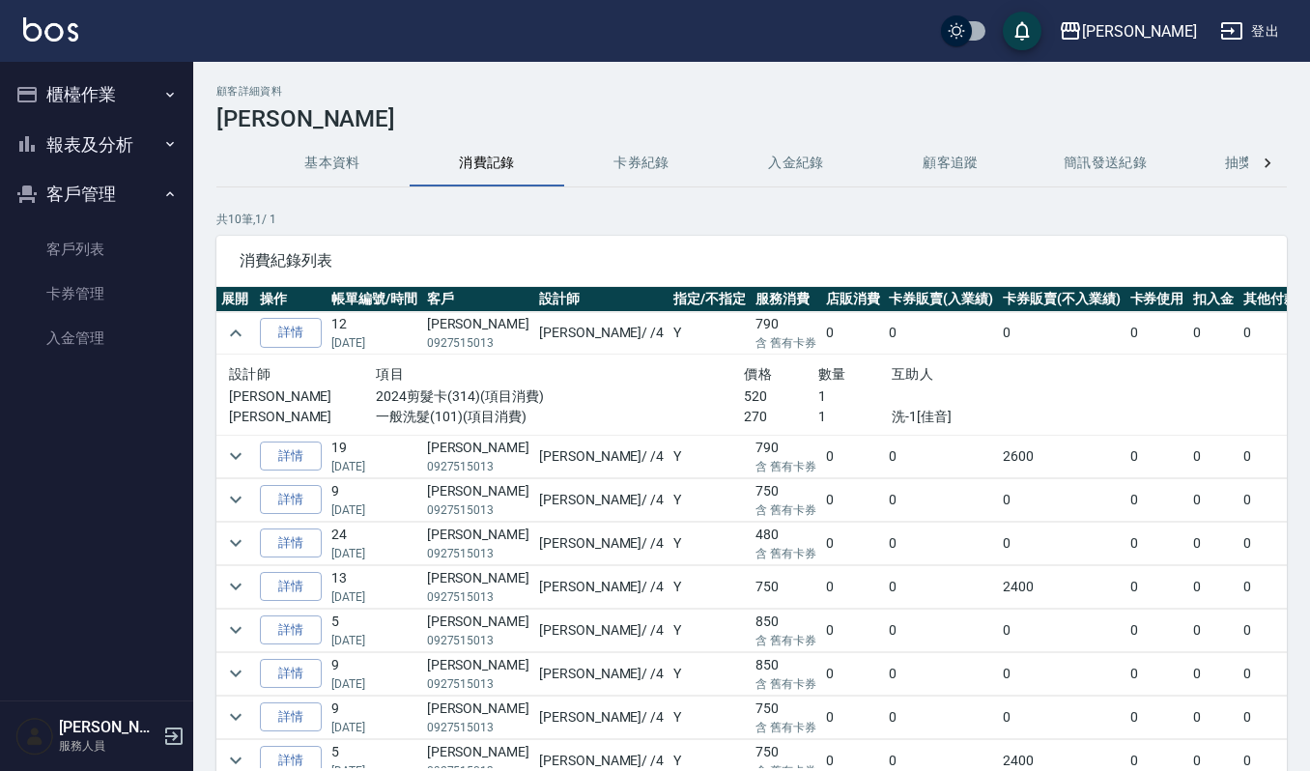
click at [128, 90] on button "櫃檯作業" at bounding box center [97, 95] width 178 height 50
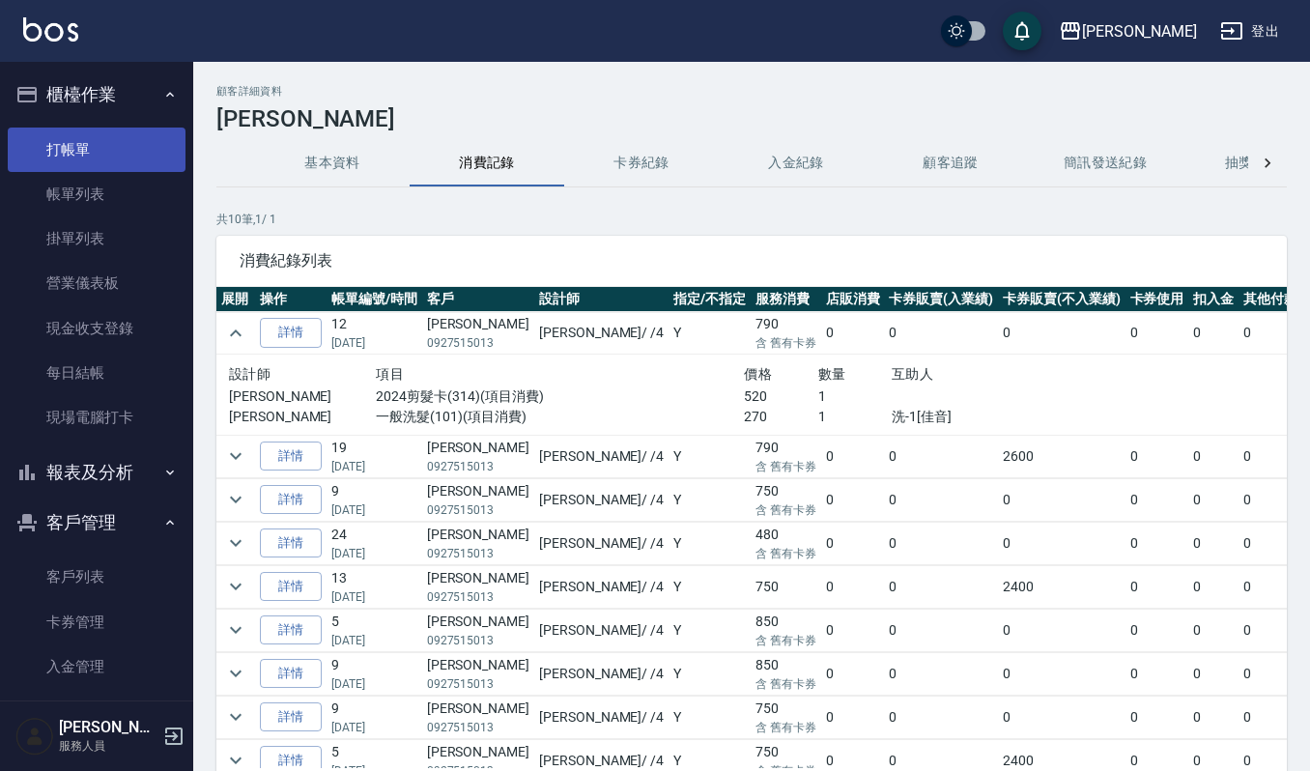
click at [135, 156] on link "打帳單" at bounding box center [97, 150] width 178 height 44
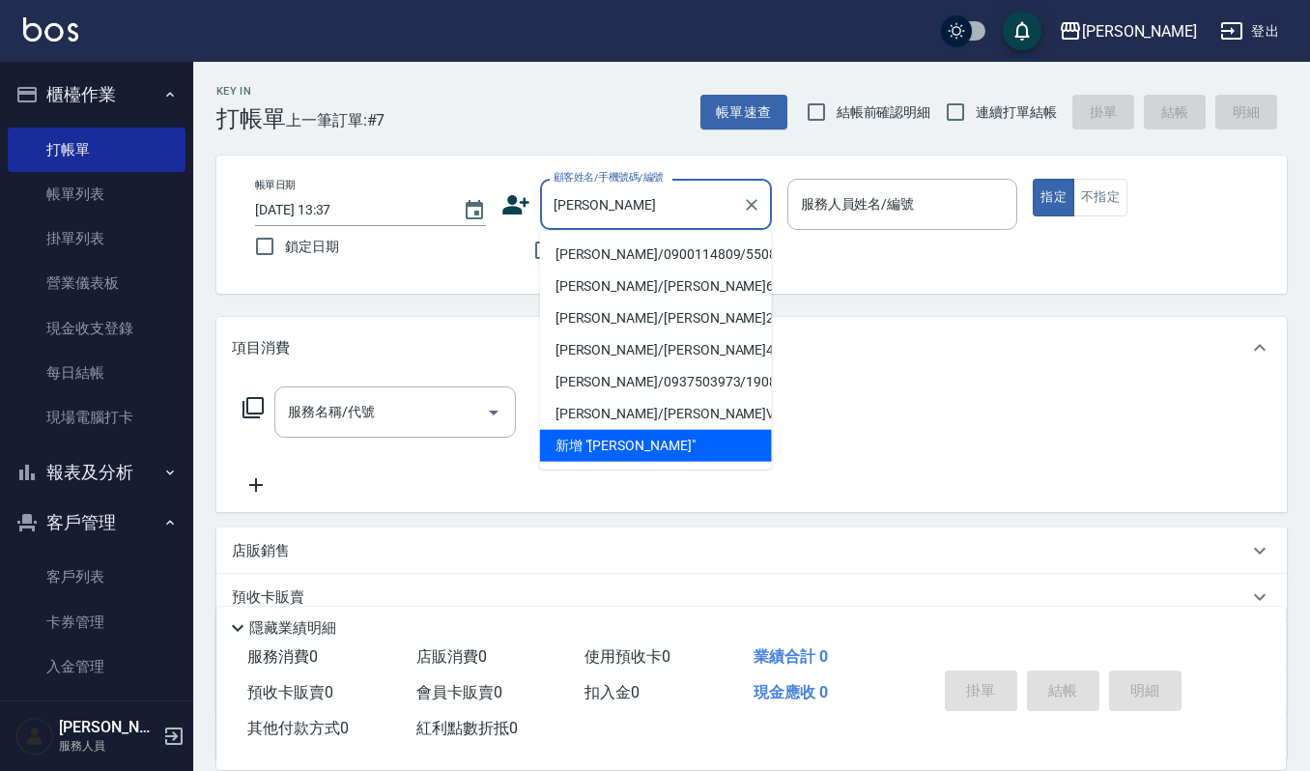
type input "[PERSON_NAME]/0900114809/550818"
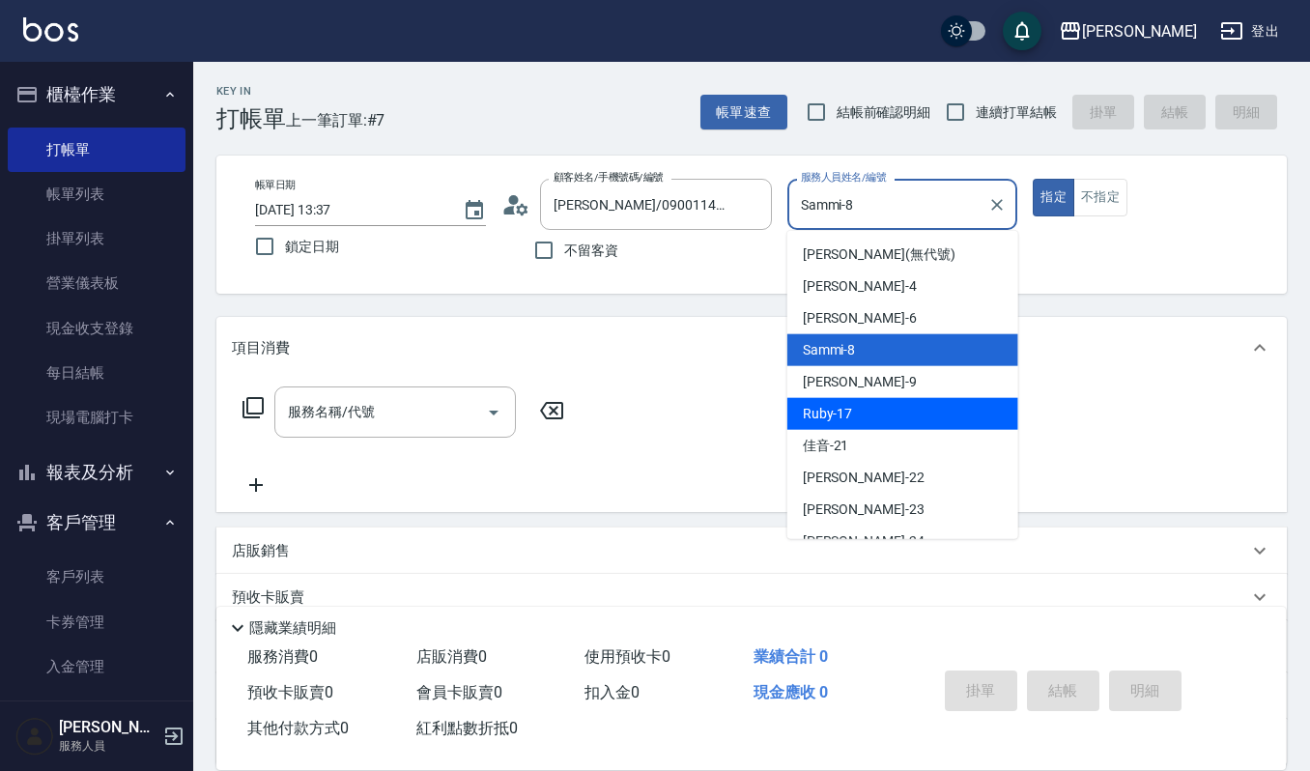
type input "Ruby-17"
type button "true"
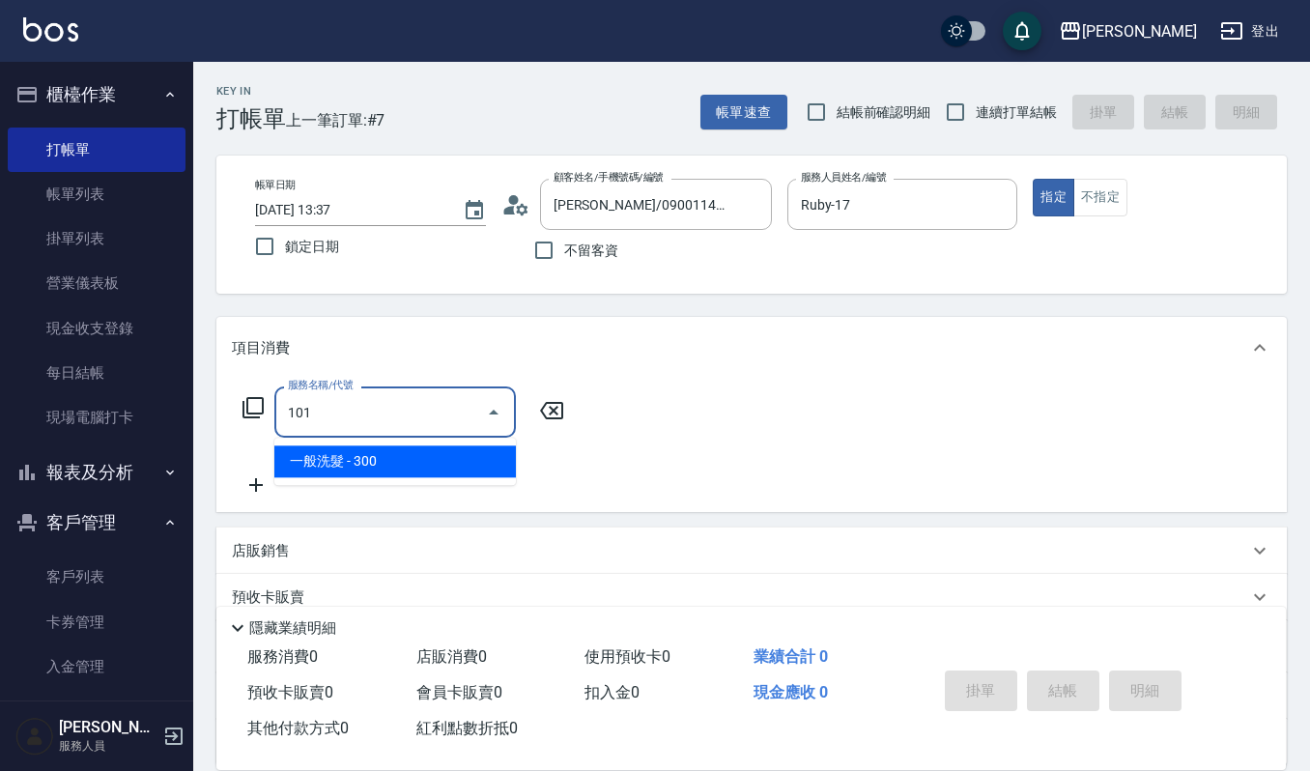
type input "一般洗髮(101)"
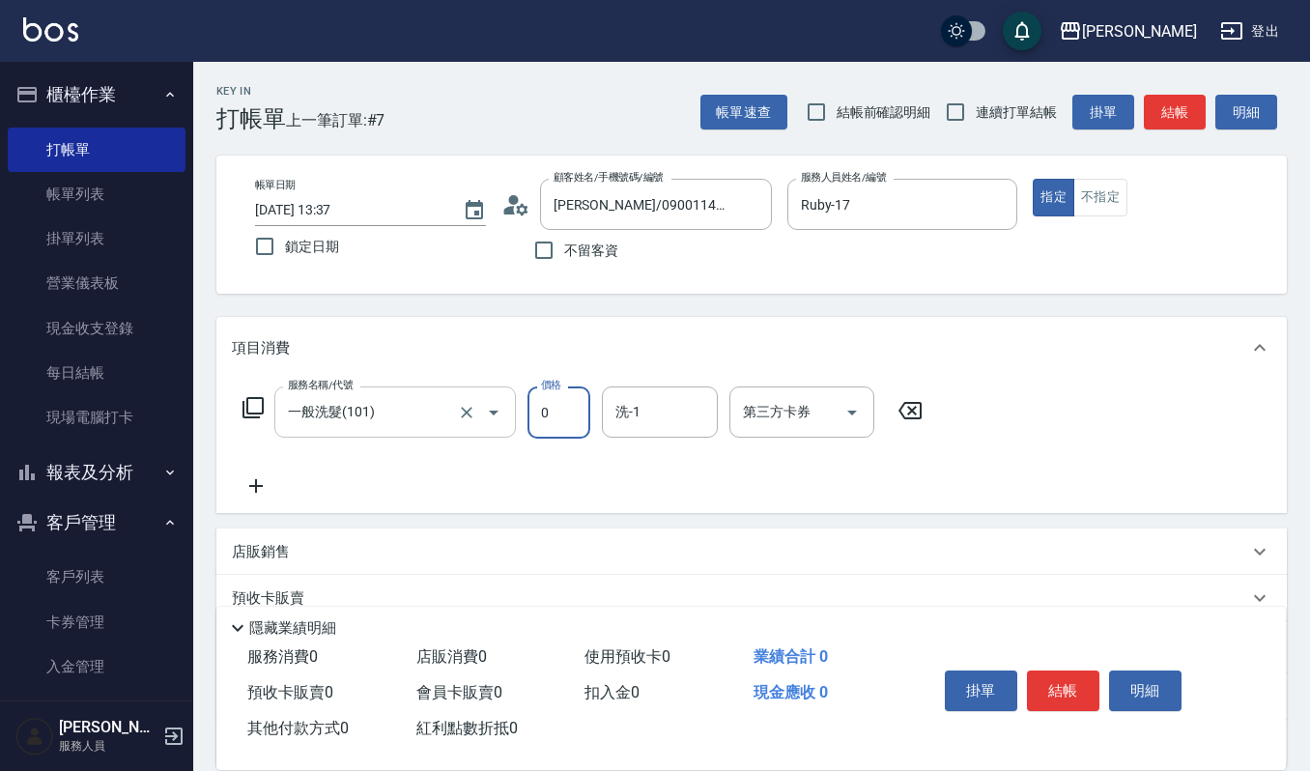
type input "0"
click at [445, 411] on input "一般洗髮(101)" at bounding box center [368, 412] width 170 height 34
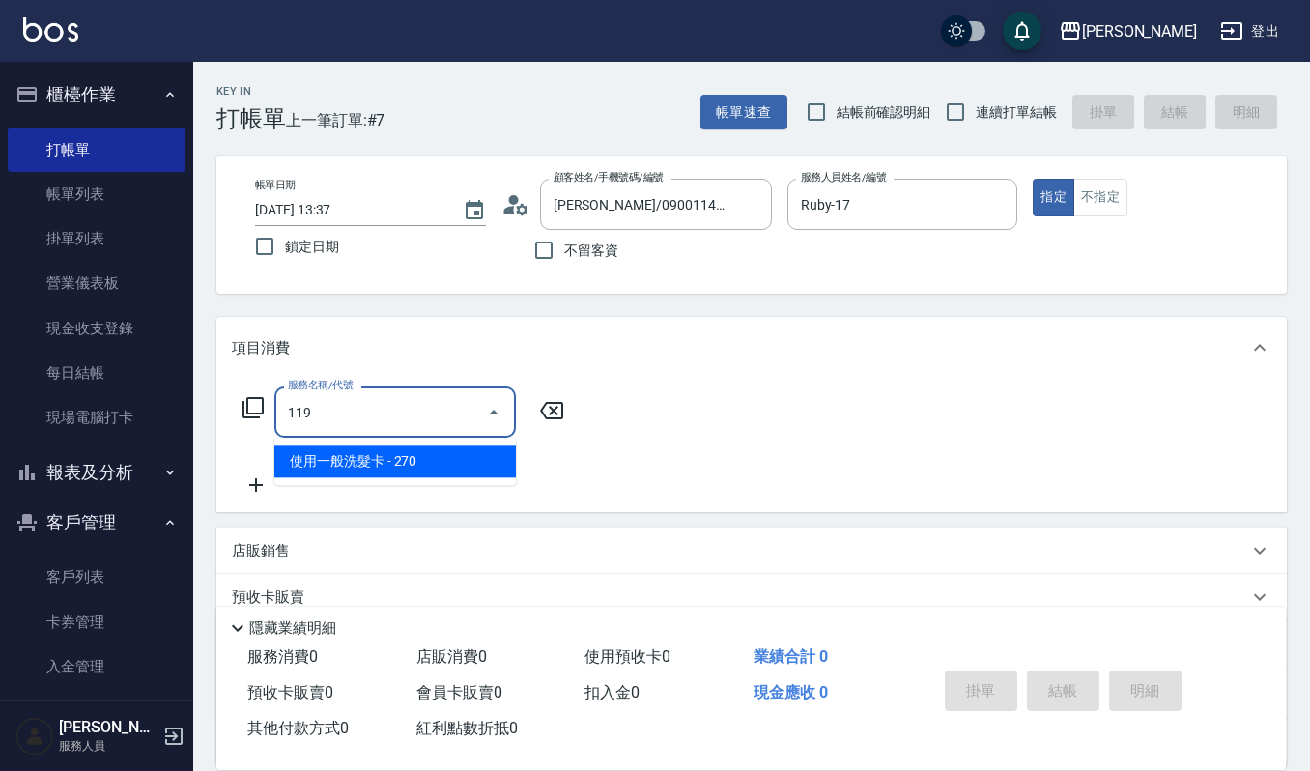
type input "使用一般洗髮卡(119)"
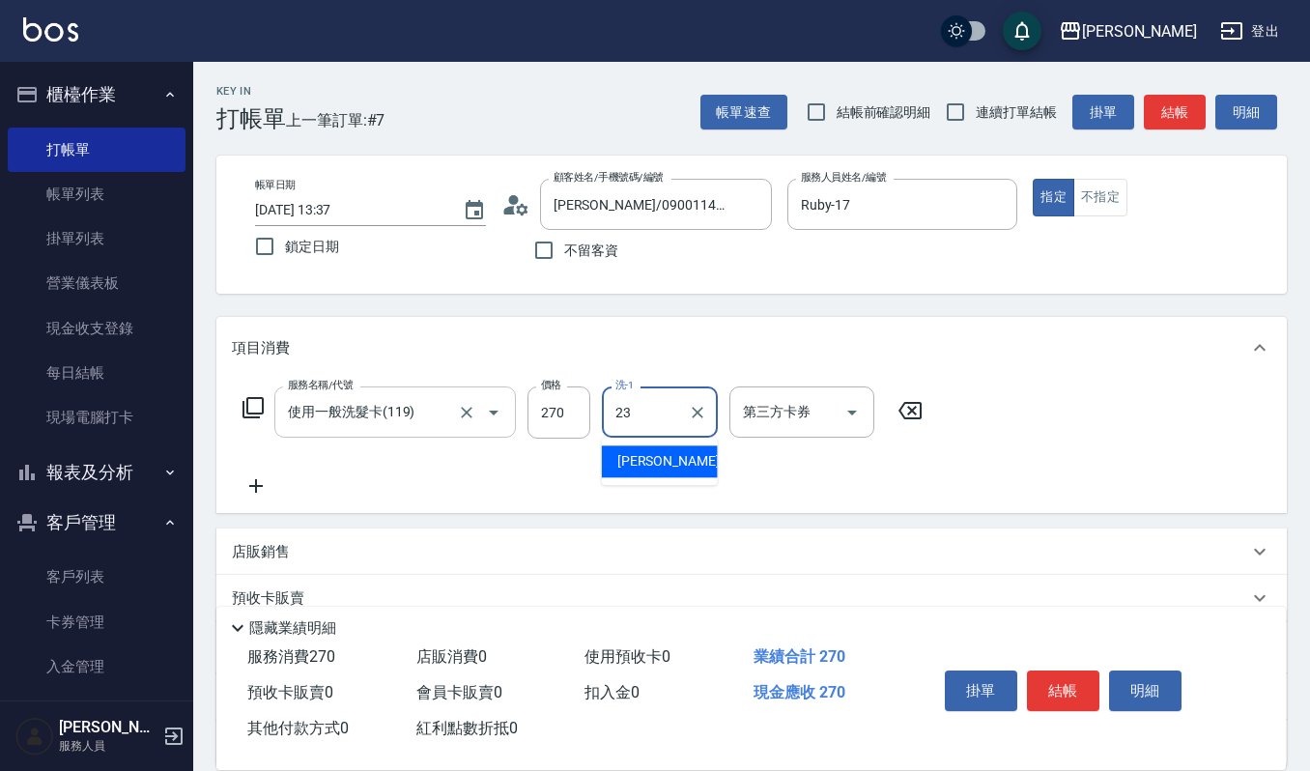
type input "[PERSON_NAME]-23"
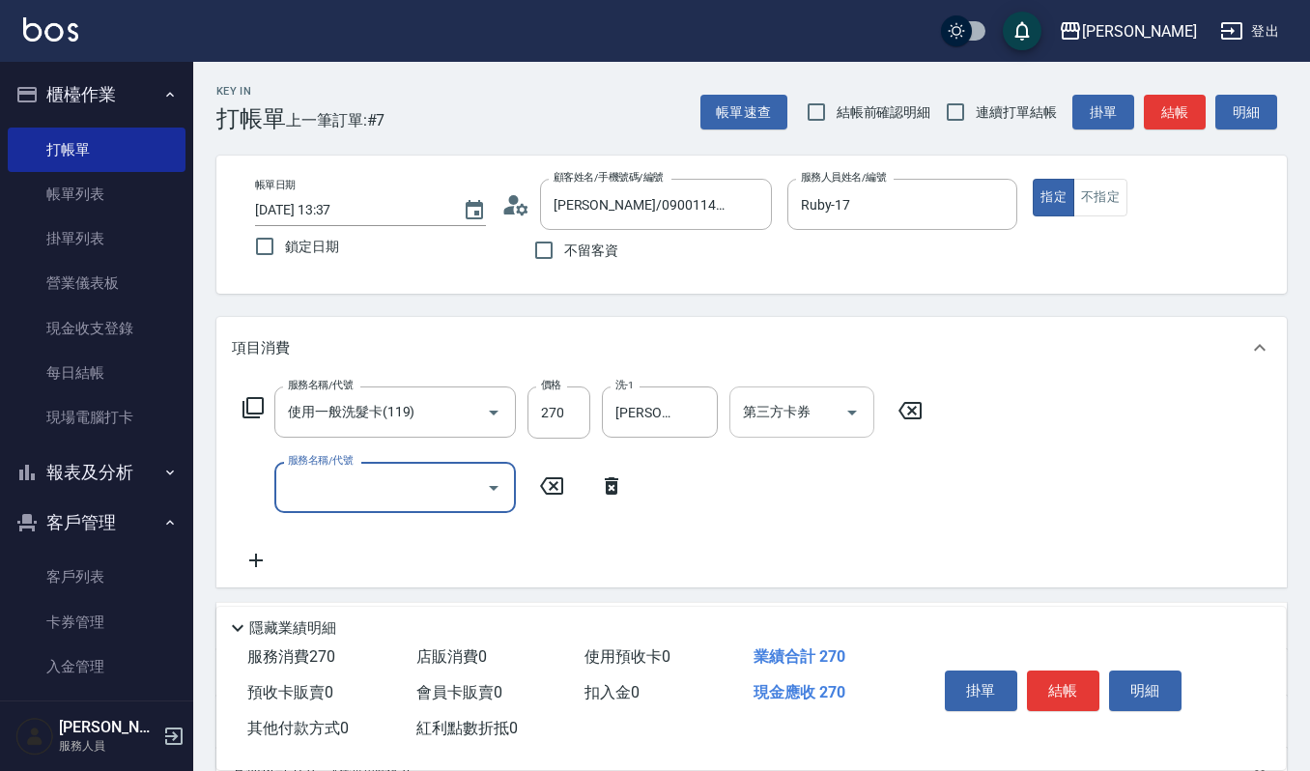
click at [812, 403] on input "第三方卡券" at bounding box center [787, 412] width 99 height 34
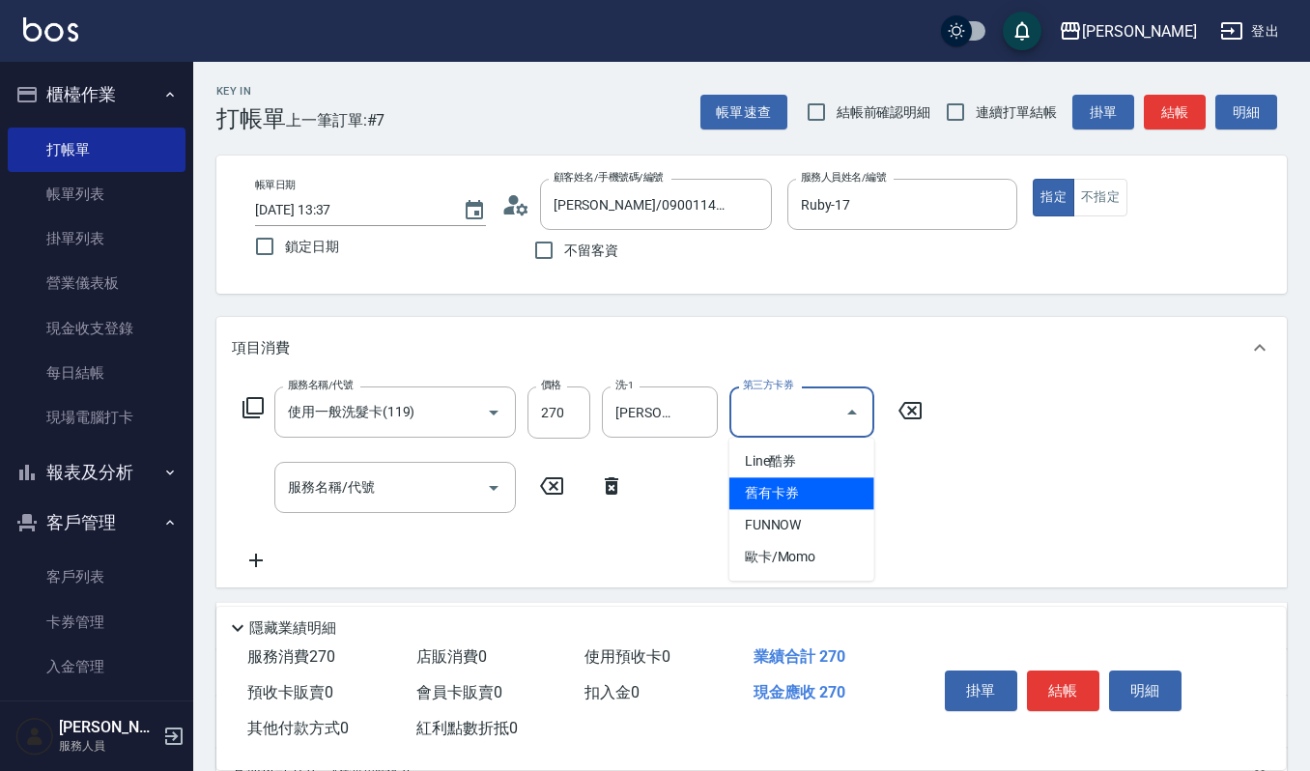
type input "舊有卡券"
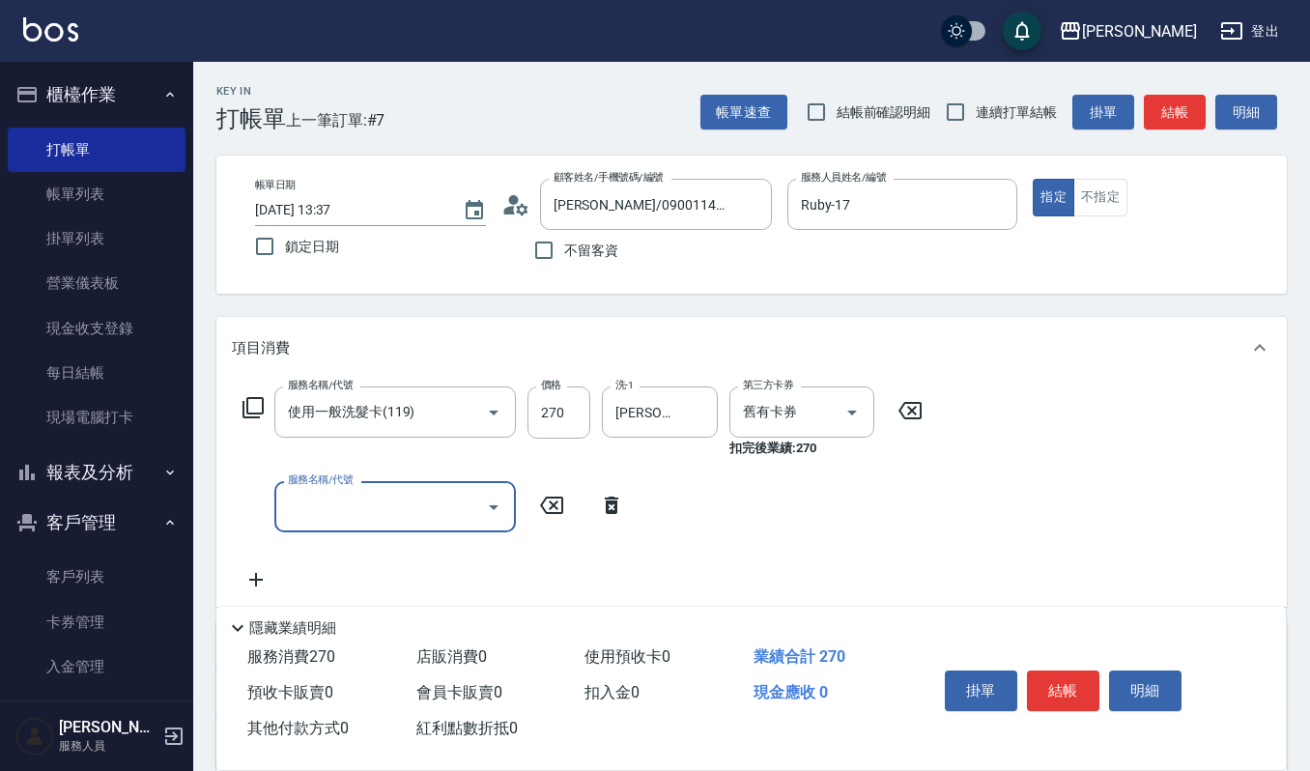
click at [1073, 681] on button "結帳" at bounding box center [1063, 691] width 72 height 41
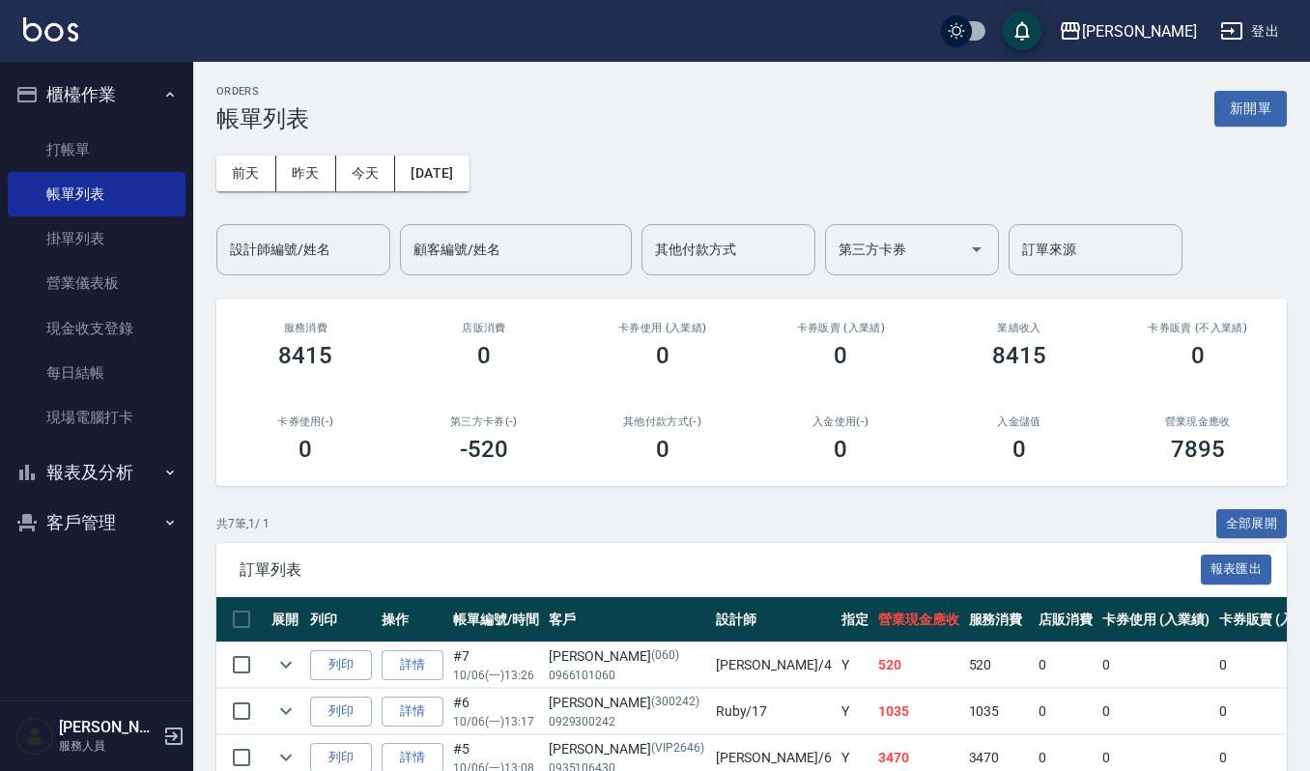
click at [79, 516] on button "客戶管理" at bounding box center [97, 523] width 178 height 50
click at [120, 558] on link "客戶列表" at bounding box center [97, 577] width 178 height 44
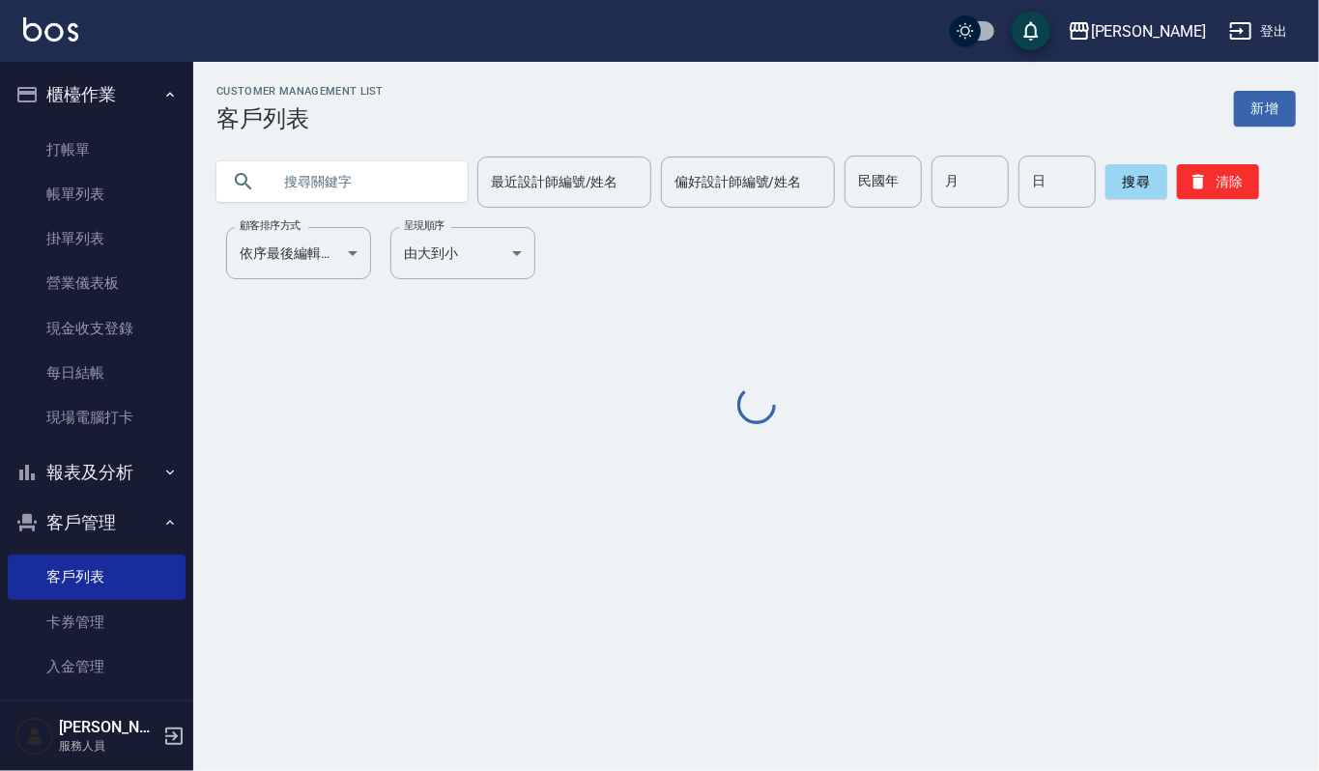
click at [352, 180] on input "text" at bounding box center [362, 182] width 182 height 52
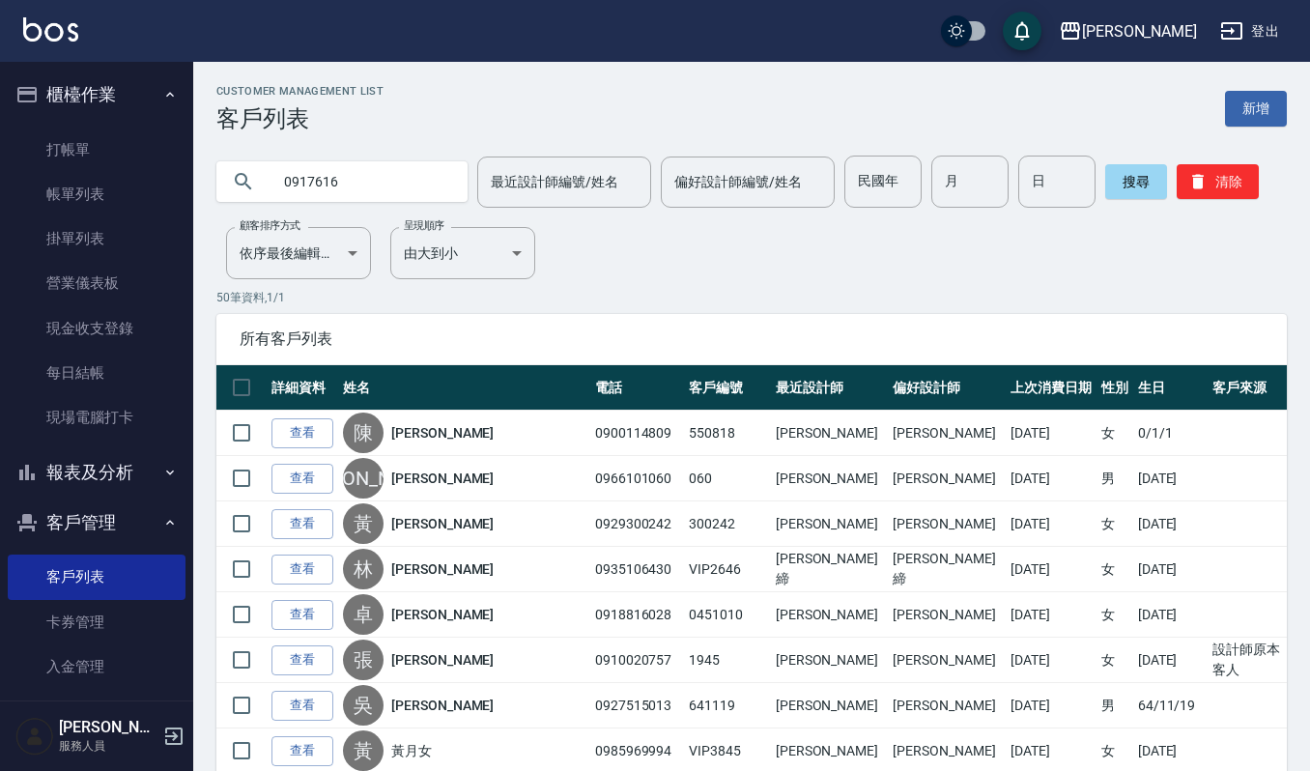
type input "0917616"
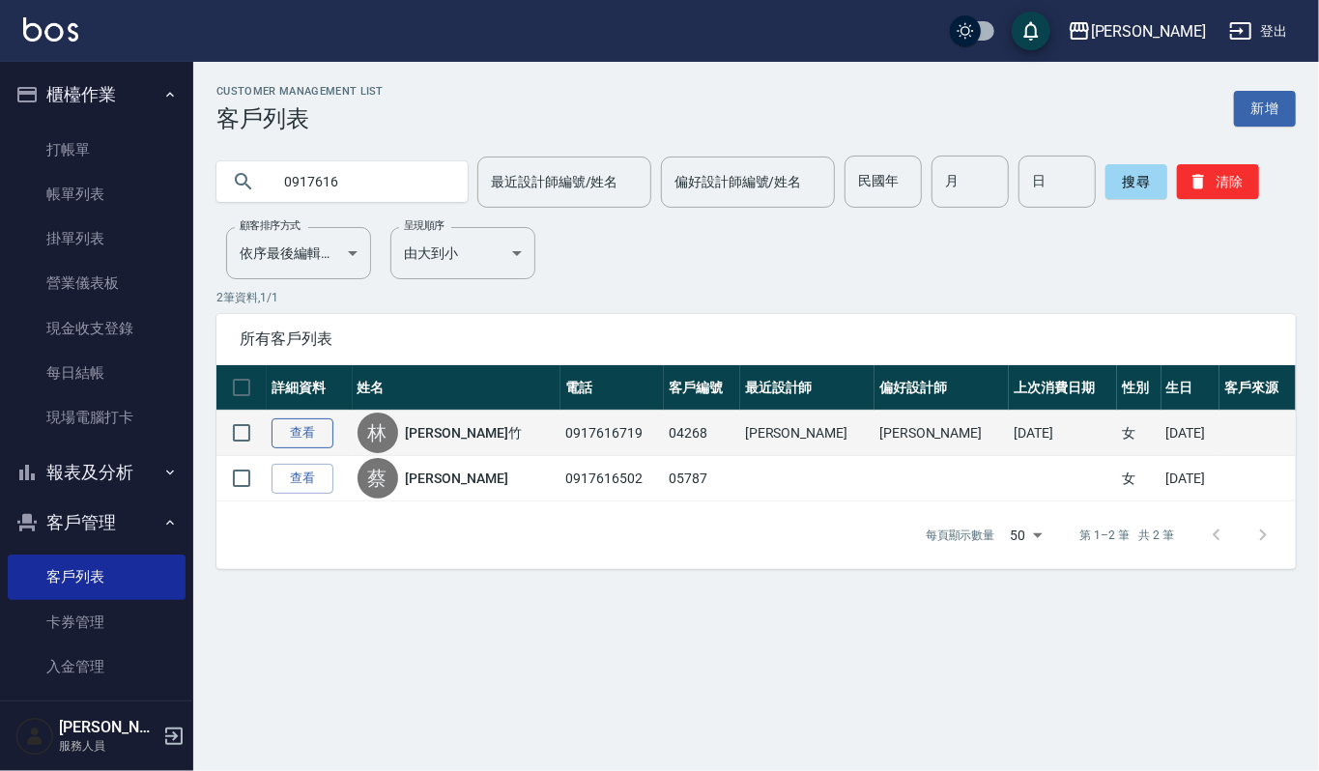
click at [334, 445] on td "查看" at bounding box center [310, 433] width 86 height 45
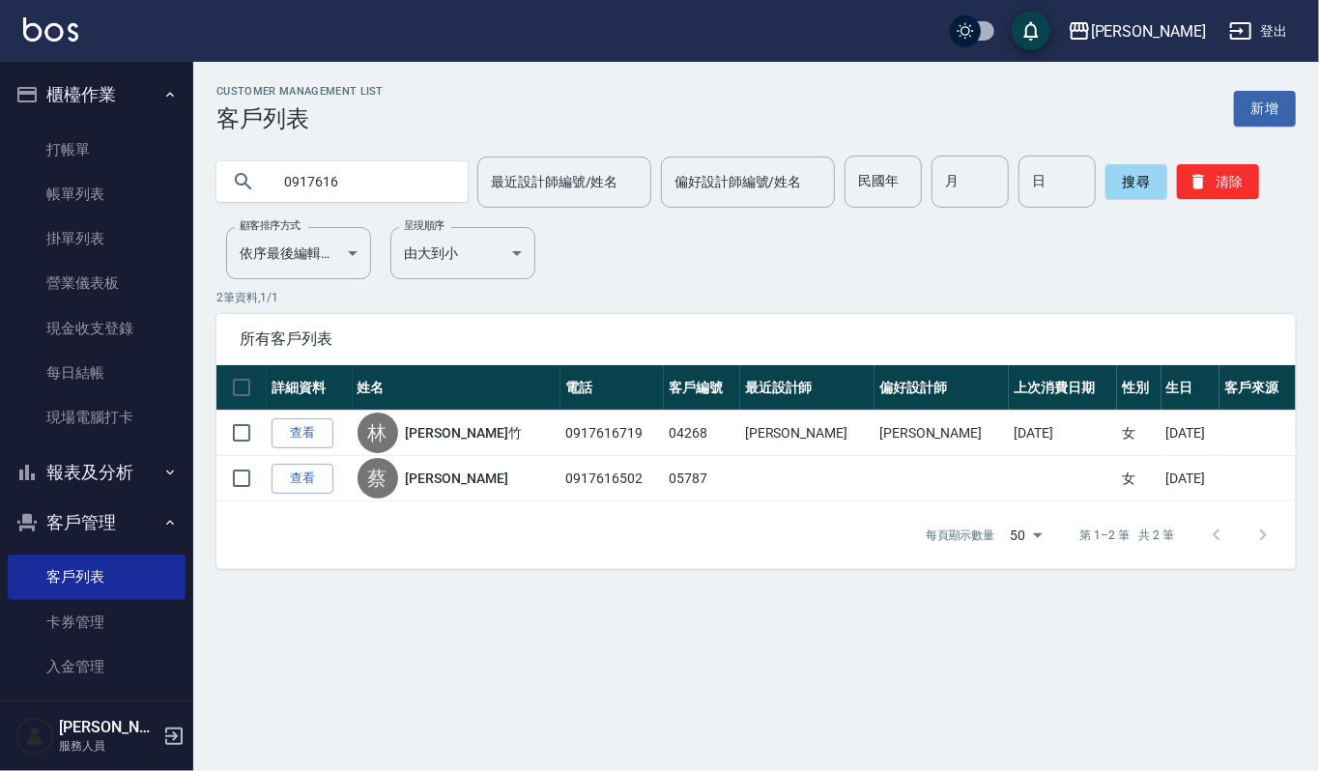
click at [313, 429] on link "查看" at bounding box center [303, 433] width 62 height 30
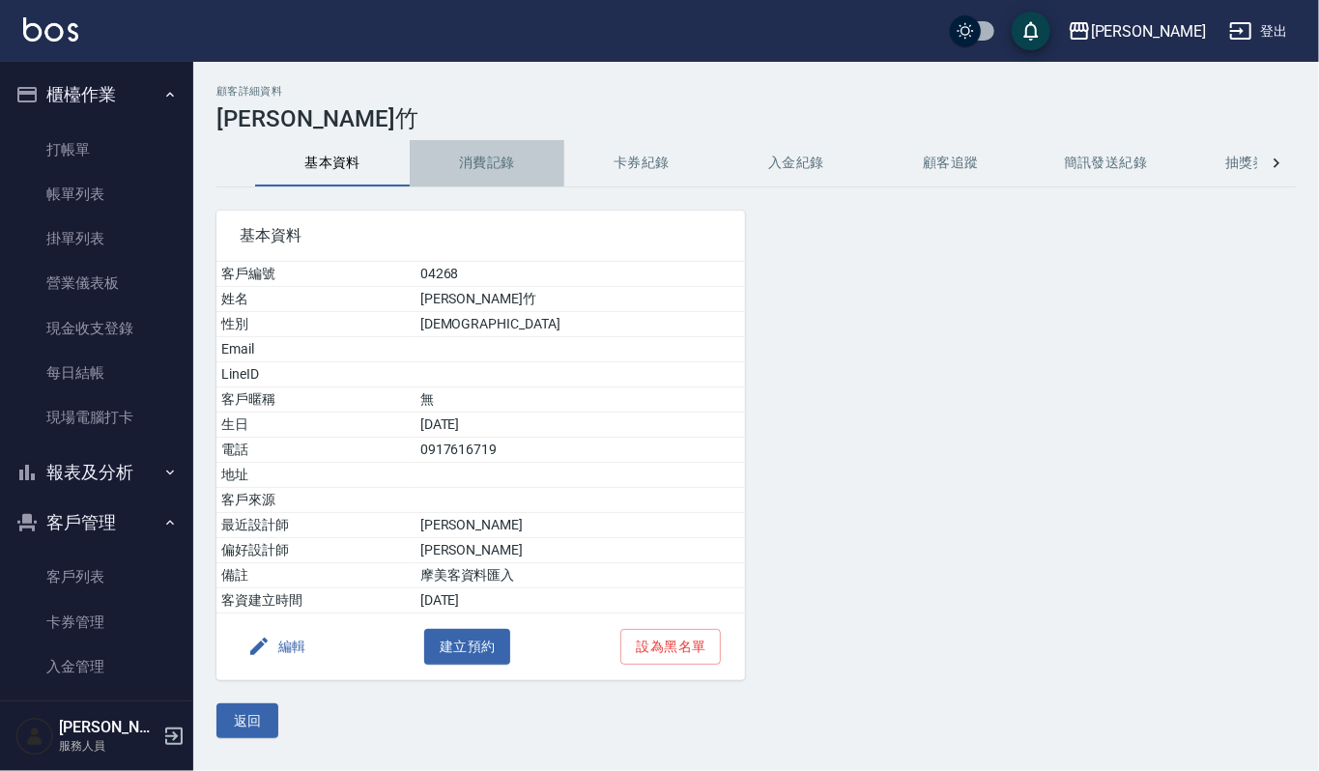
click at [507, 172] on button "消費記錄" at bounding box center [487, 163] width 155 height 46
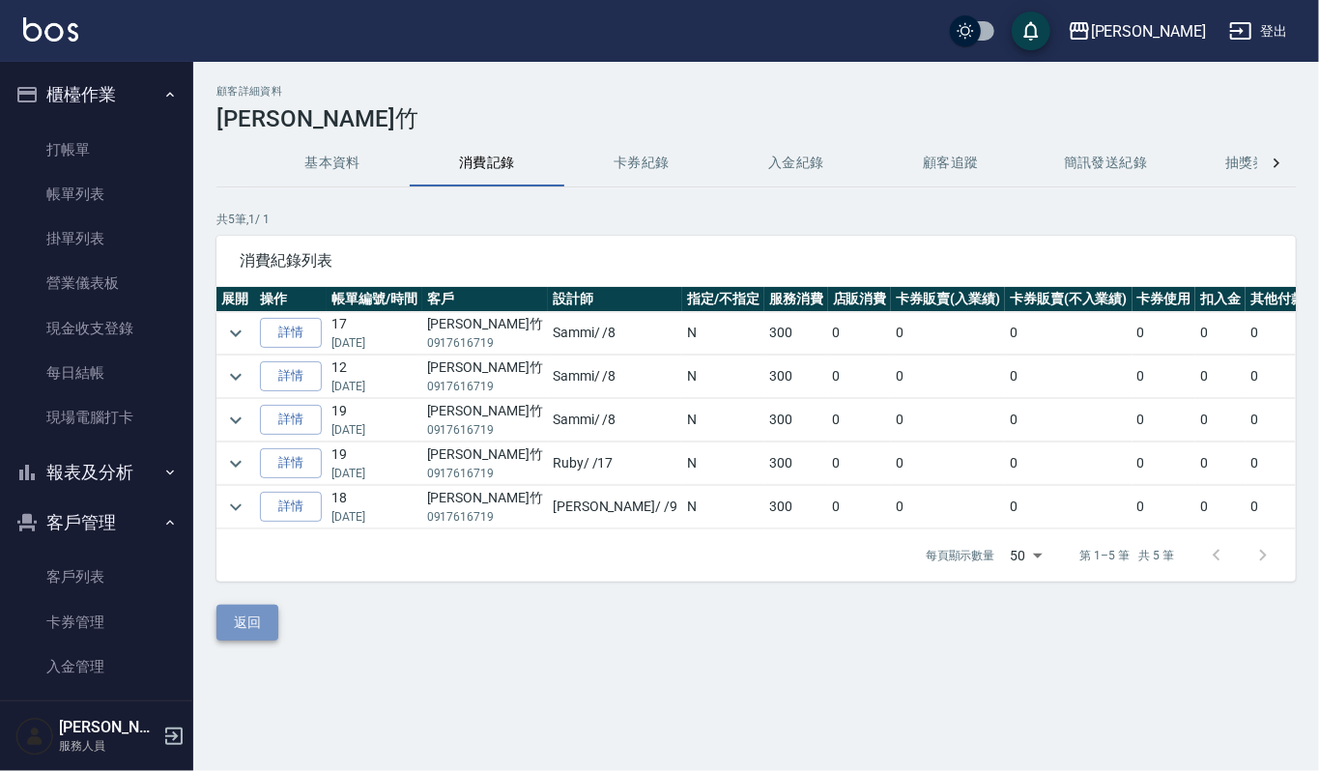
click at [269, 639] on button "返回" at bounding box center [247, 623] width 62 height 36
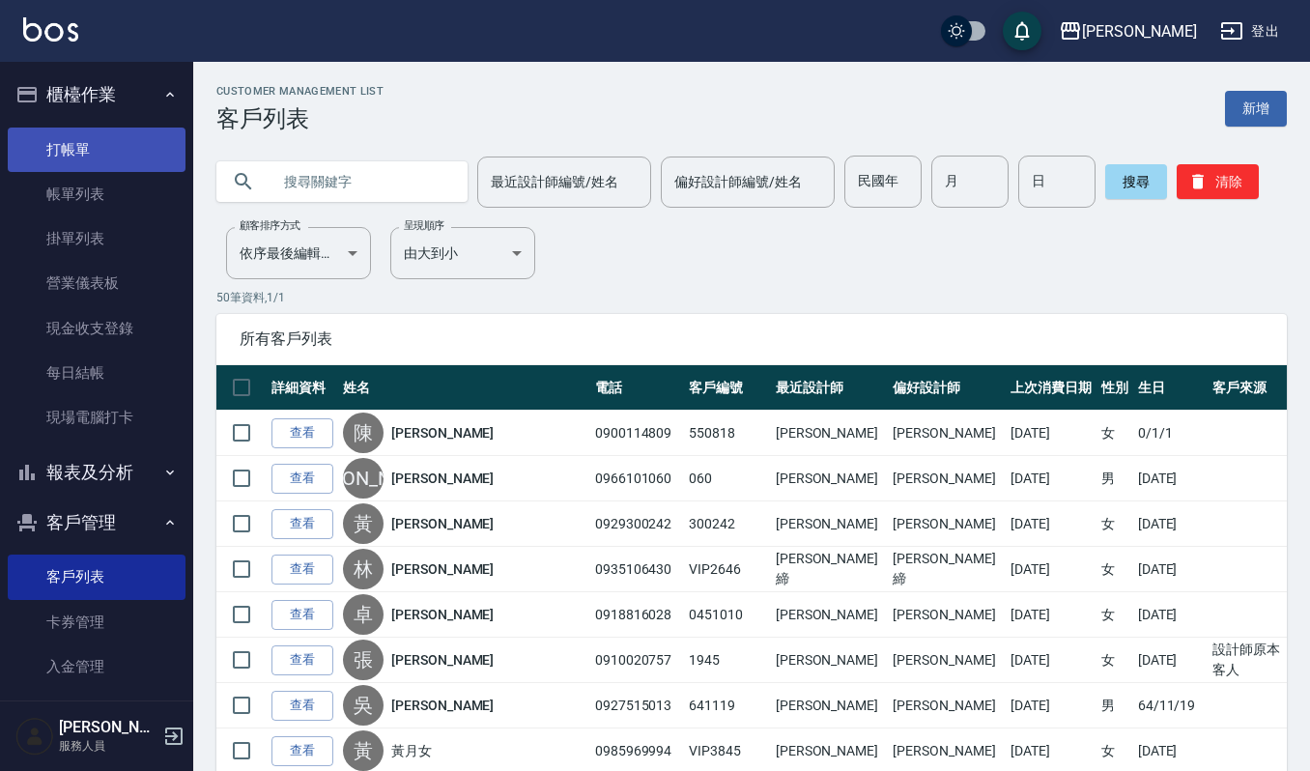
click at [118, 129] on link "打帳單" at bounding box center [97, 150] width 178 height 44
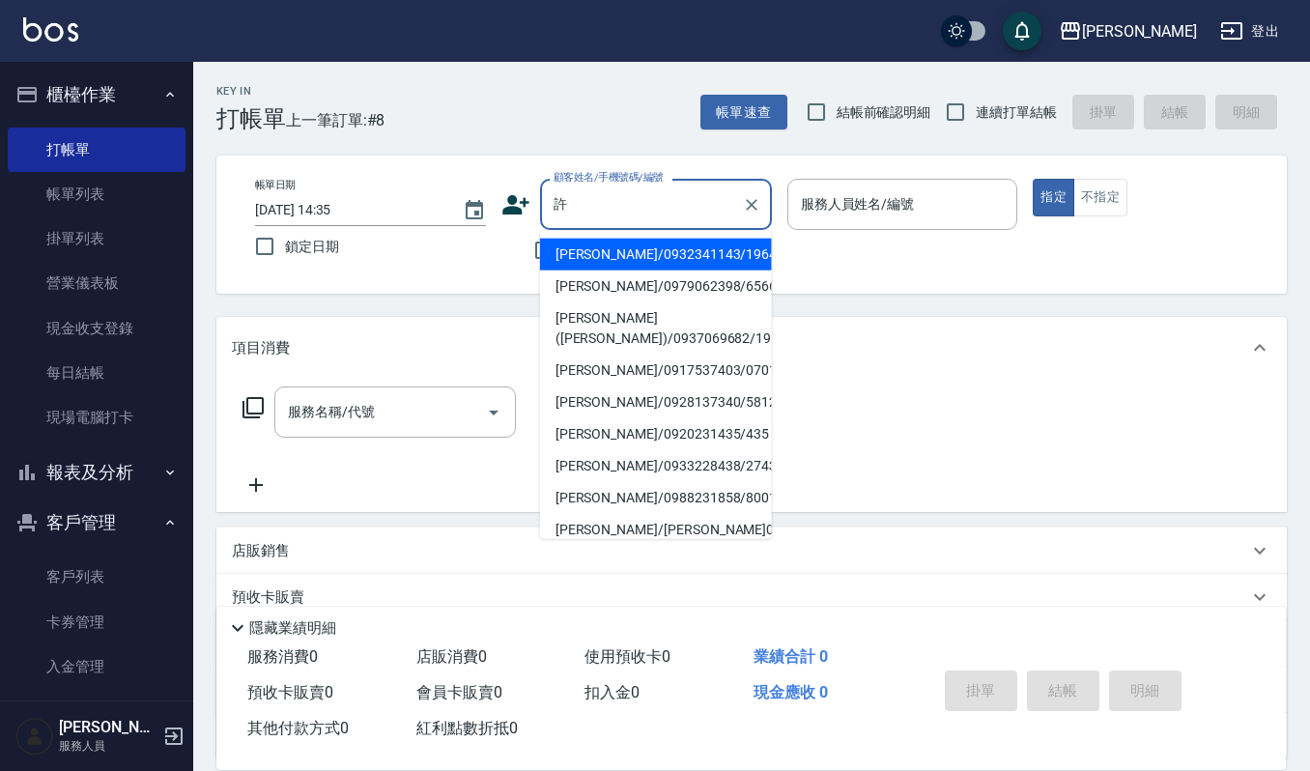
click at [619, 255] on li "[PERSON_NAME]/0932341143/19645" at bounding box center [656, 255] width 232 height 32
type input "[PERSON_NAME]/0932341143/19645"
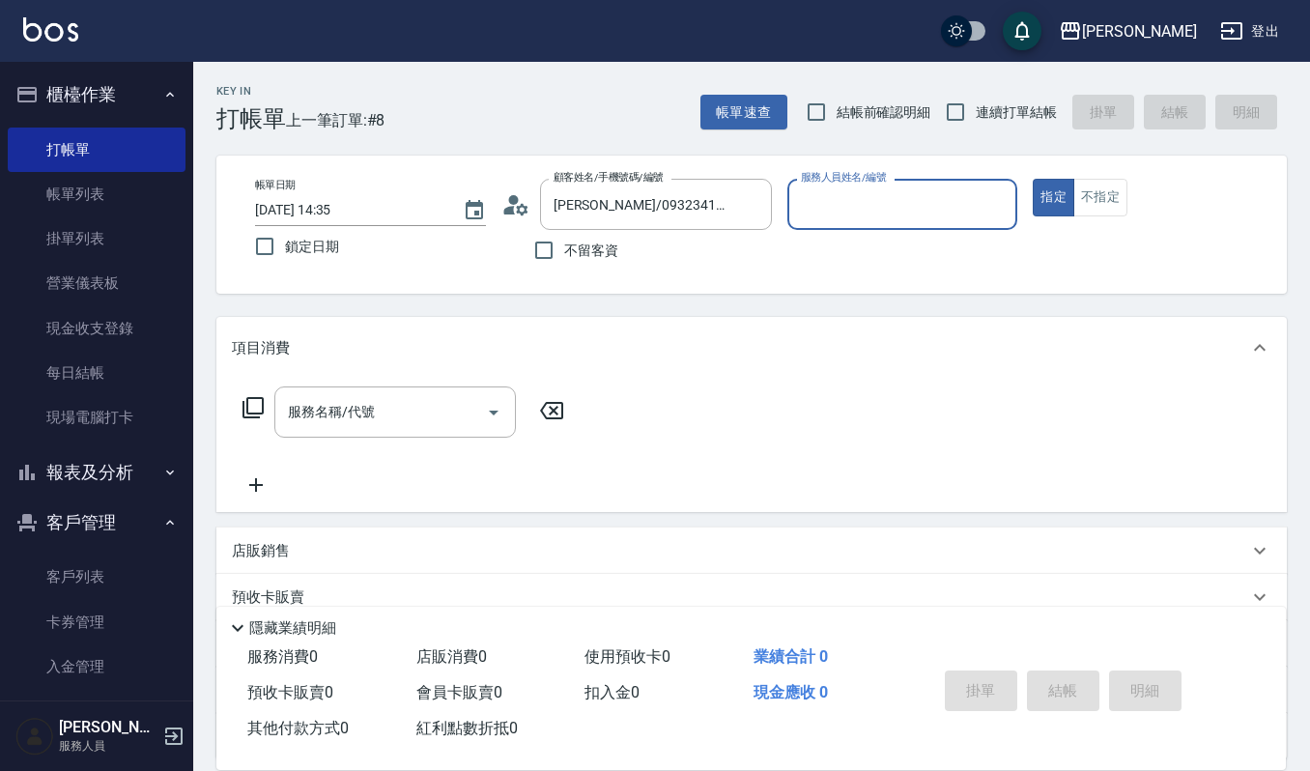
type input "[PERSON_NAME]-4"
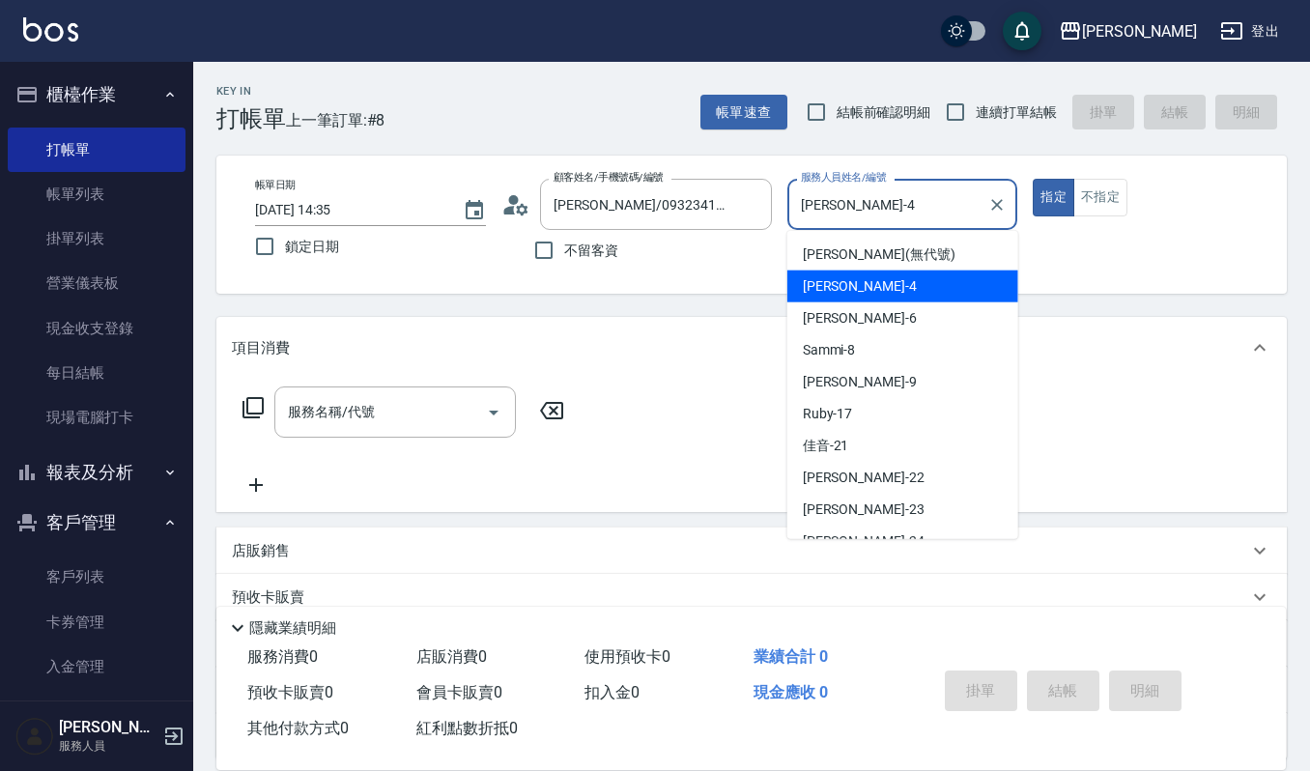
click at [837, 220] on input "[PERSON_NAME]-4" at bounding box center [888, 204] width 185 height 34
click at [813, 280] on span "[PERSON_NAME] -4" at bounding box center [860, 286] width 114 height 20
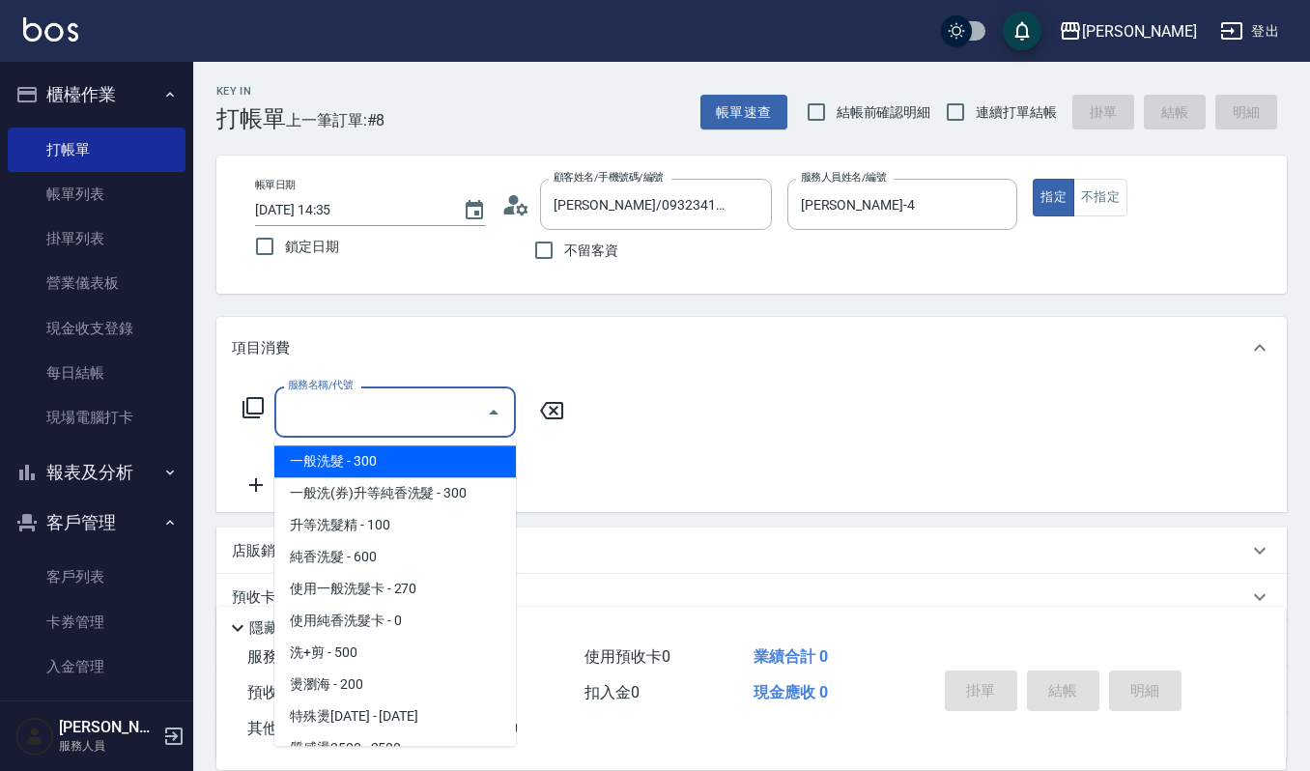
click at [340, 411] on input "服務名稱/代號" at bounding box center [380, 412] width 195 height 34
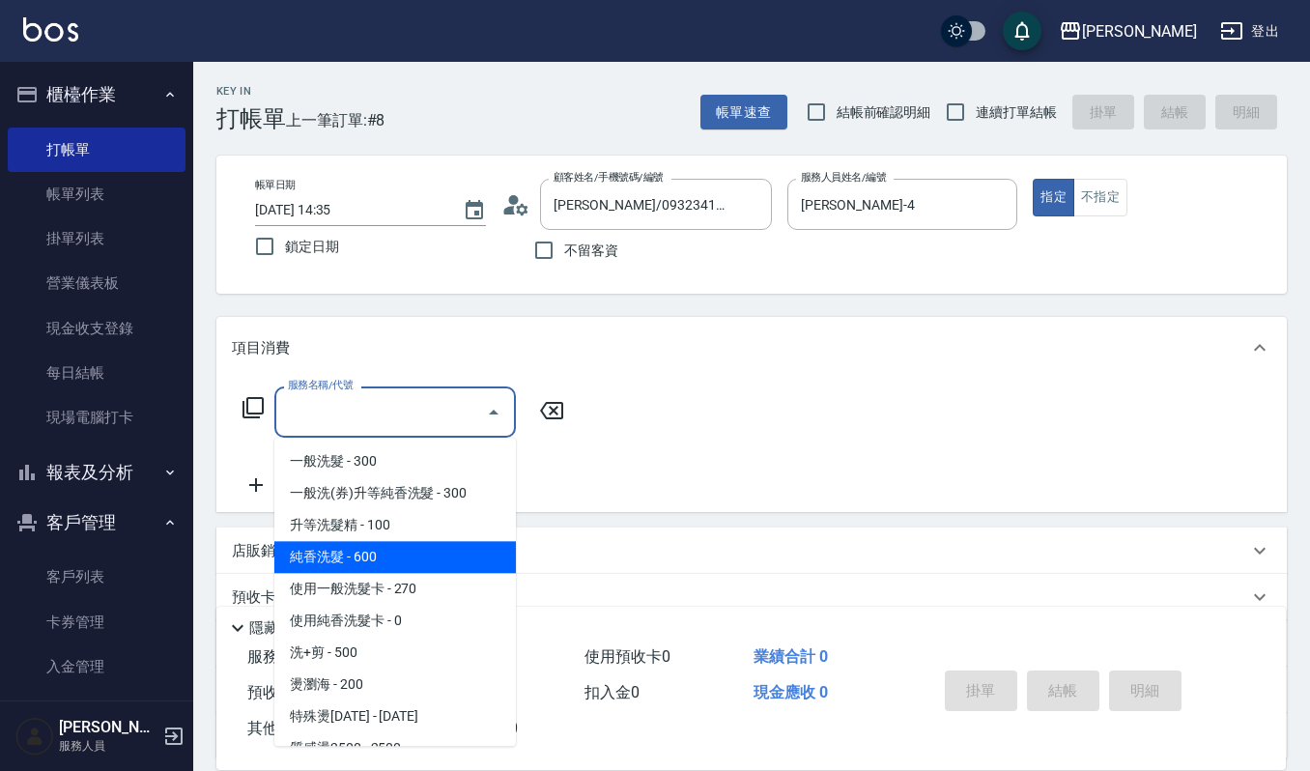
click at [373, 560] on span "純香洗髮 - 600" at bounding box center [395, 557] width 242 height 32
type input "純香洗髮(107)"
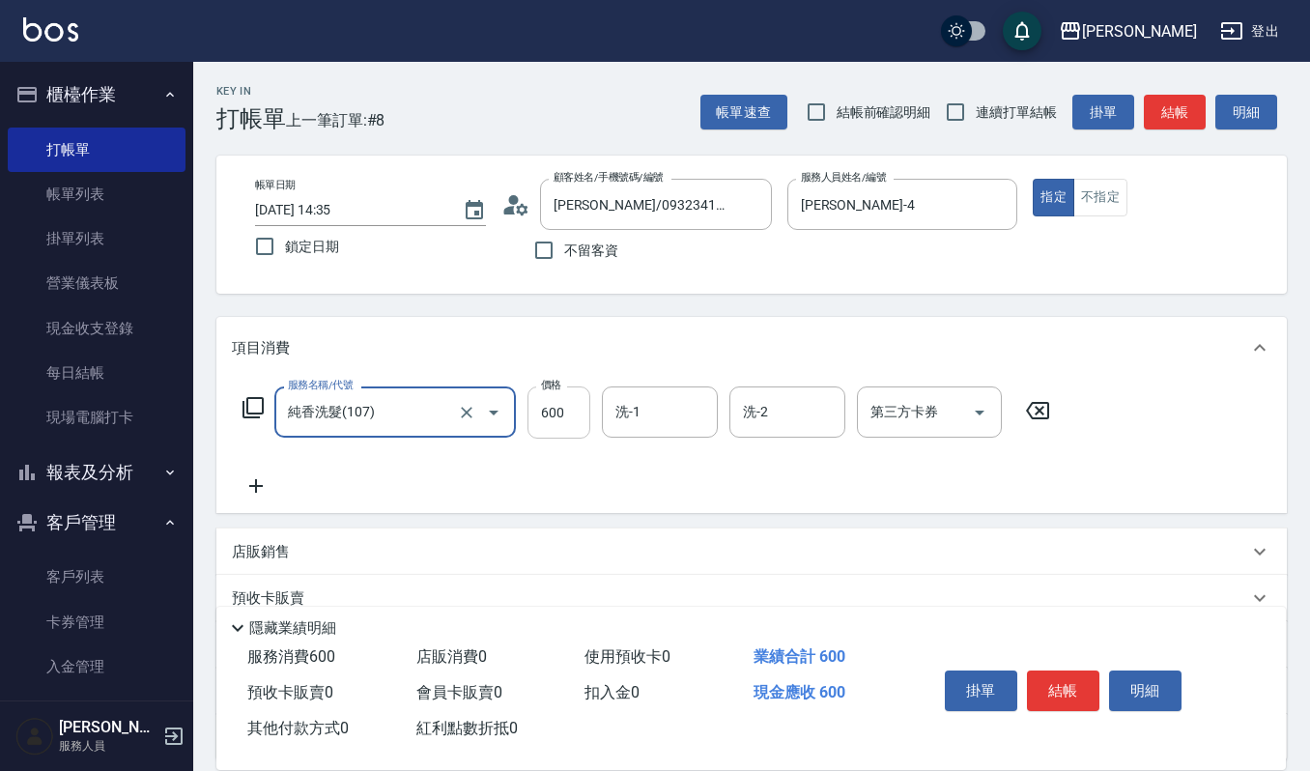
click at [545, 429] on input "600" at bounding box center [559, 413] width 63 height 52
type input "550"
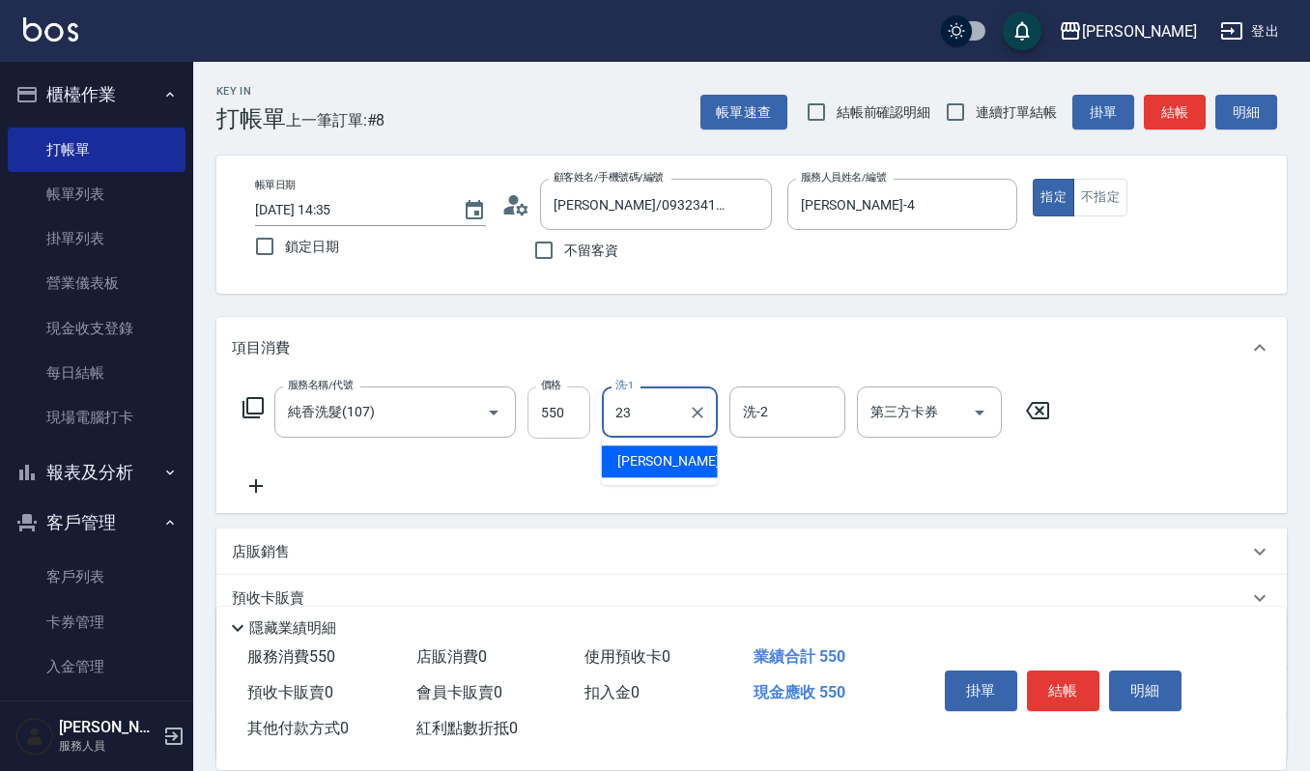
type input "[PERSON_NAME]-23"
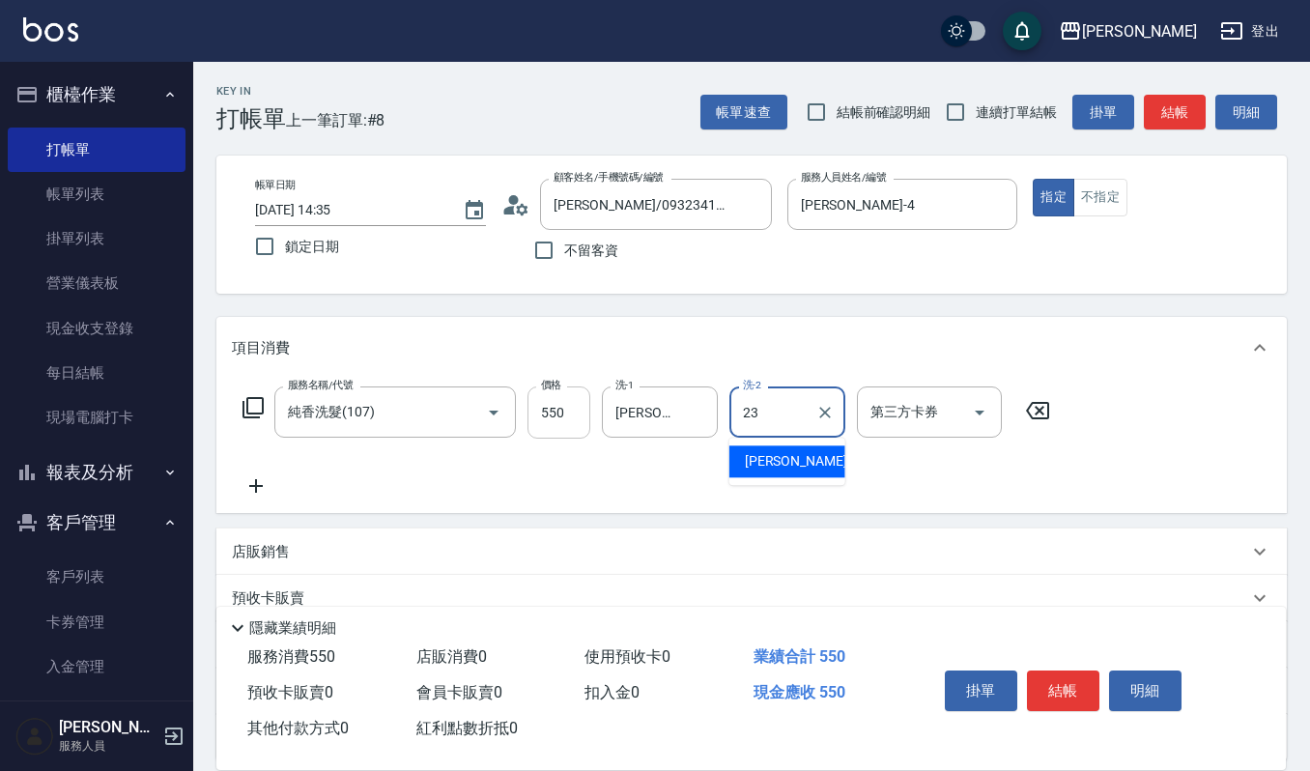
type input "[PERSON_NAME]-23"
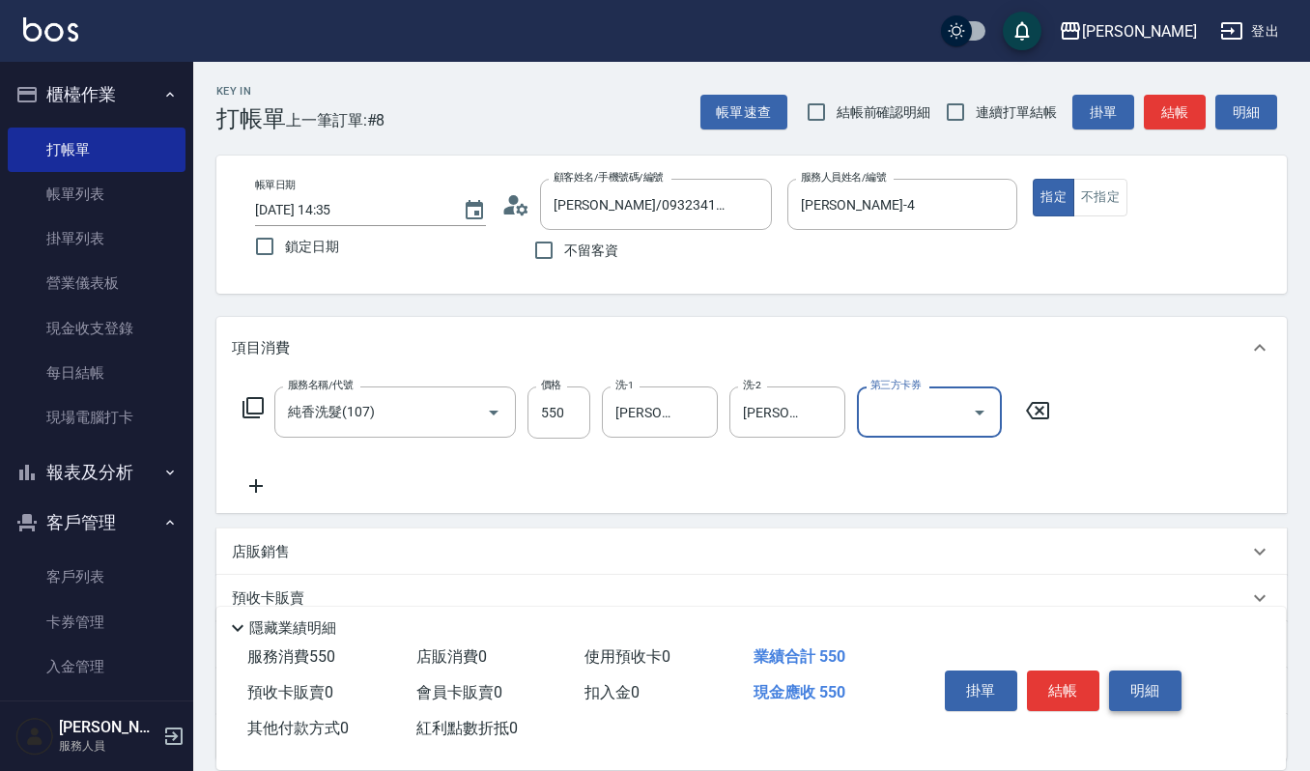
click at [1126, 677] on button "明細" at bounding box center [1145, 691] width 72 height 41
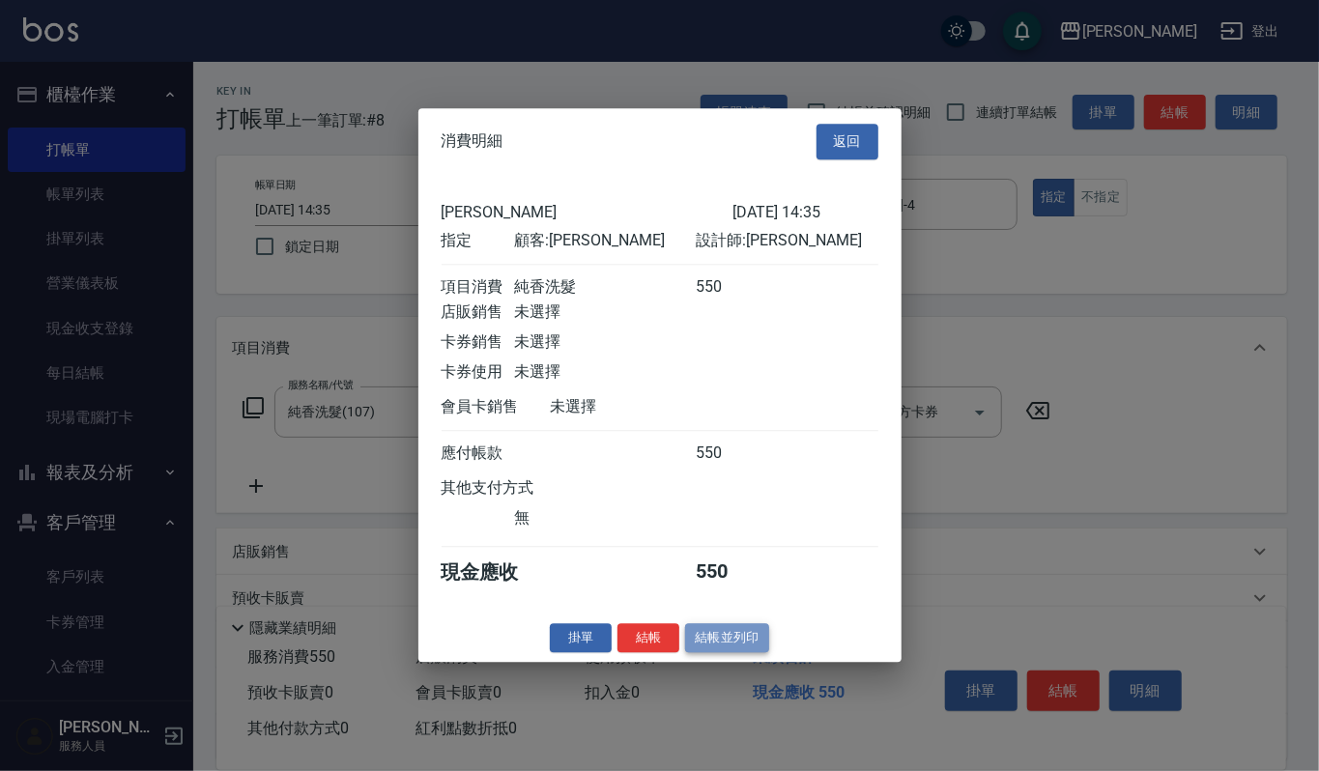
click at [742, 646] on button "結帳並列印" at bounding box center [727, 638] width 84 height 30
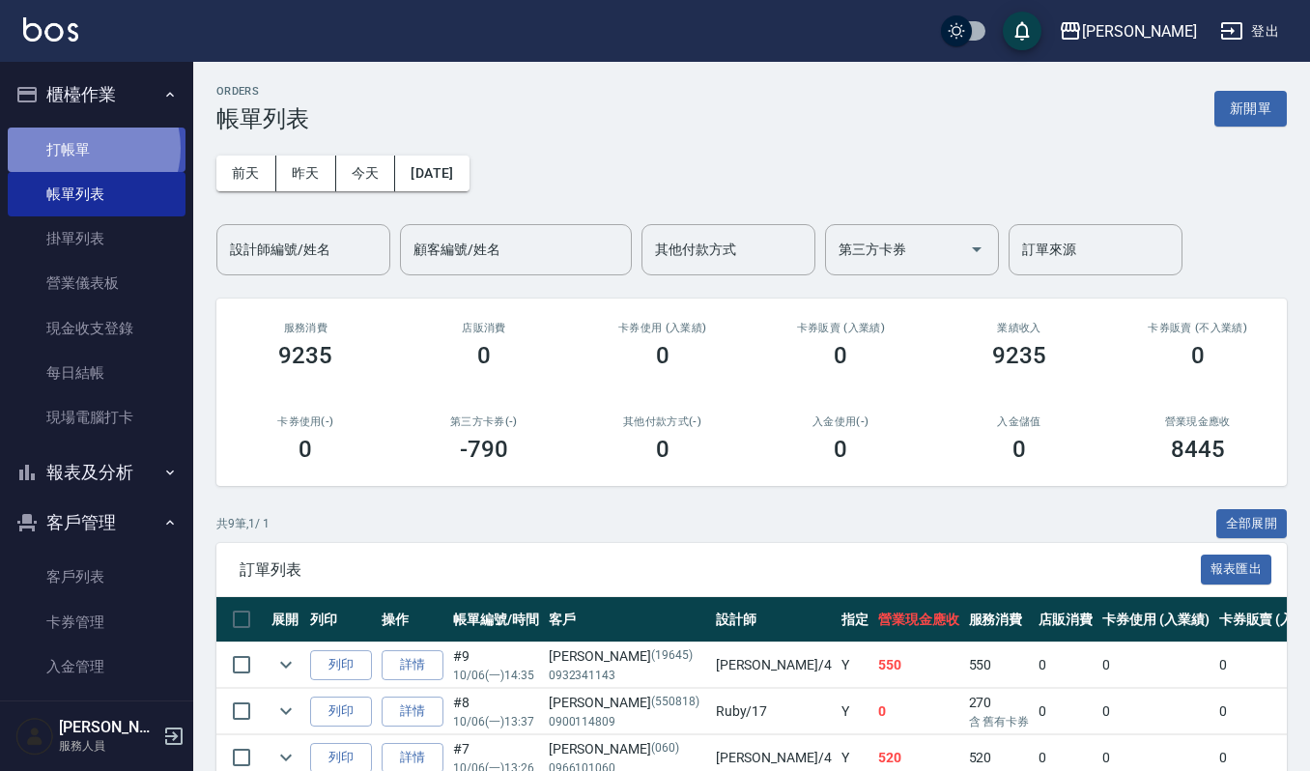
click at [87, 148] on link "打帳單" at bounding box center [97, 150] width 178 height 44
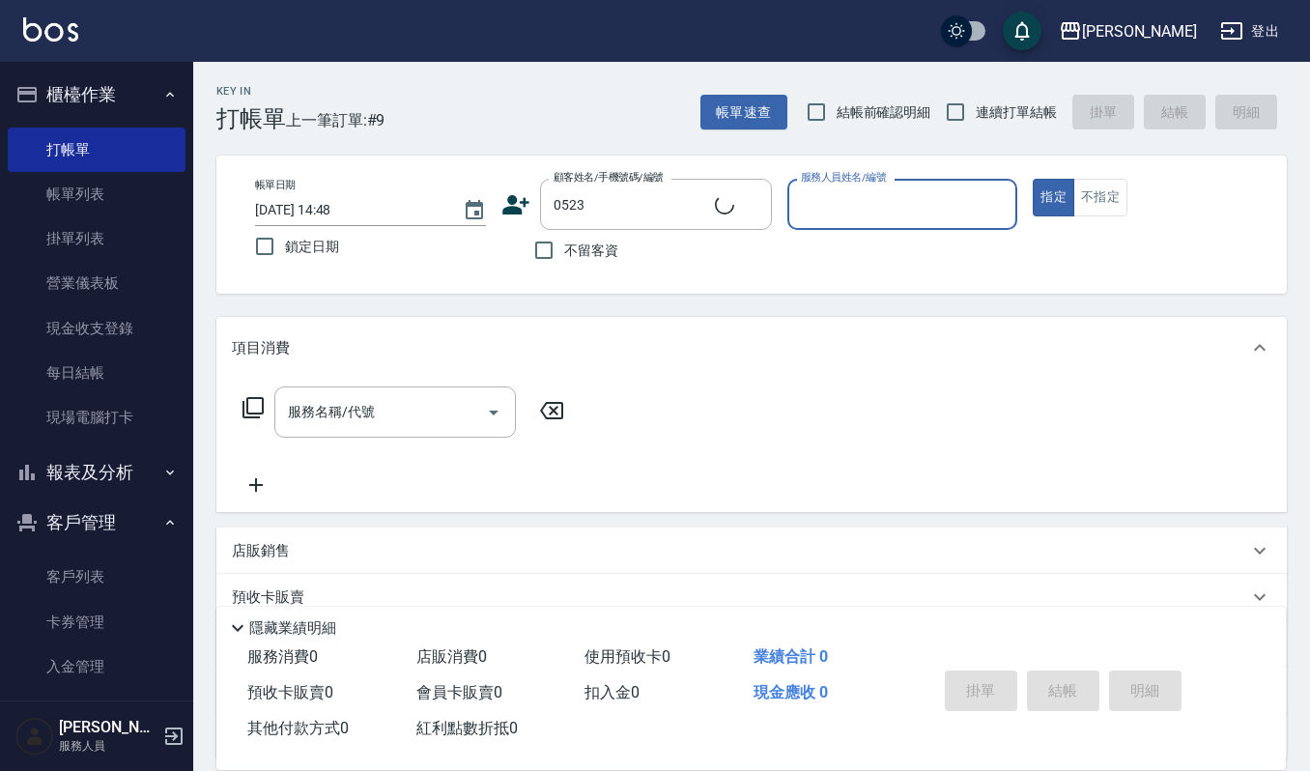
type input "[PERSON_NAME]/0927380226/0523"
type input "Ruby-17"
click at [387, 434] on div "服務名稱/代號" at bounding box center [395, 412] width 242 height 51
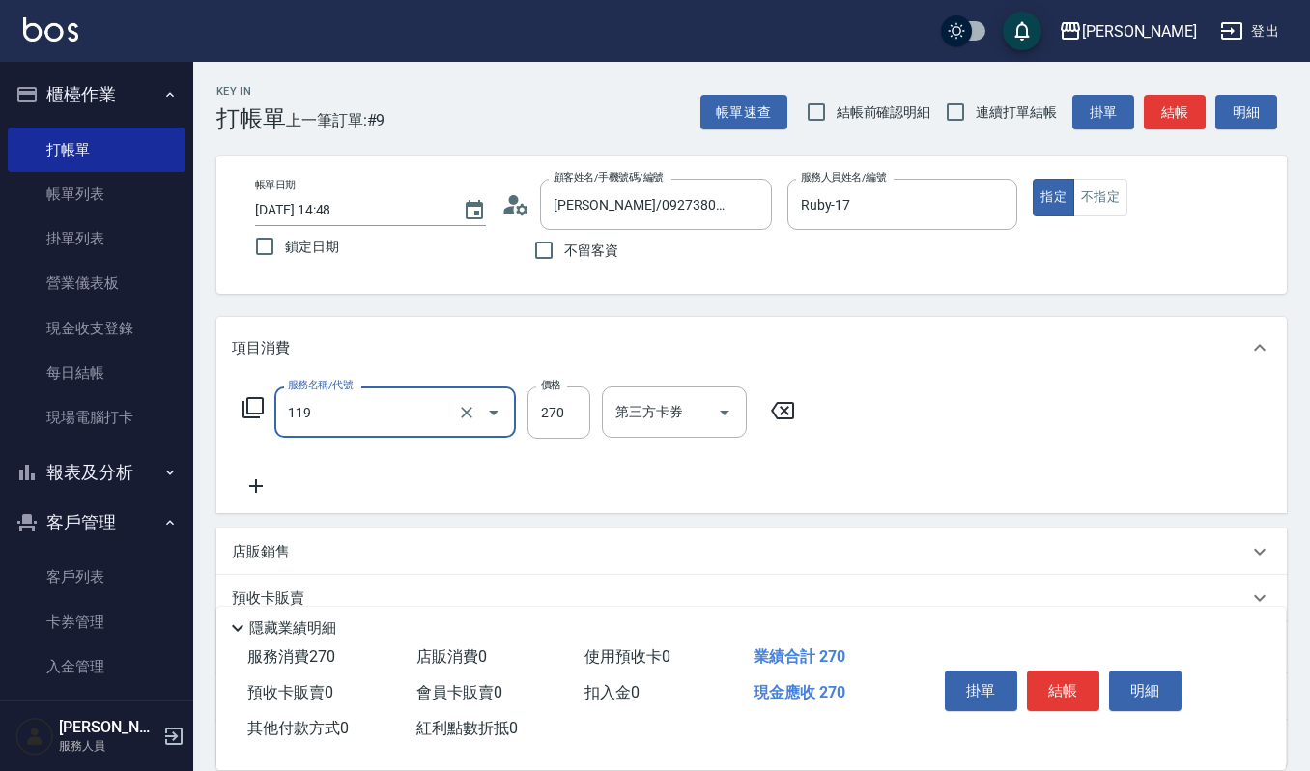
type input "使用一般洗髮卡(119)"
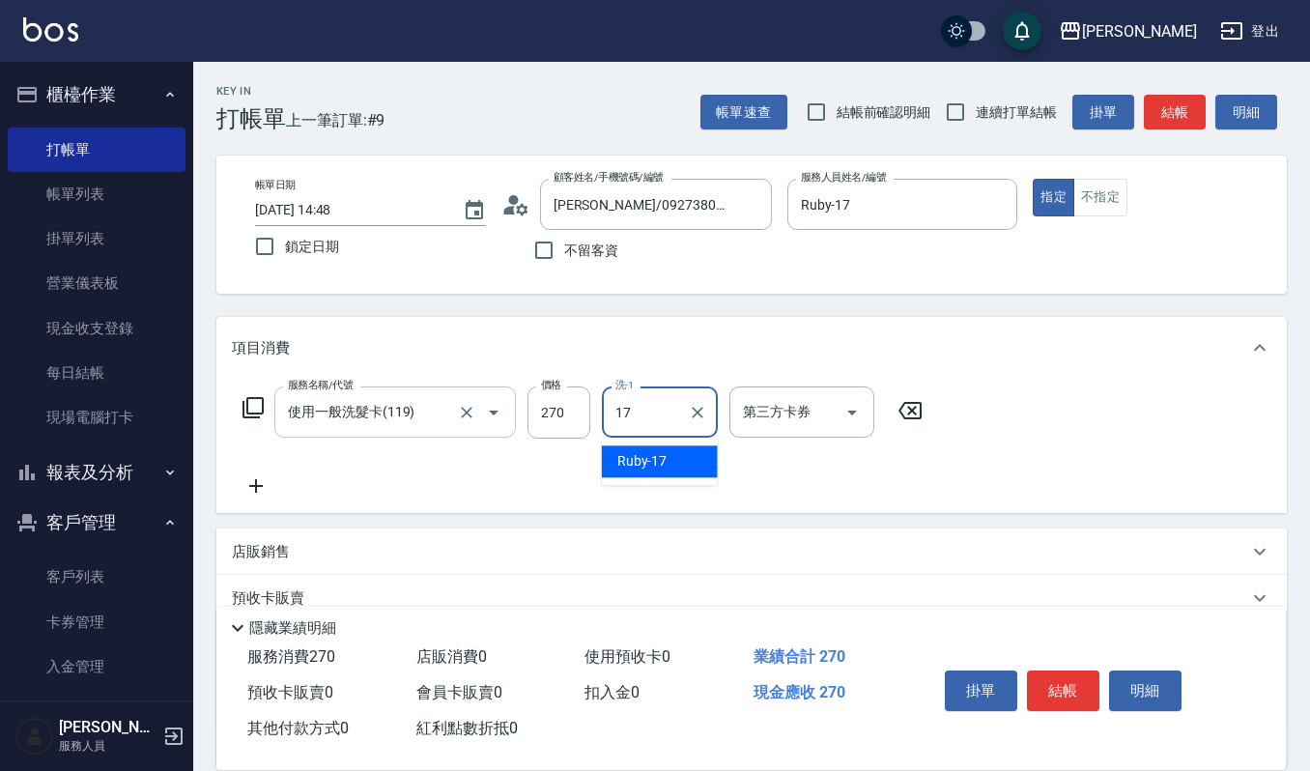
type input "Ruby-17"
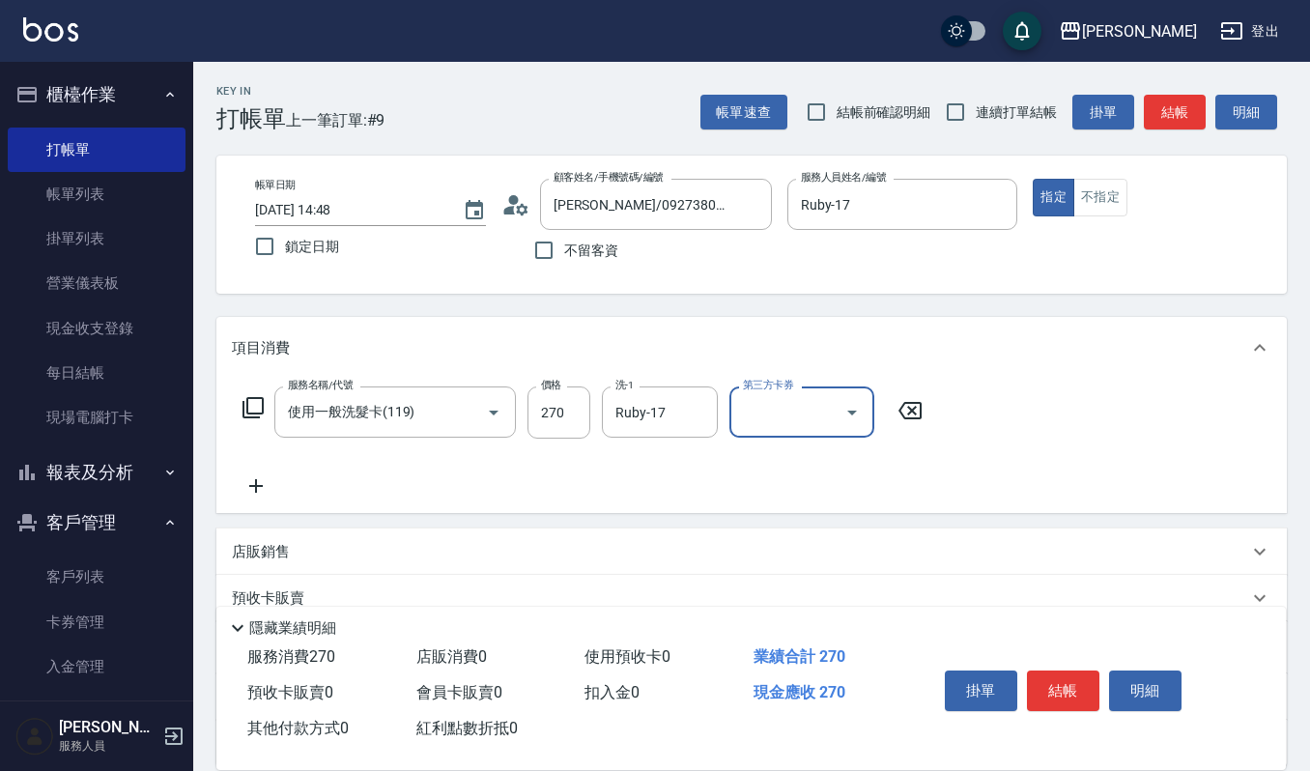
click at [859, 404] on icon "Open" at bounding box center [852, 412] width 23 height 23
click at [774, 502] on span "舊有卡券" at bounding box center [802, 493] width 145 height 32
type input "舊有卡券"
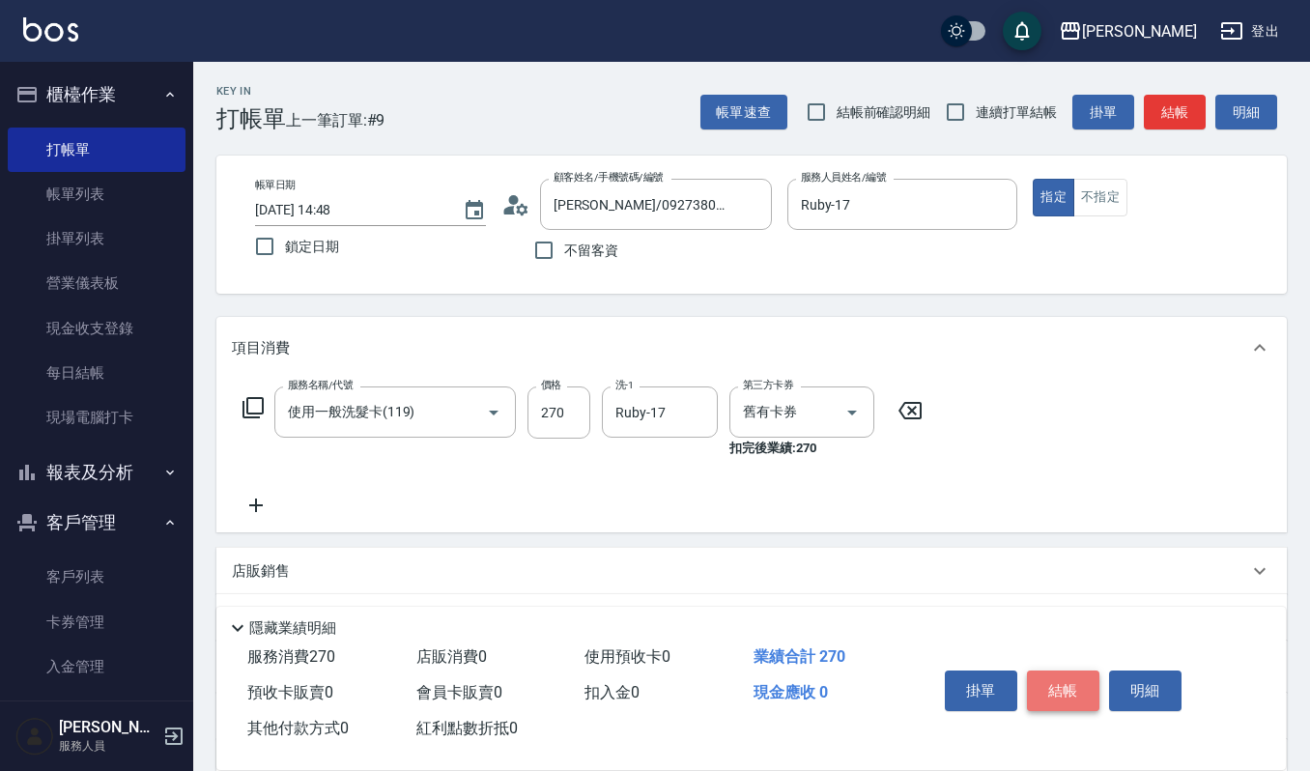
click at [1073, 690] on button "結帳" at bounding box center [1063, 691] width 72 height 41
